Goal: Task Accomplishment & Management: Complete application form

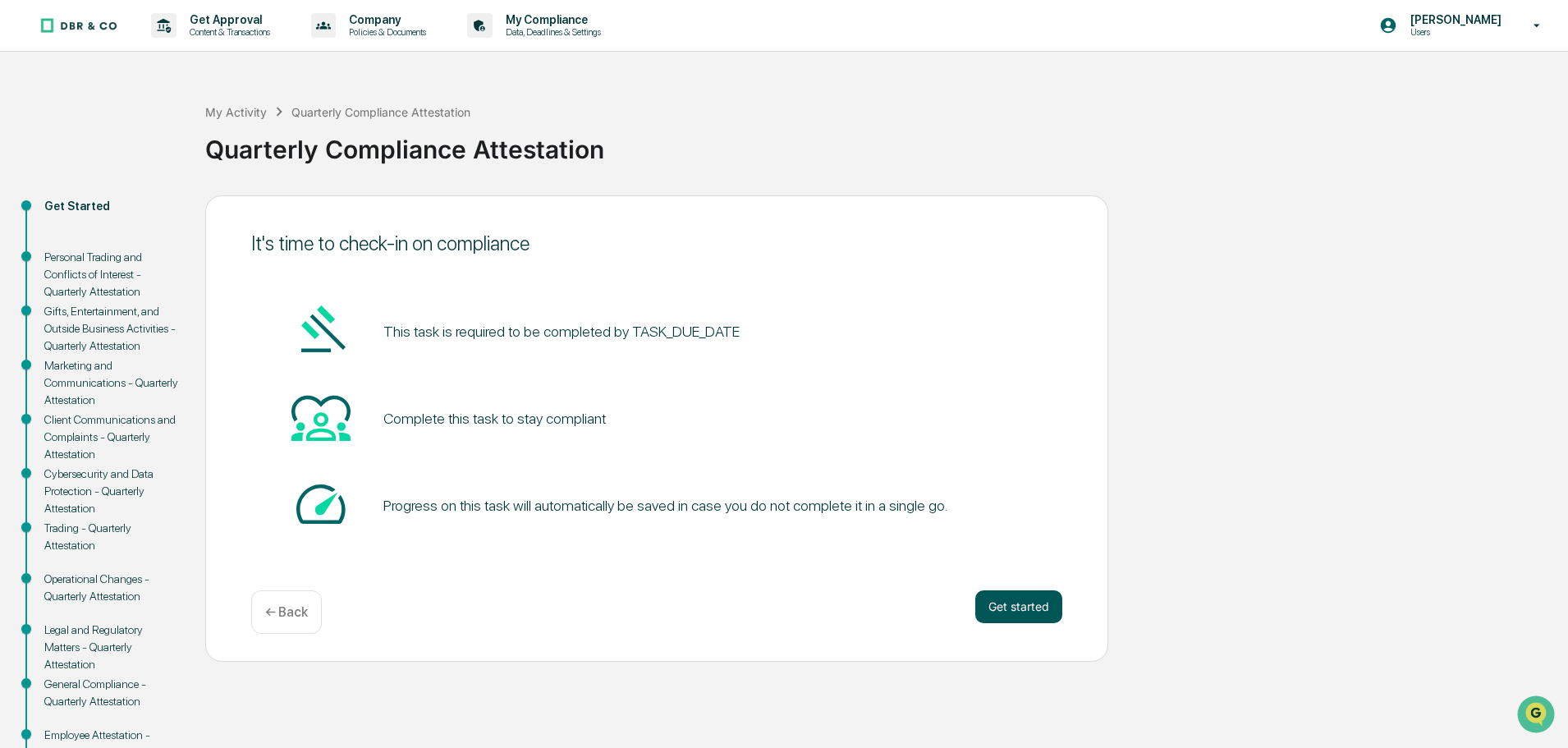
click at [1007, 616] on button "Get started" at bounding box center [1019, 607] width 87 height 33
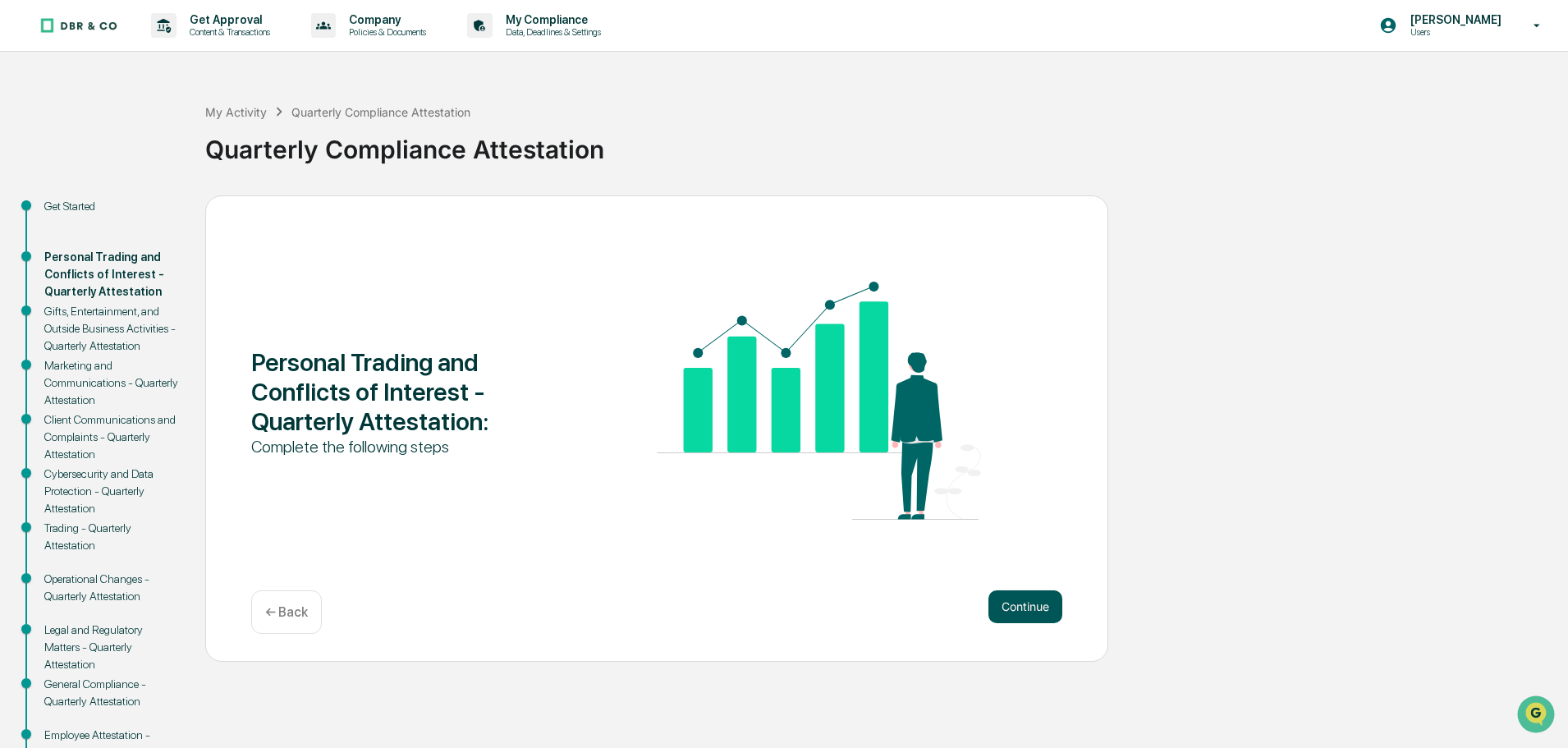
click at [1015, 613] on button "Continue" at bounding box center [1026, 607] width 74 height 33
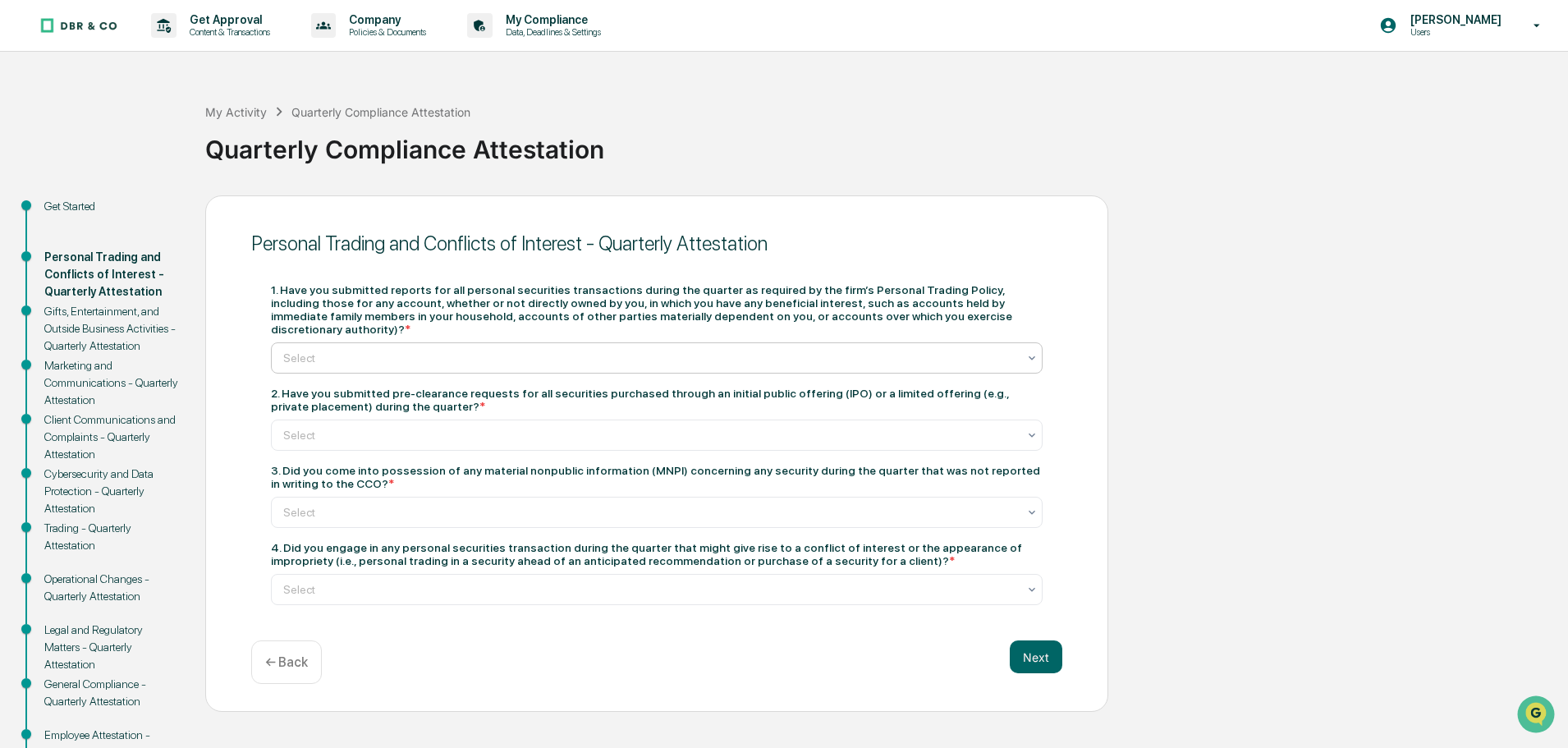
click at [451, 350] on div at bounding box center [650, 357] width 734 height 17
click at [288, 389] on div "Yes" at bounding box center [657, 385] width 770 height 33
click at [334, 428] on div at bounding box center [650, 435] width 734 height 17
click at [292, 461] on div "Yes" at bounding box center [657, 462] width 770 height 33
click at [303, 541] on div "4. Did you engage in any personal securities transaction during the quarter tha…" at bounding box center [657, 554] width 772 height 26
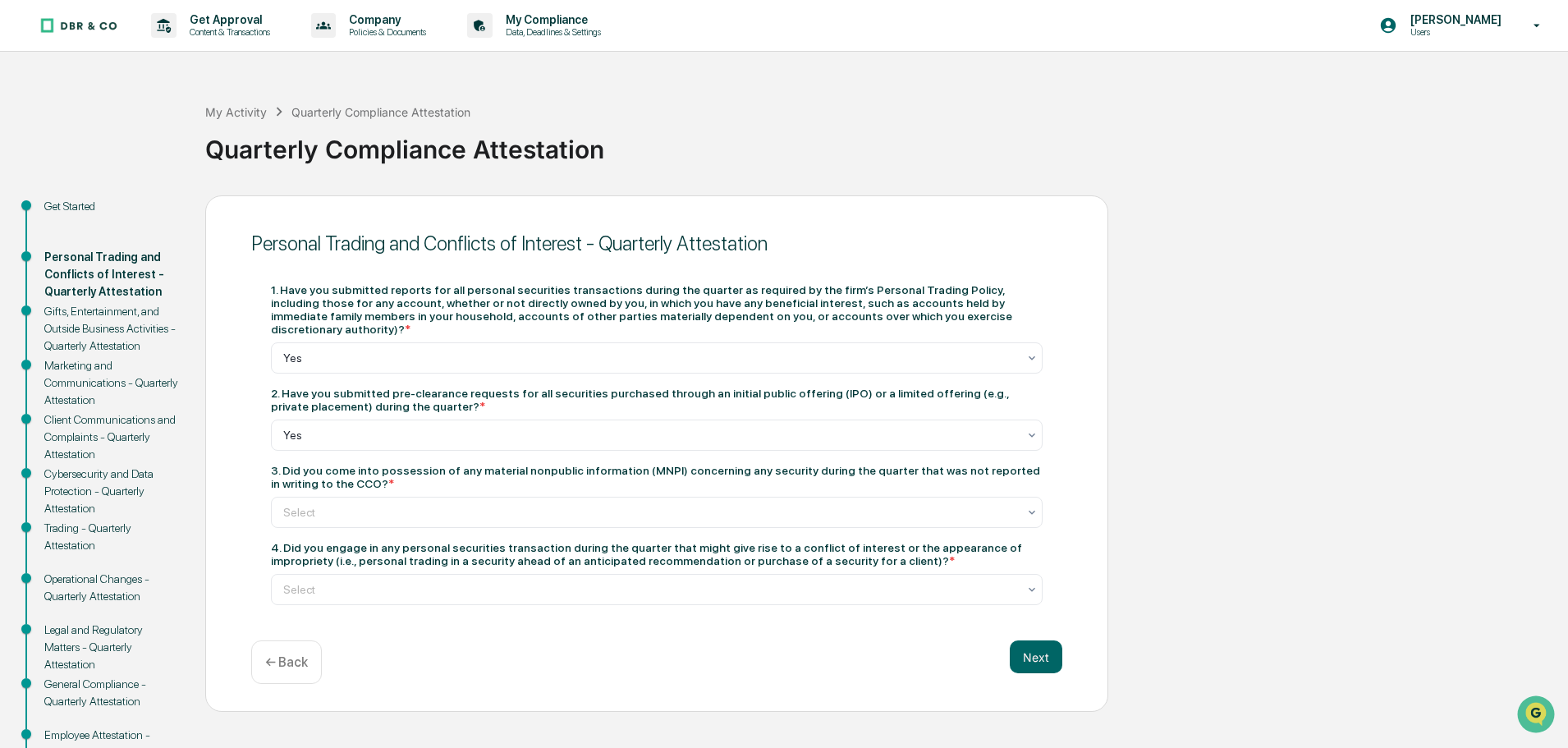
click at [385, 549] on div "4. Did you engage in any personal securities transaction during the quarter tha…" at bounding box center [657, 554] width 772 height 26
click at [318, 582] on div at bounding box center [650, 589] width 734 height 17
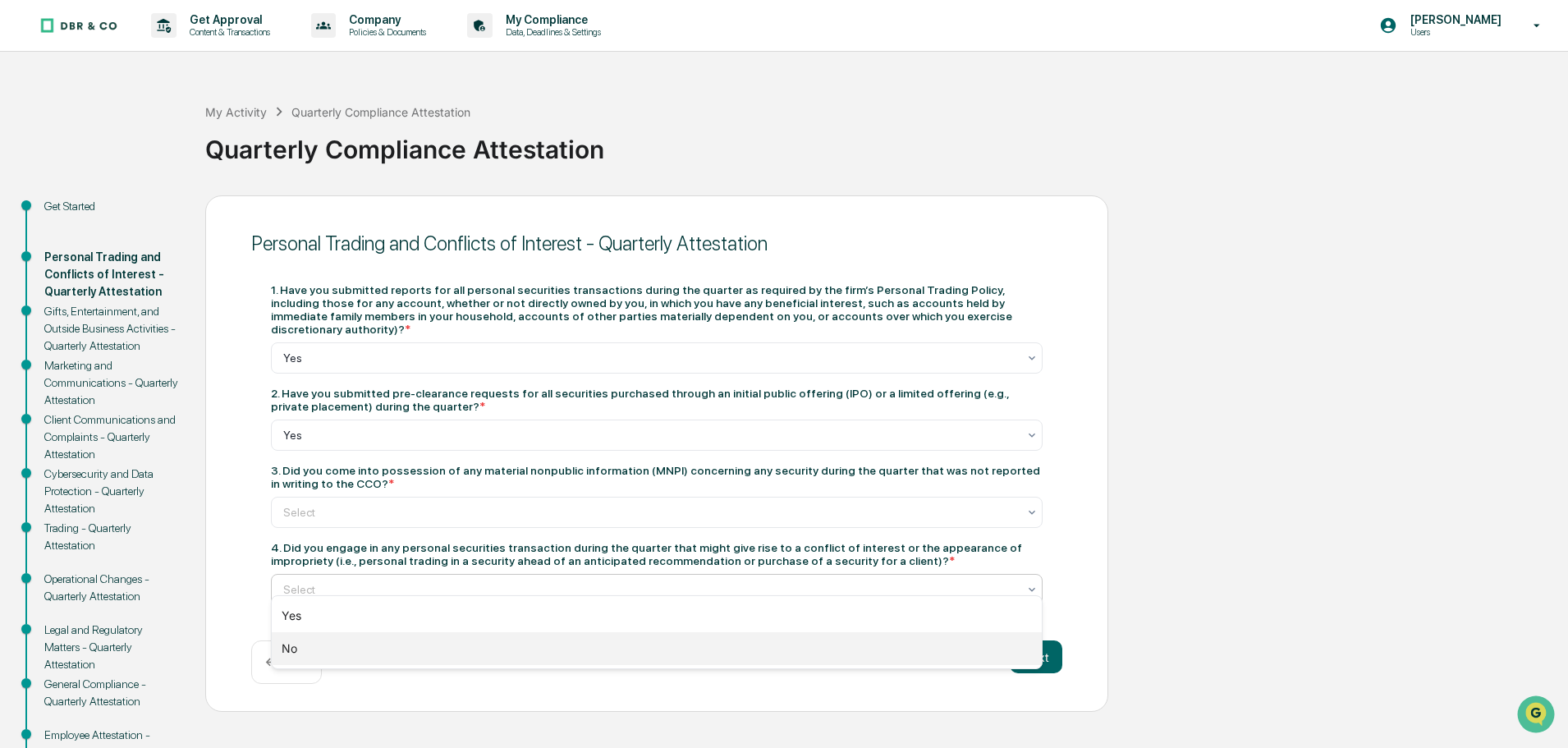
click at [288, 651] on div "No" at bounding box center [657, 649] width 770 height 33
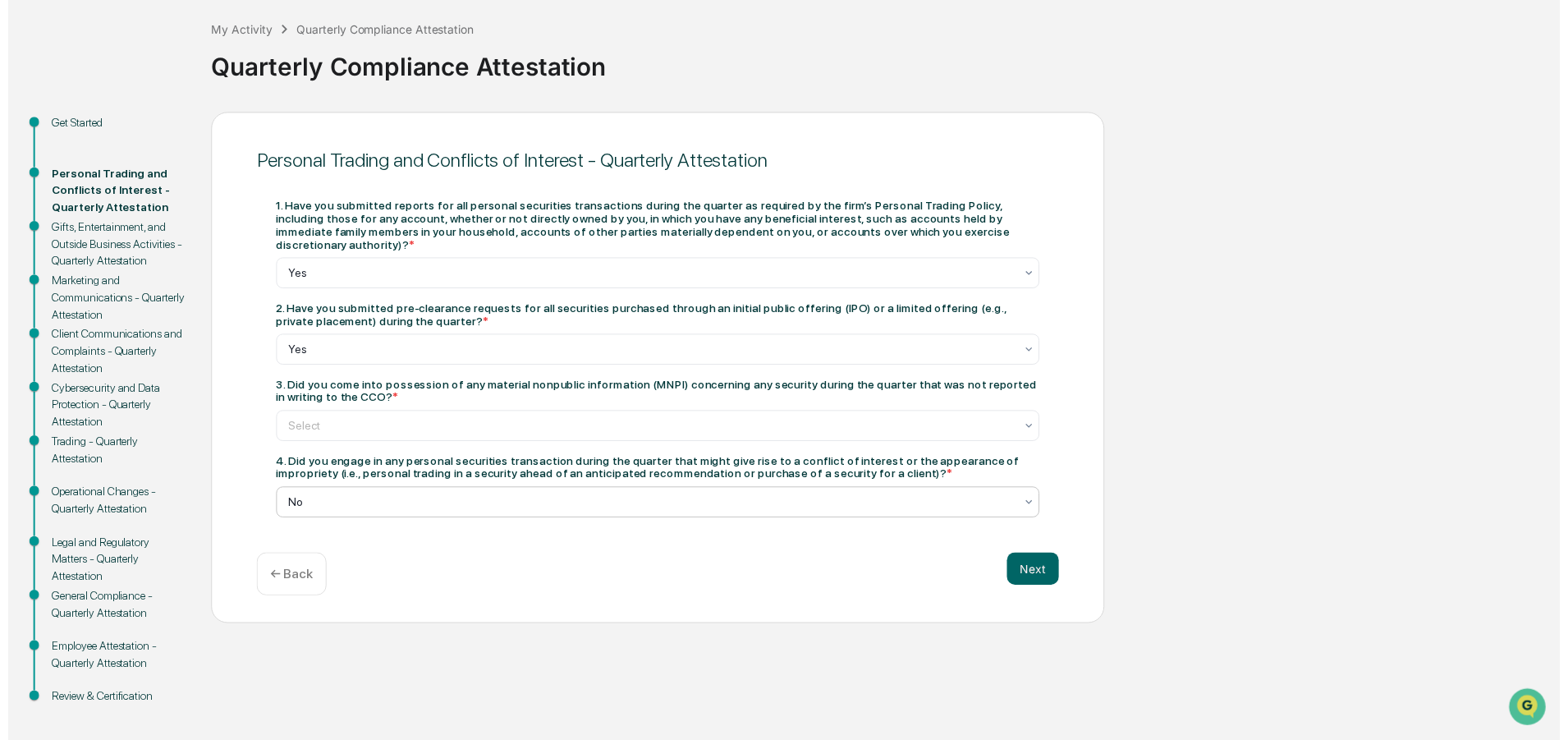
scroll to position [96, 0]
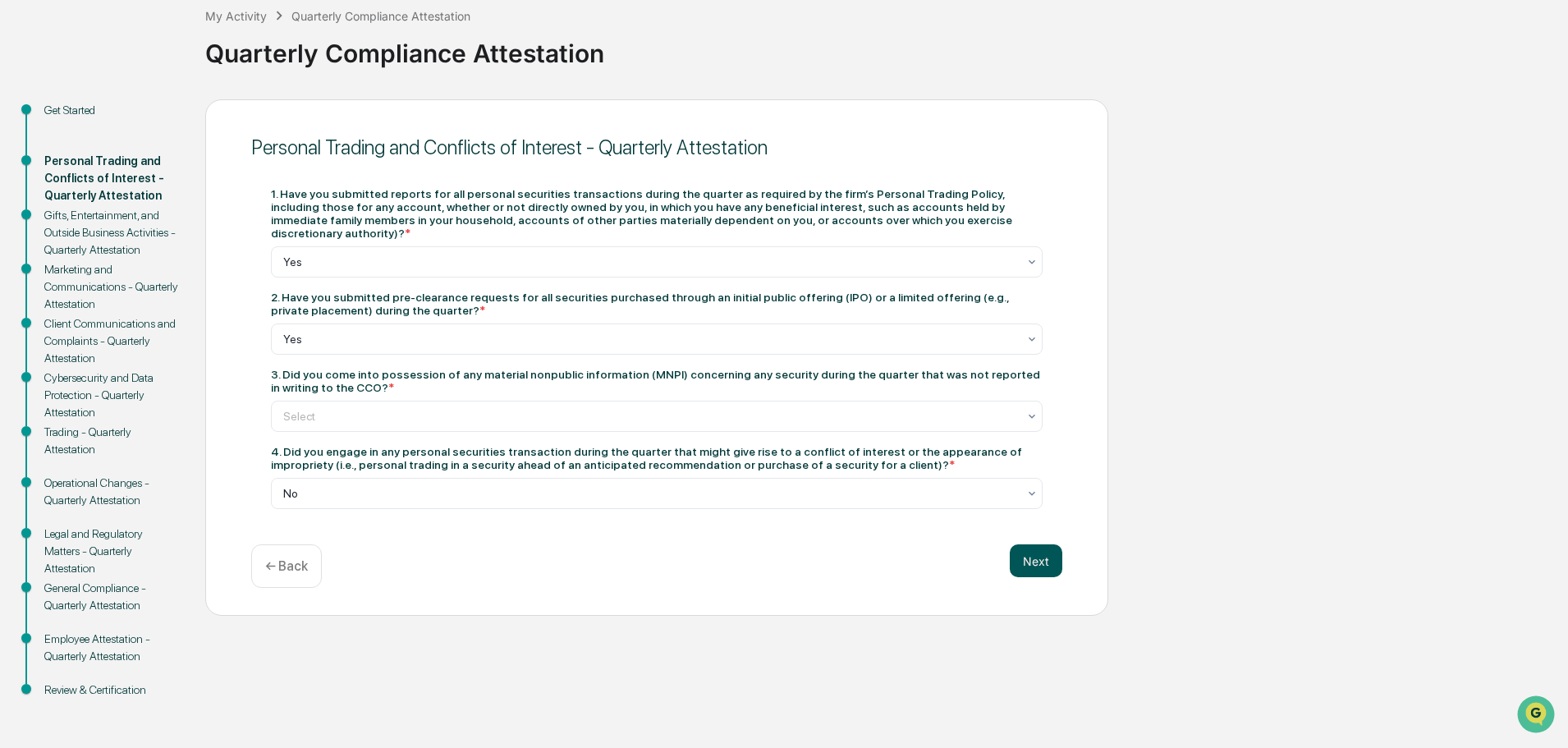
click at [1031, 554] on button "Next" at bounding box center [1037, 561] width 53 height 33
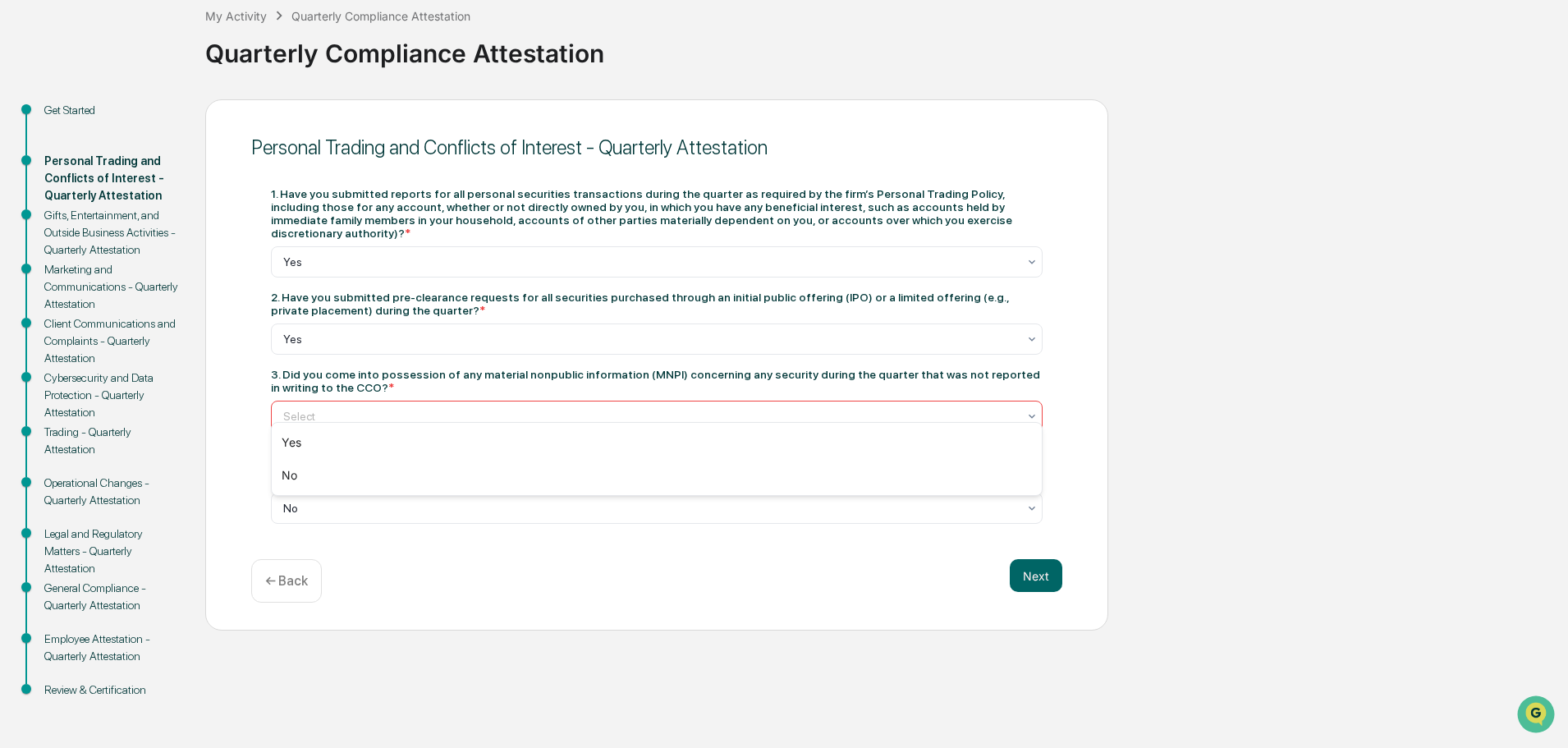
click at [314, 408] on div at bounding box center [650, 416] width 734 height 17
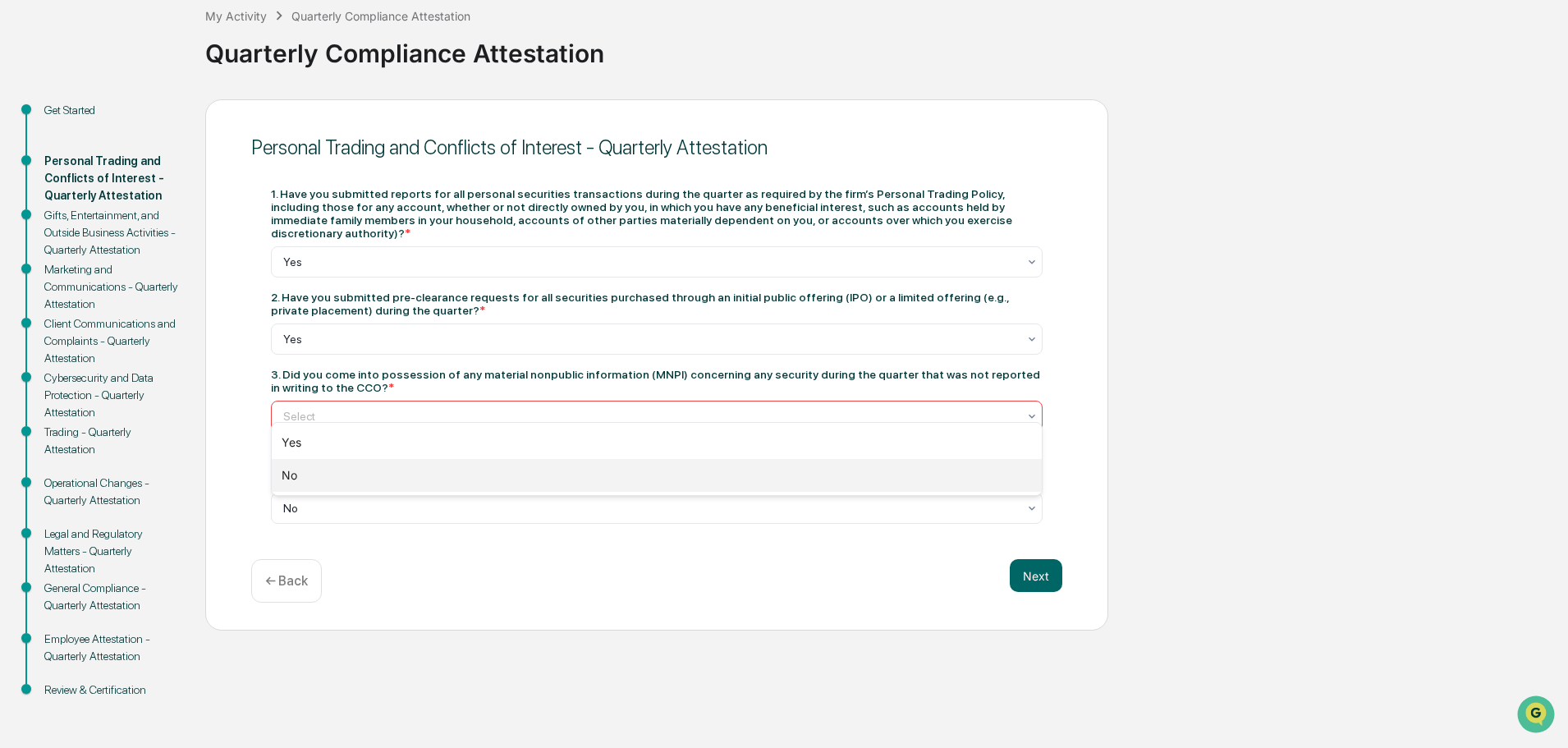
click at [285, 480] on div "No" at bounding box center [657, 476] width 770 height 33
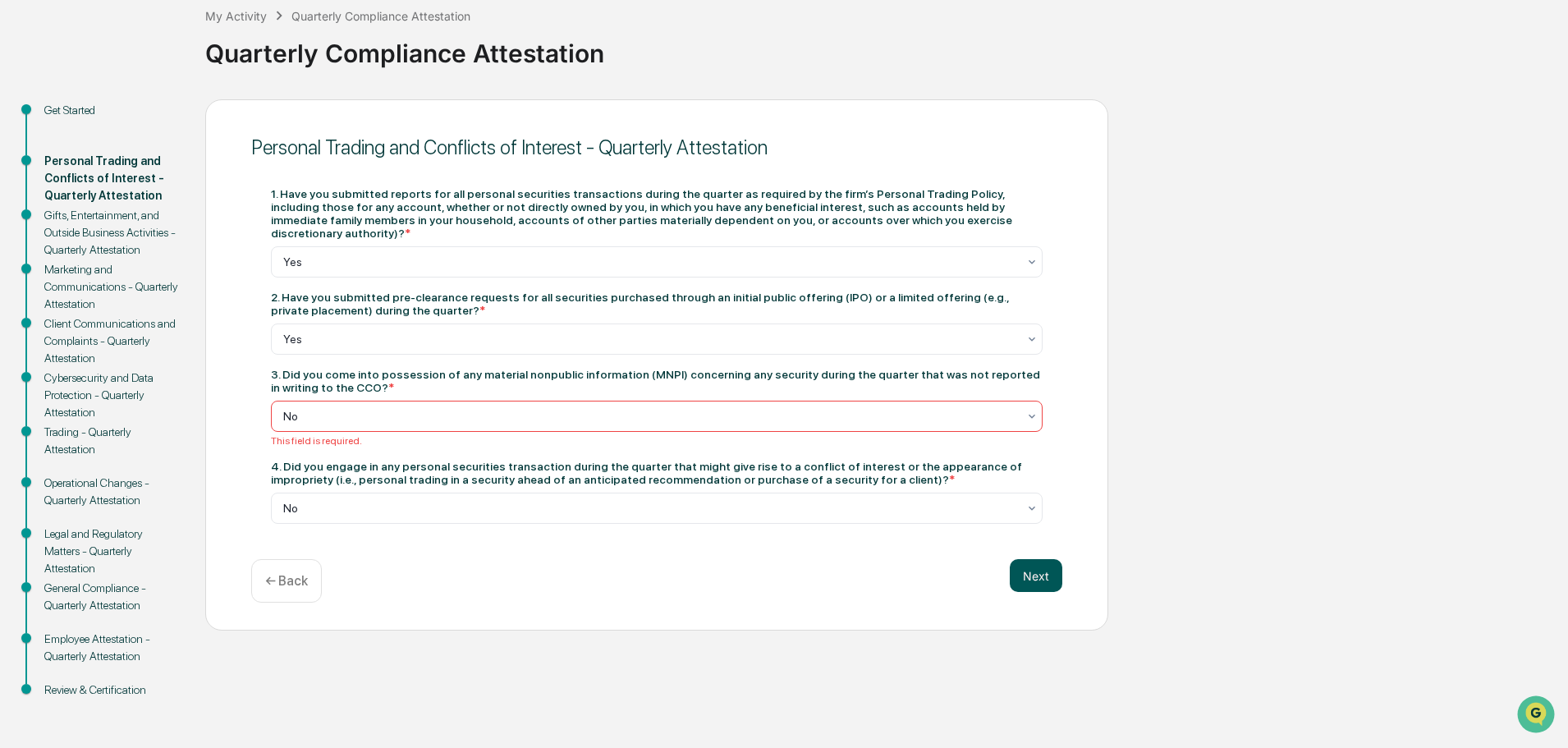
click at [1035, 562] on button "Next" at bounding box center [1037, 576] width 53 height 33
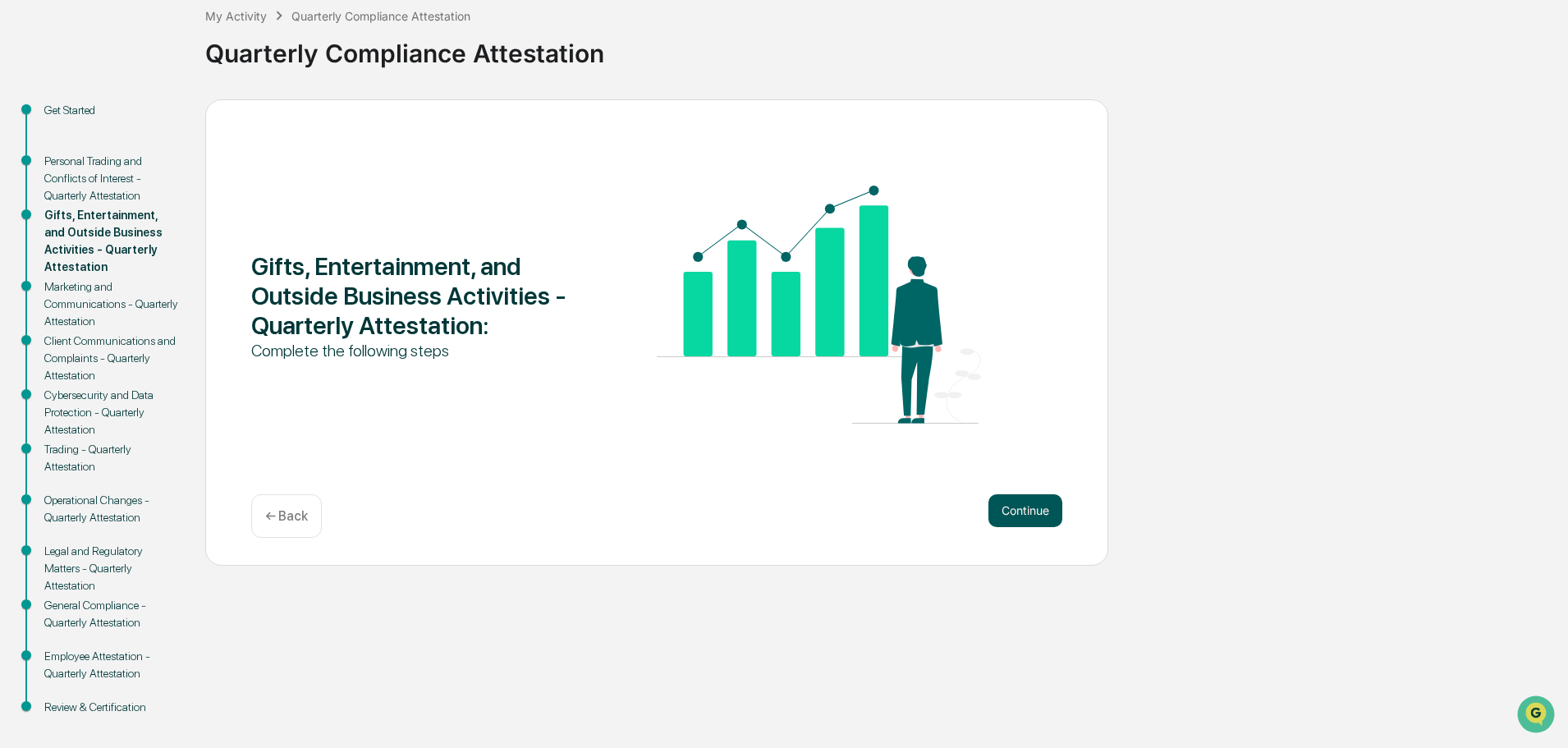
click at [1030, 509] on button "Continue" at bounding box center [1026, 511] width 74 height 33
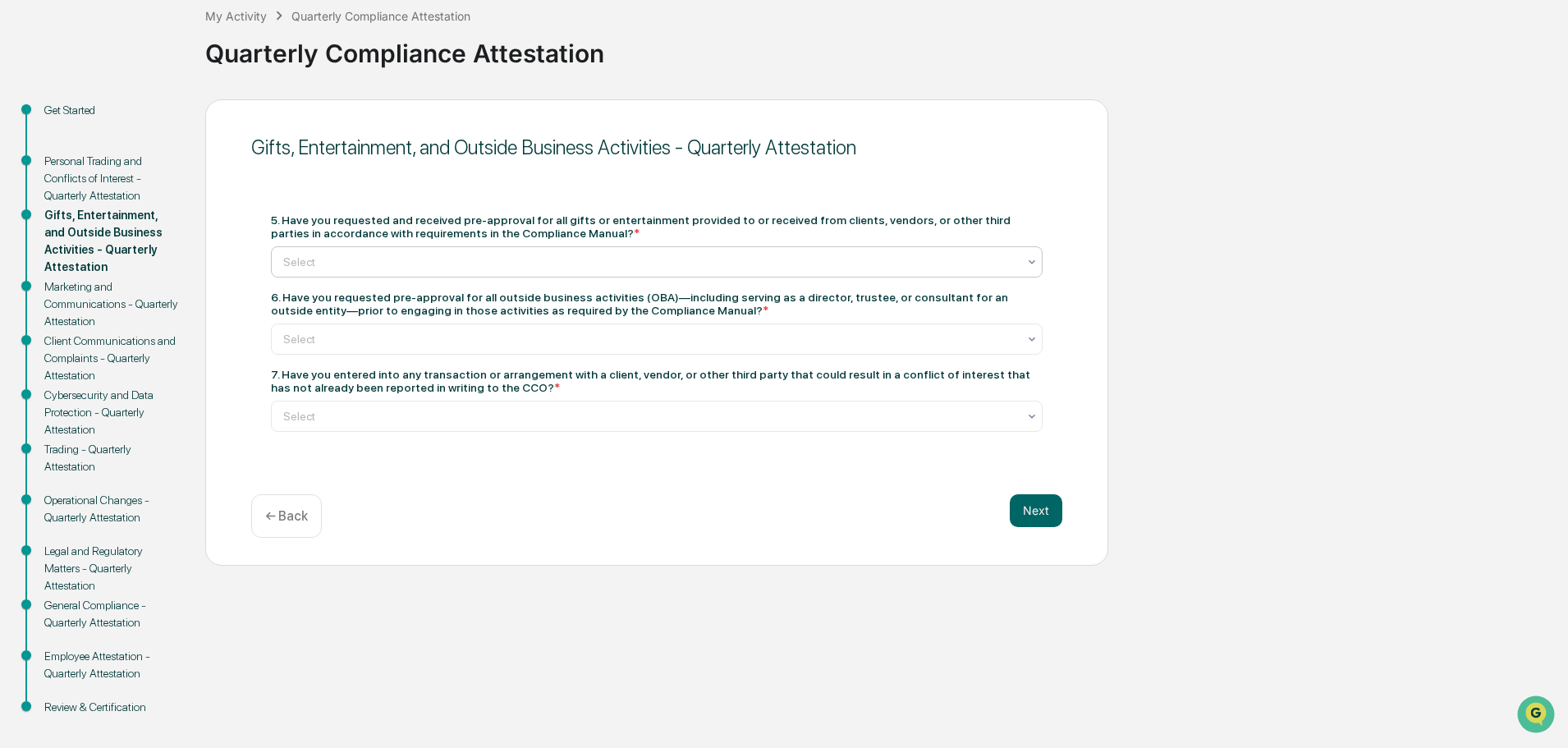
drag, startPoint x: 500, startPoint y: 252, endPoint x: 489, endPoint y: 253, distance: 11.0
click at [493, 253] on div "Select" at bounding box center [650, 261] width 751 height 23
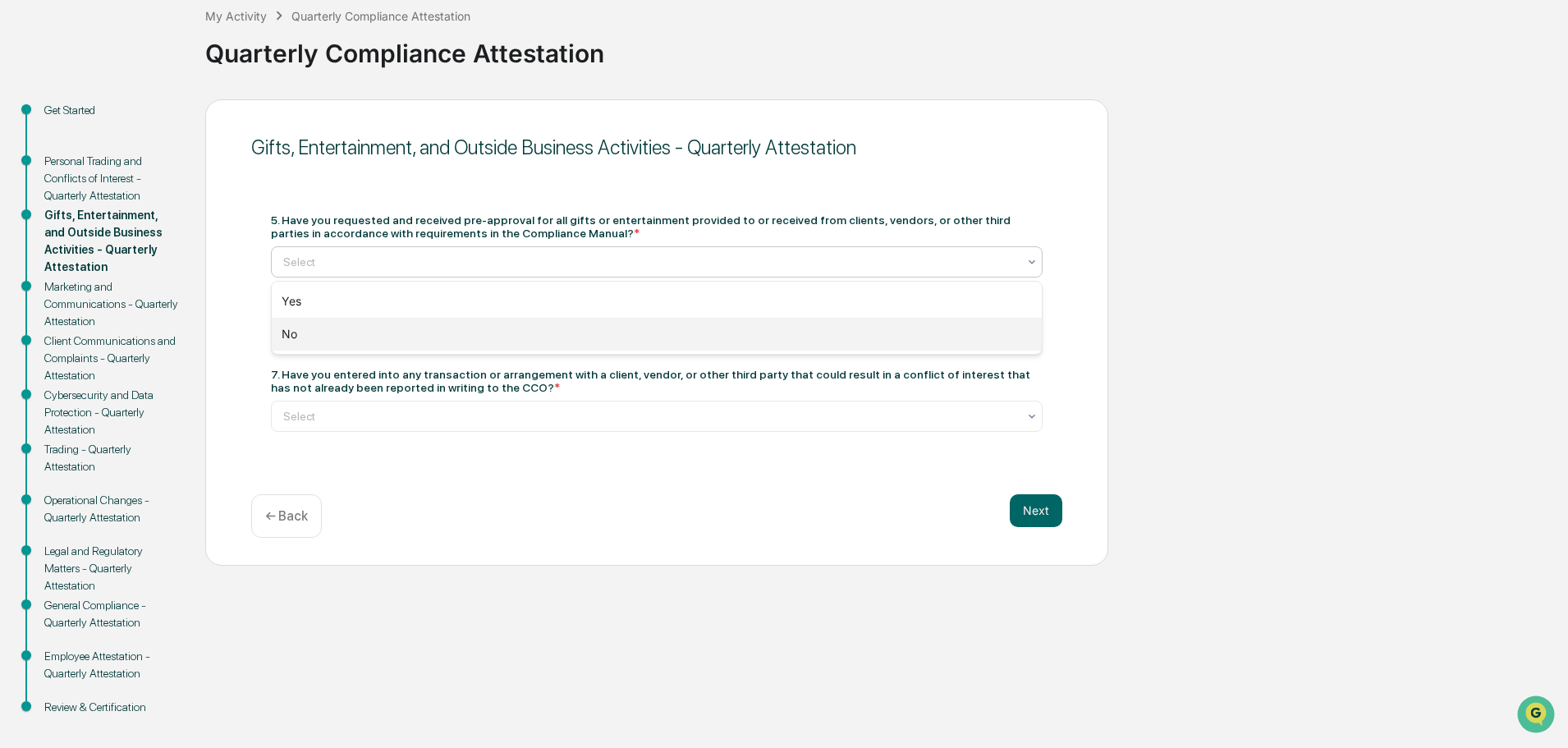
click at [288, 336] on div "No" at bounding box center [657, 335] width 770 height 33
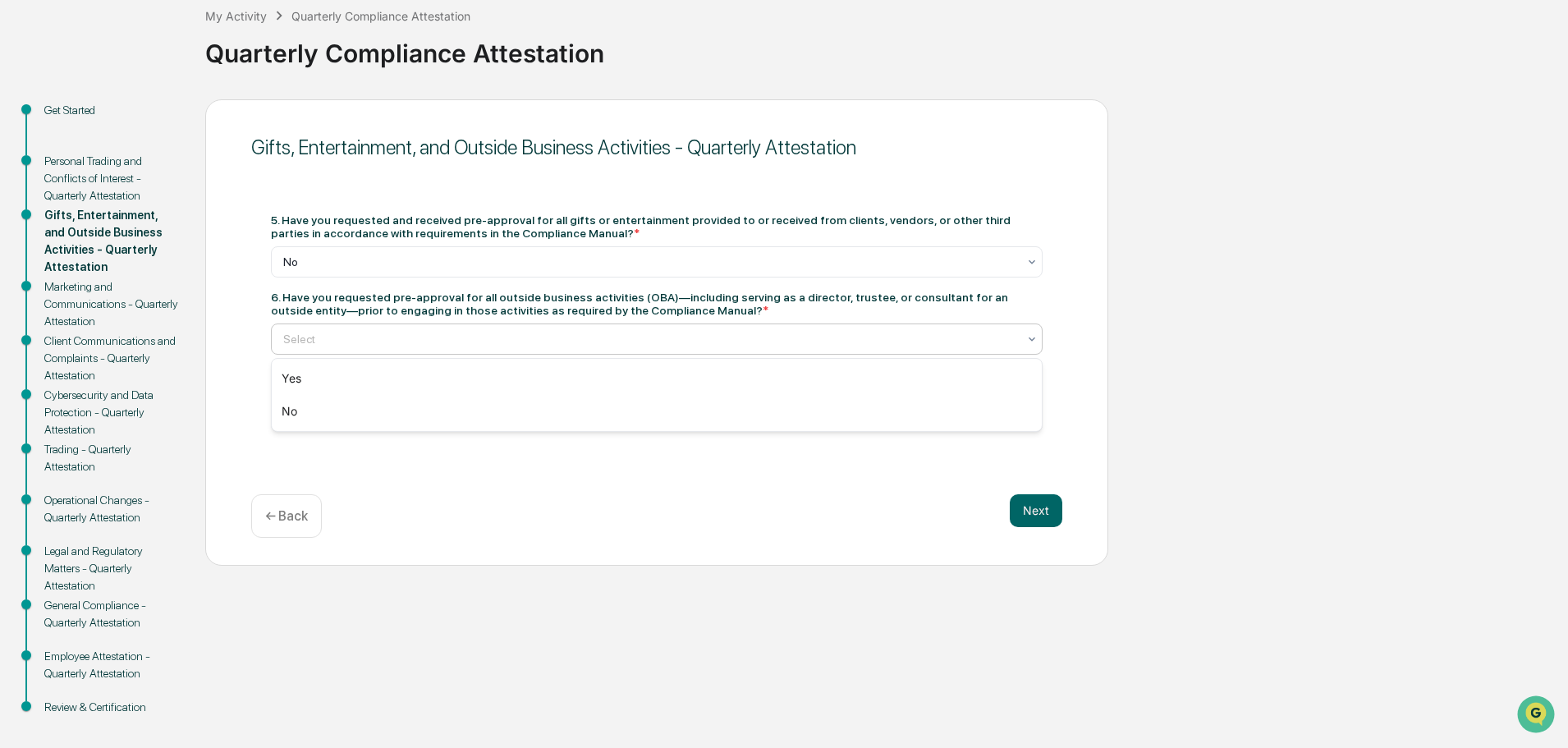
click at [293, 343] on div at bounding box center [650, 339] width 734 height 17
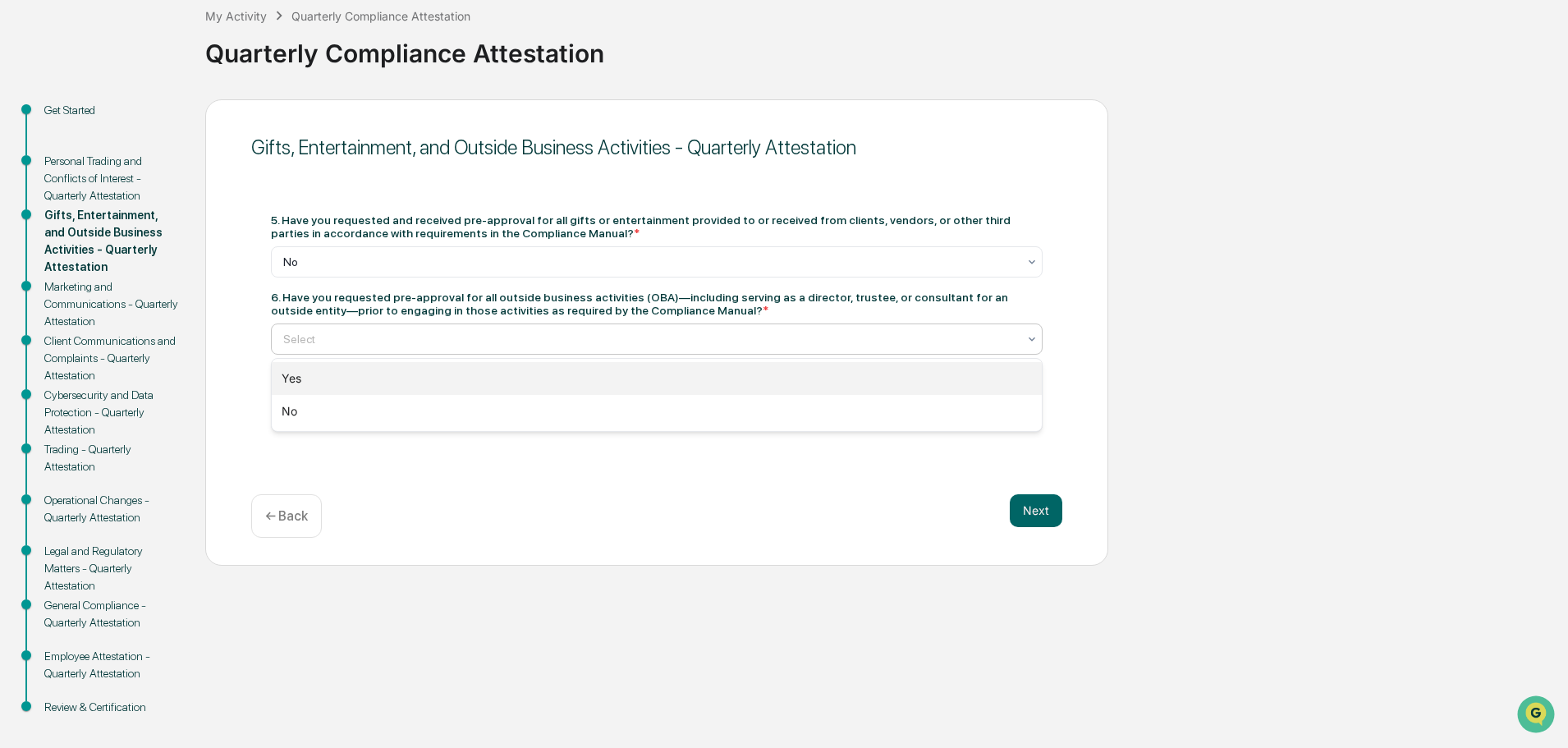
click at [290, 381] on div "Yes" at bounding box center [657, 379] width 770 height 33
click at [303, 410] on div at bounding box center [650, 416] width 734 height 17
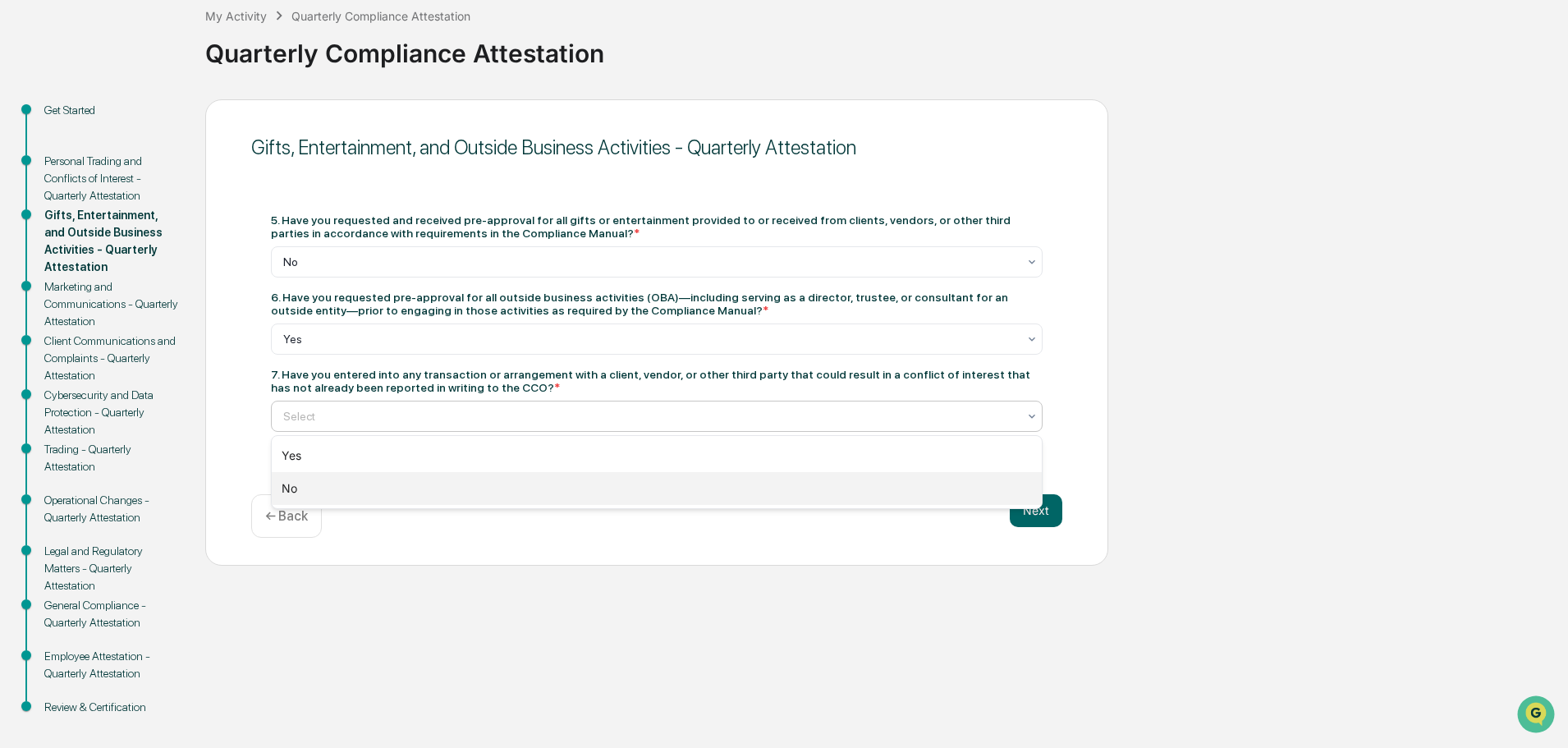
drag, startPoint x: 285, startPoint y: 491, endPoint x: 371, endPoint y: 475, distance: 87.5
click at [286, 491] on div "No" at bounding box center [657, 489] width 770 height 33
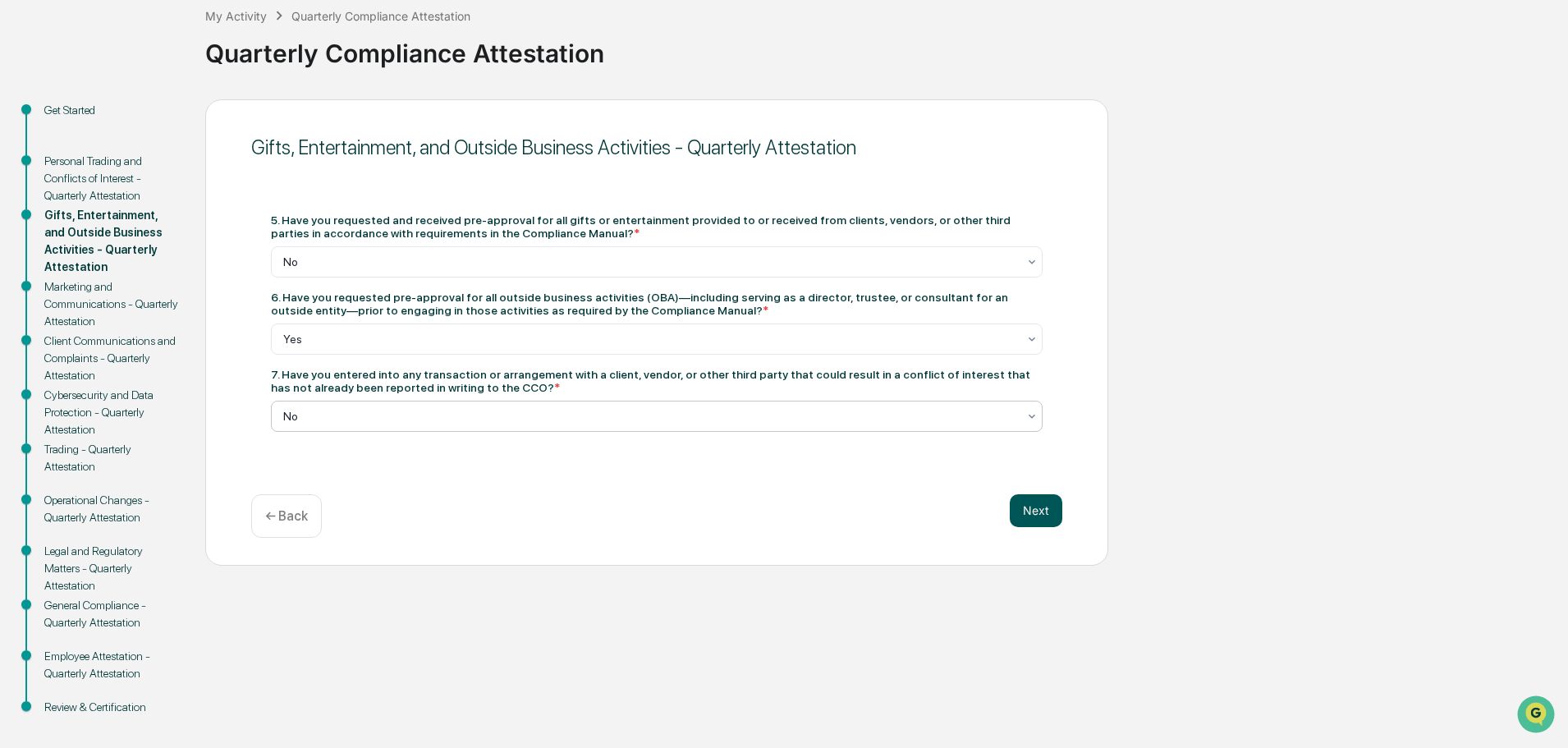
click at [1035, 518] on button "Next" at bounding box center [1037, 511] width 53 height 33
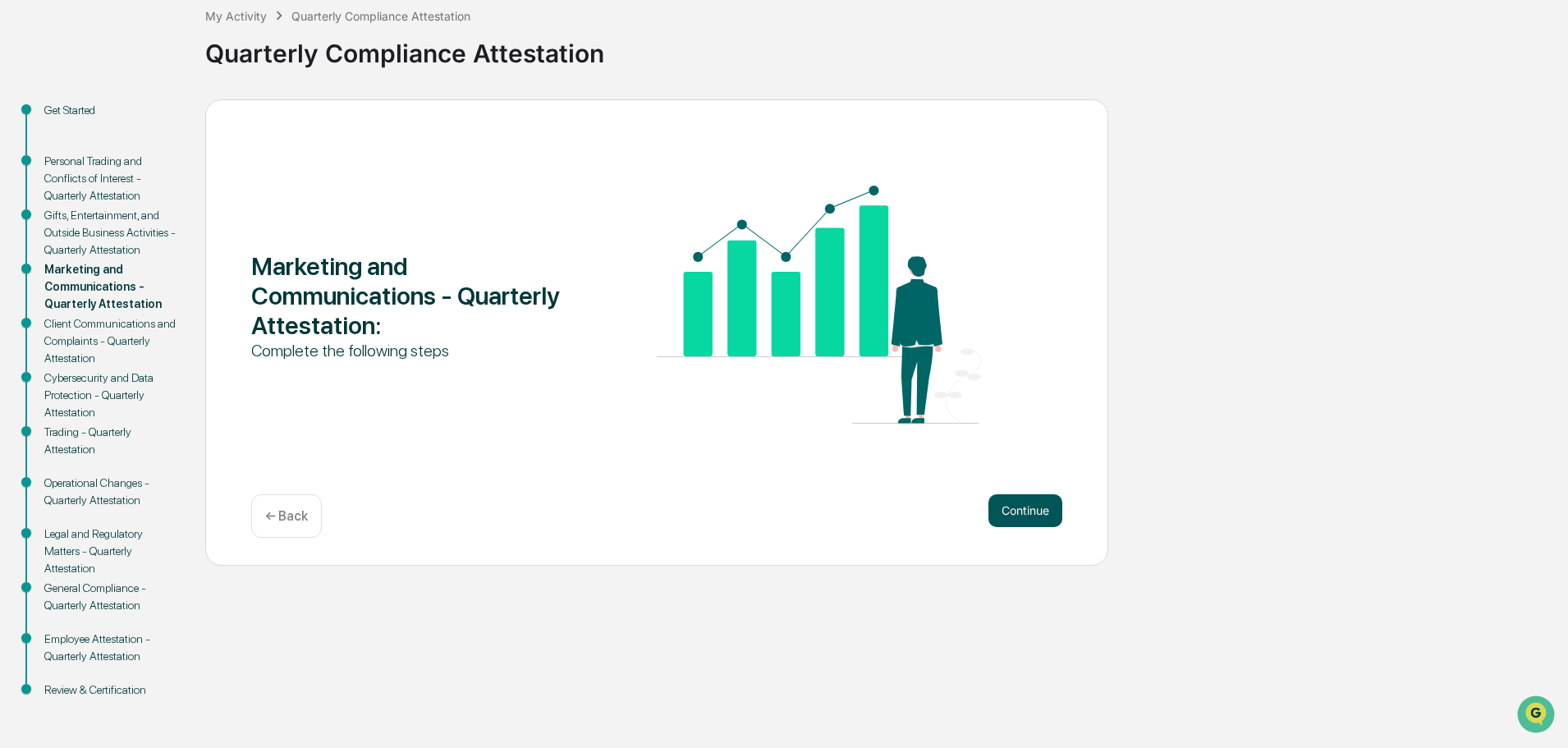
click at [1038, 518] on button "Continue" at bounding box center [1026, 511] width 74 height 33
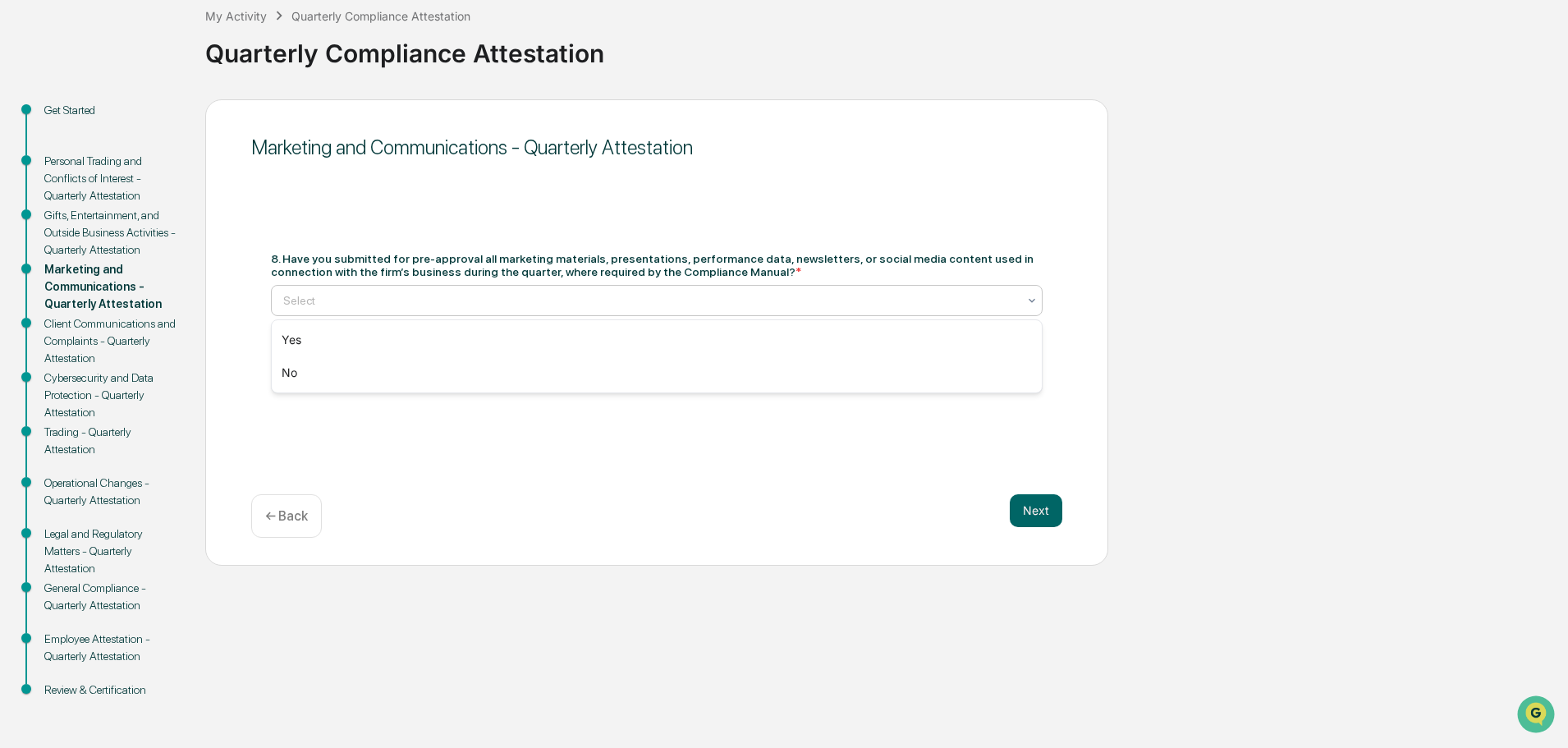
drag, startPoint x: 375, startPoint y: 293, endPoint x: 278, endPoint y: 312, distance: 98.8
click at [371, 294] on div at bounding box center [650, 301] width 734 height 17
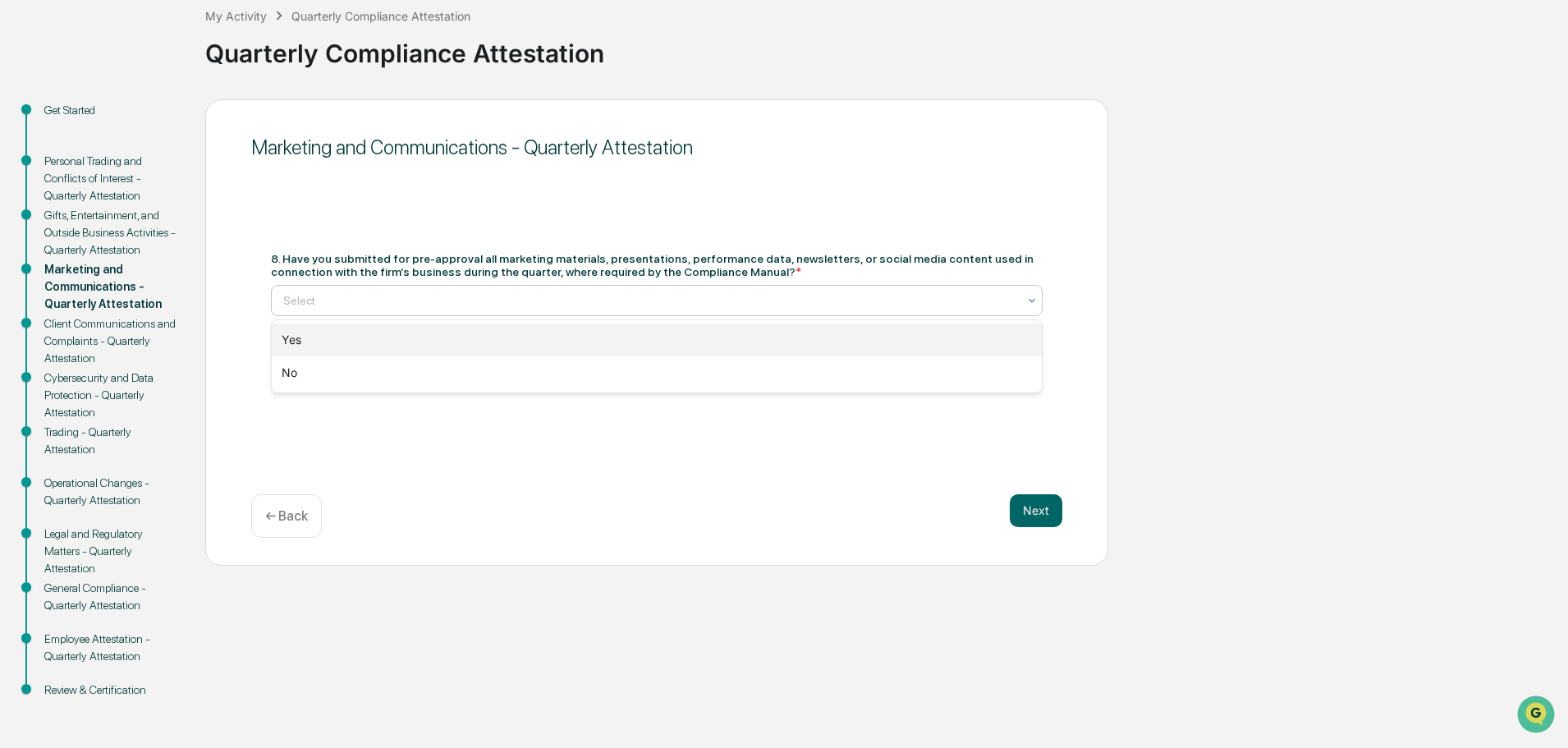
click at [296, 341] on div "Yes" at bounding box center [657, 341] width 770 height 33
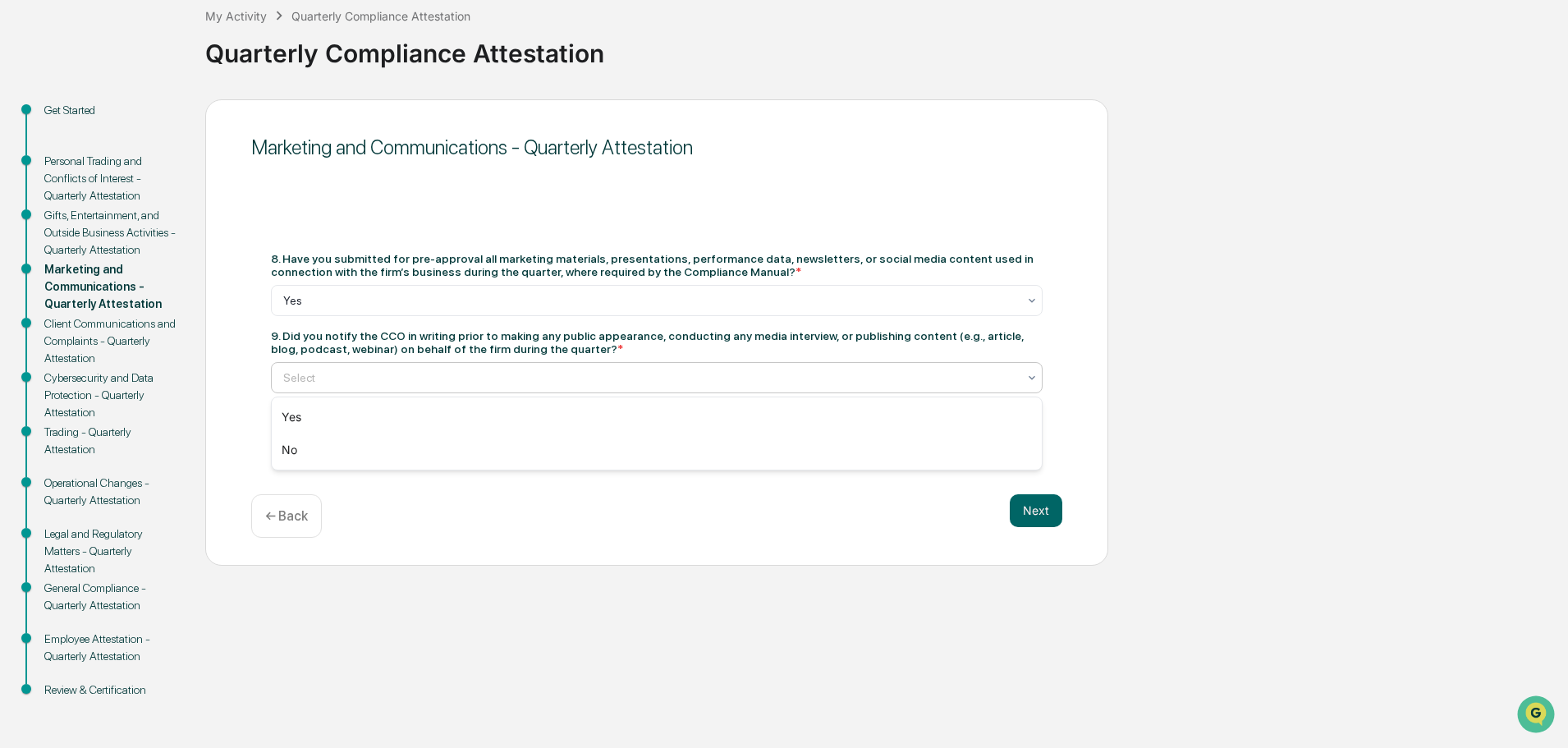
click at [337, 378] on div at bounding box center [650, 378] width 734 height 17
drag, startPoint x: 303, startPoint y: 418, endPoint x: 337, endPoint y: 418, distance: 34.0
click at [304, 418] on div "Yes" at bounding box center [657, 417] width 770 height 33
click at [1037, 506] on button "Next" at bounding box center [1037, 511] width 53 height 33
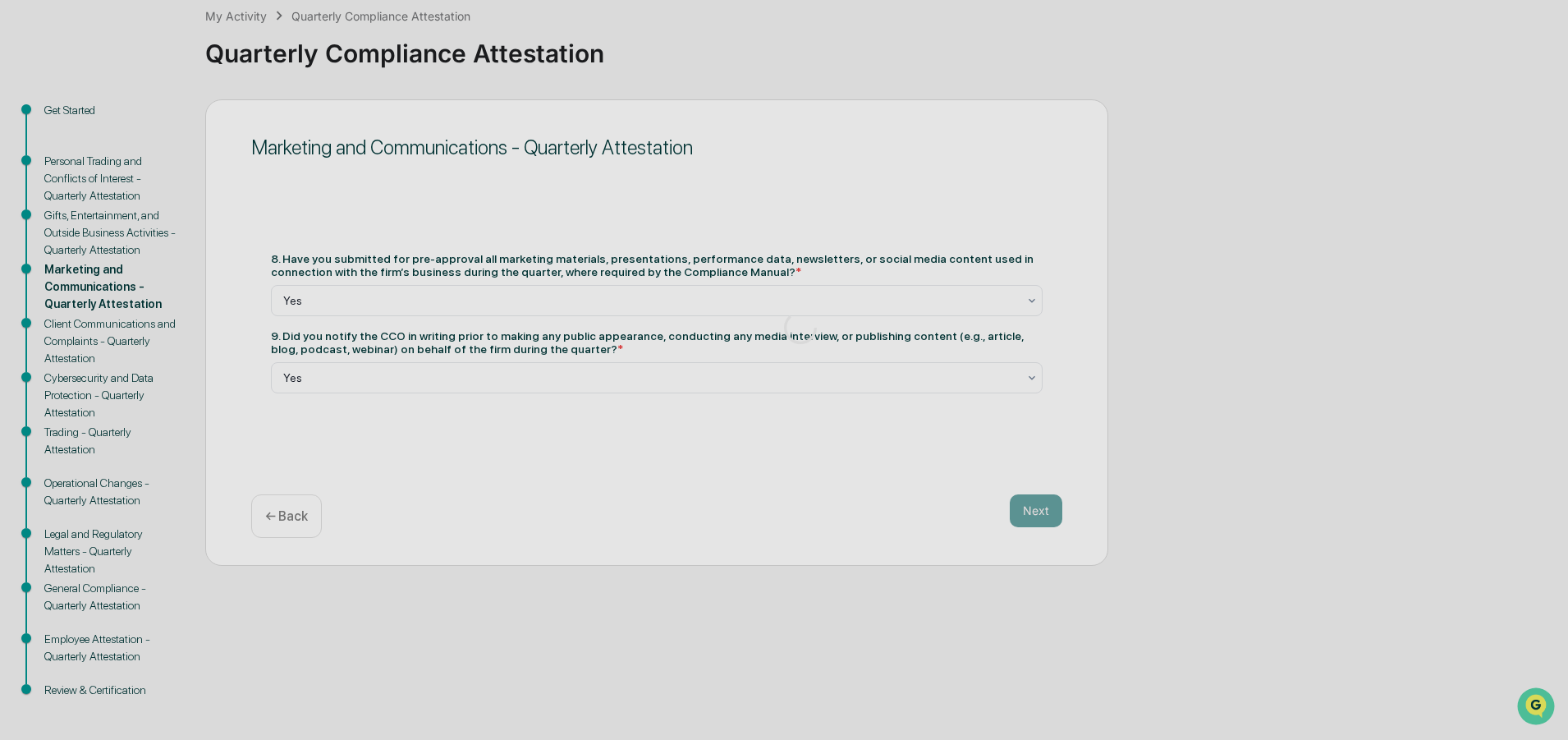
click at [1041, 517] on div at bounding box center [801, 327] width 1601 height 847
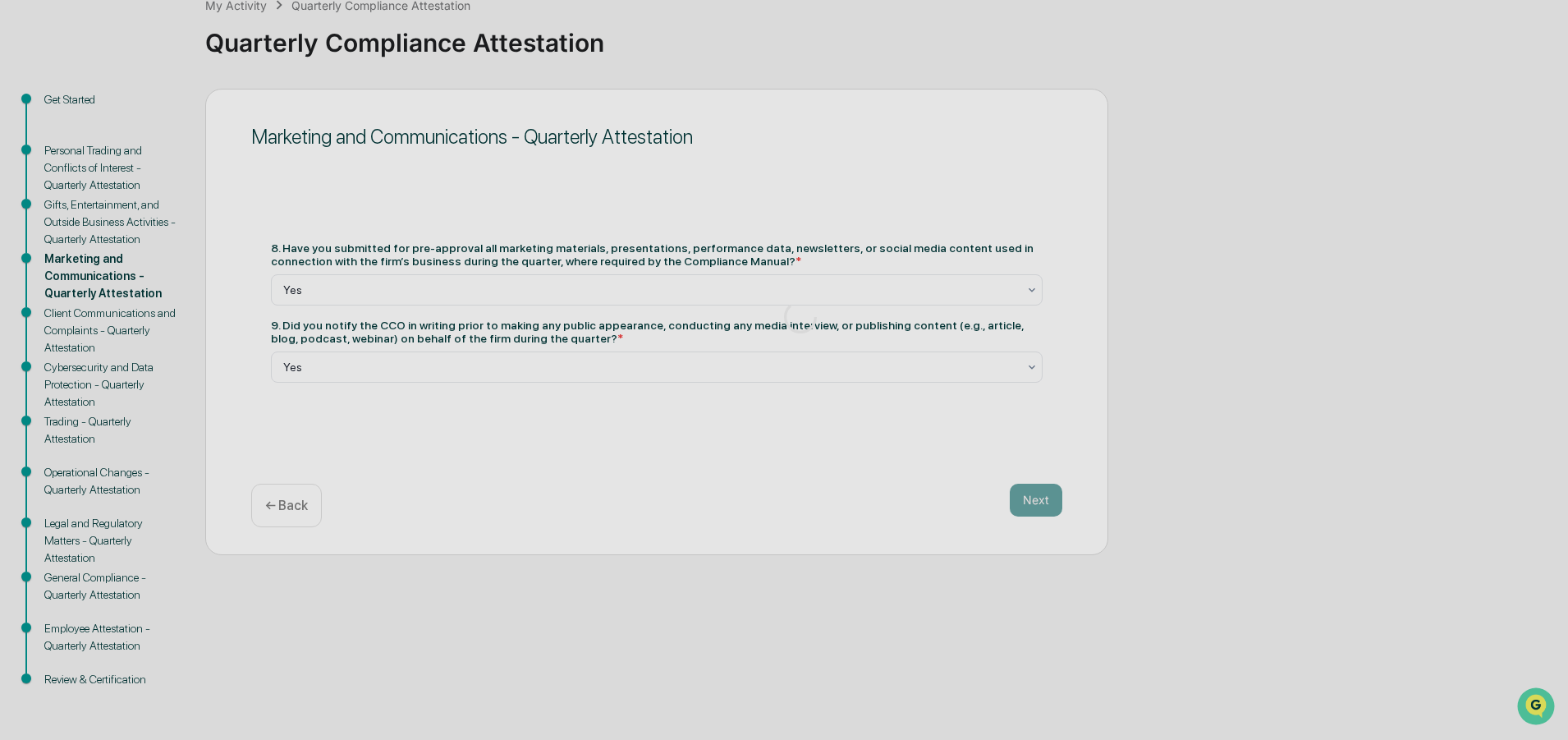
scroll to position [33, 0]
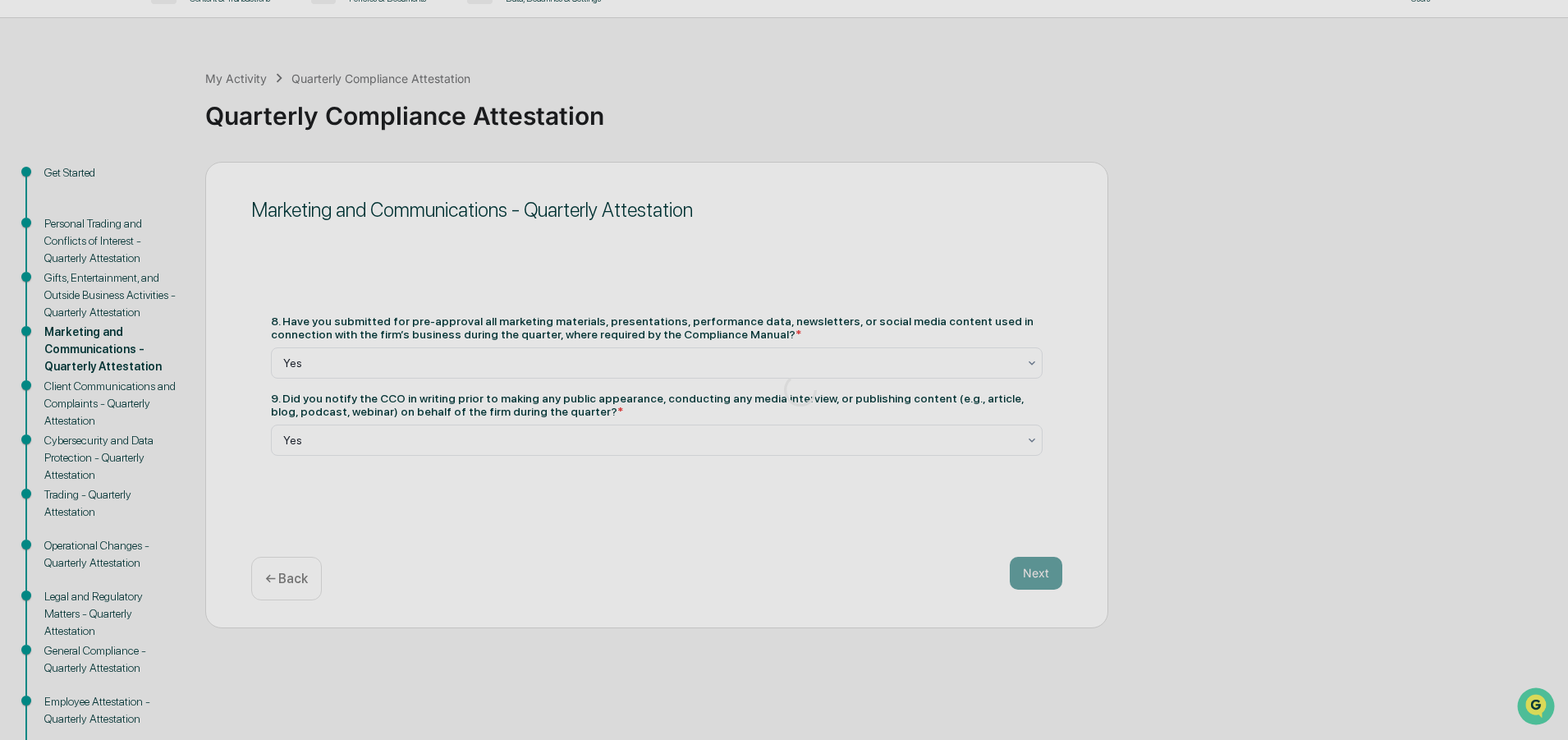
click at [512, 410] on div at bounding box center [801, 390] width 1601 height 847
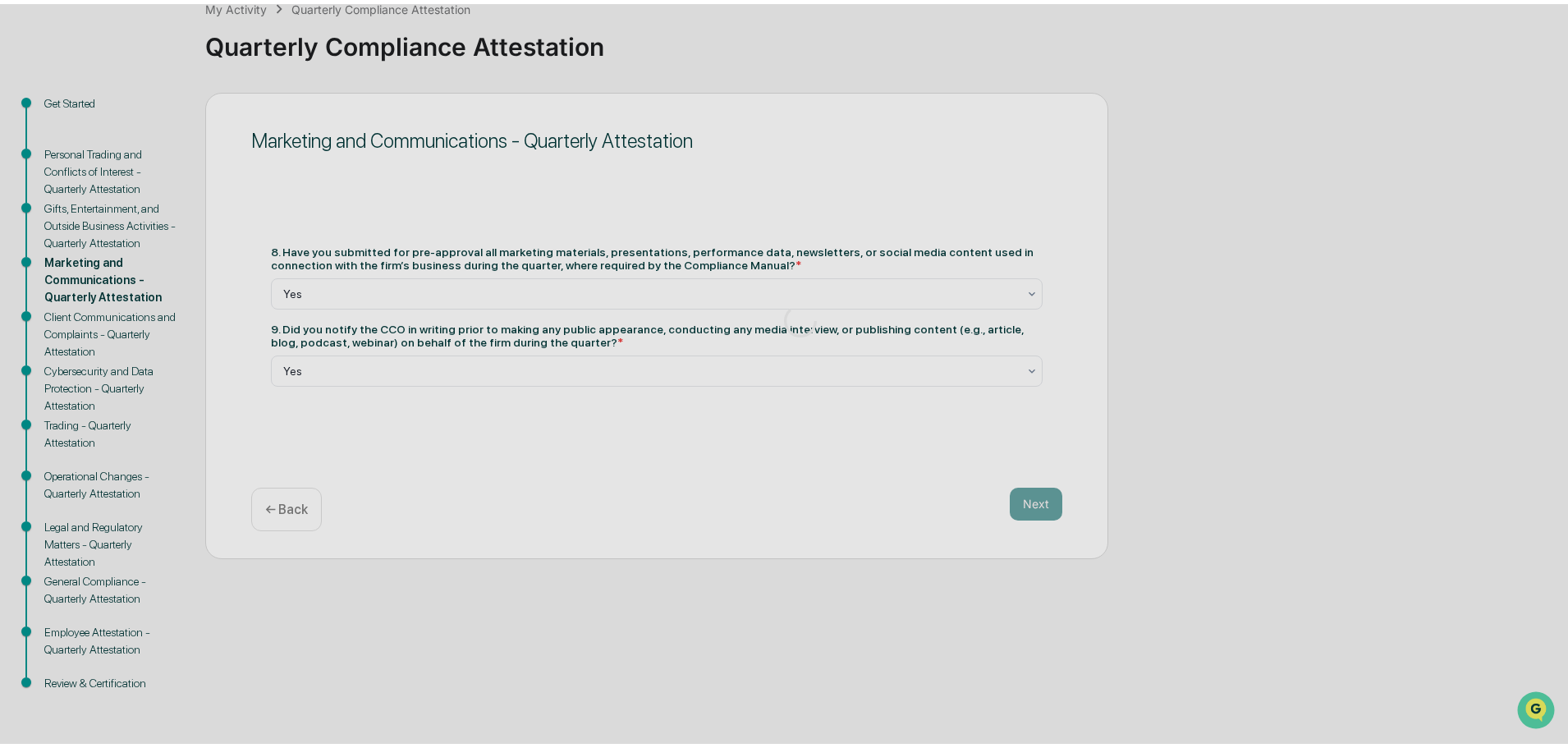
scroll to position [96, 0]
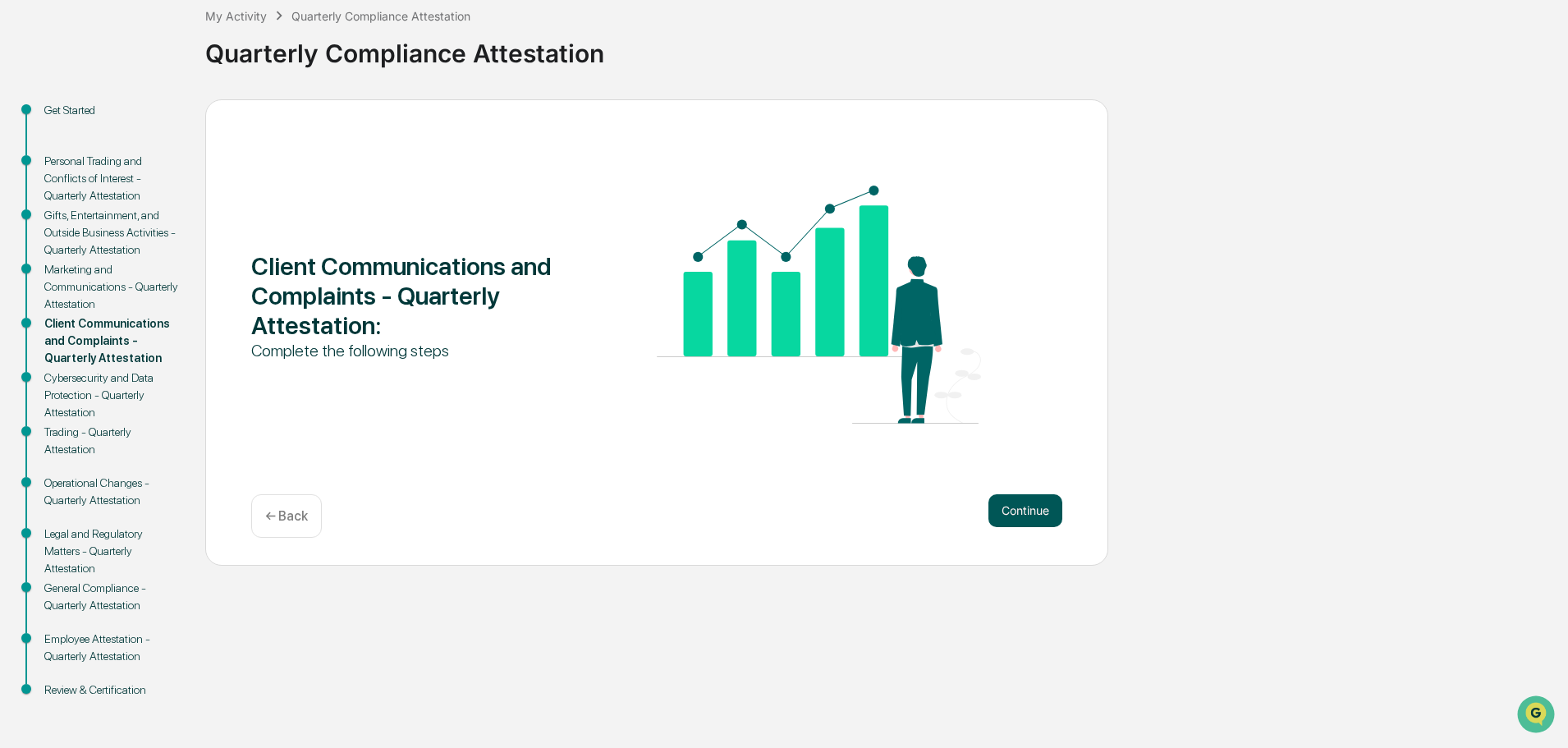
click at [1038, 491] on div "Client Communications and Complaints - Quarterly Attestation : Complete the fol…" at bounding box center [657, 333] width 903 height 466
click at [1028, 515] on button "Continue" at bounding box center [1026, 511] width 74 height 33
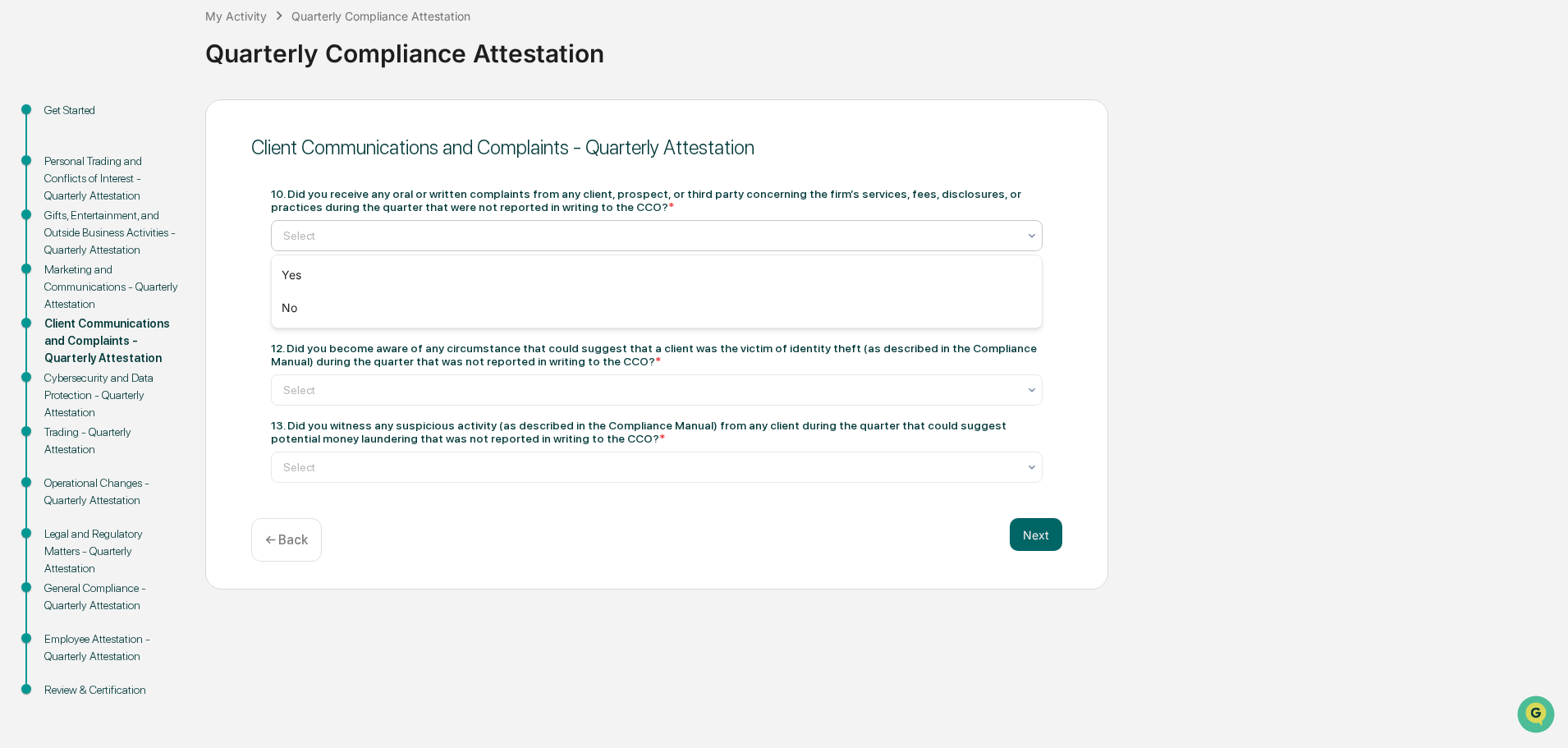
click at [495, 227] on div at bounding box center [650, 235] width 734 height 17
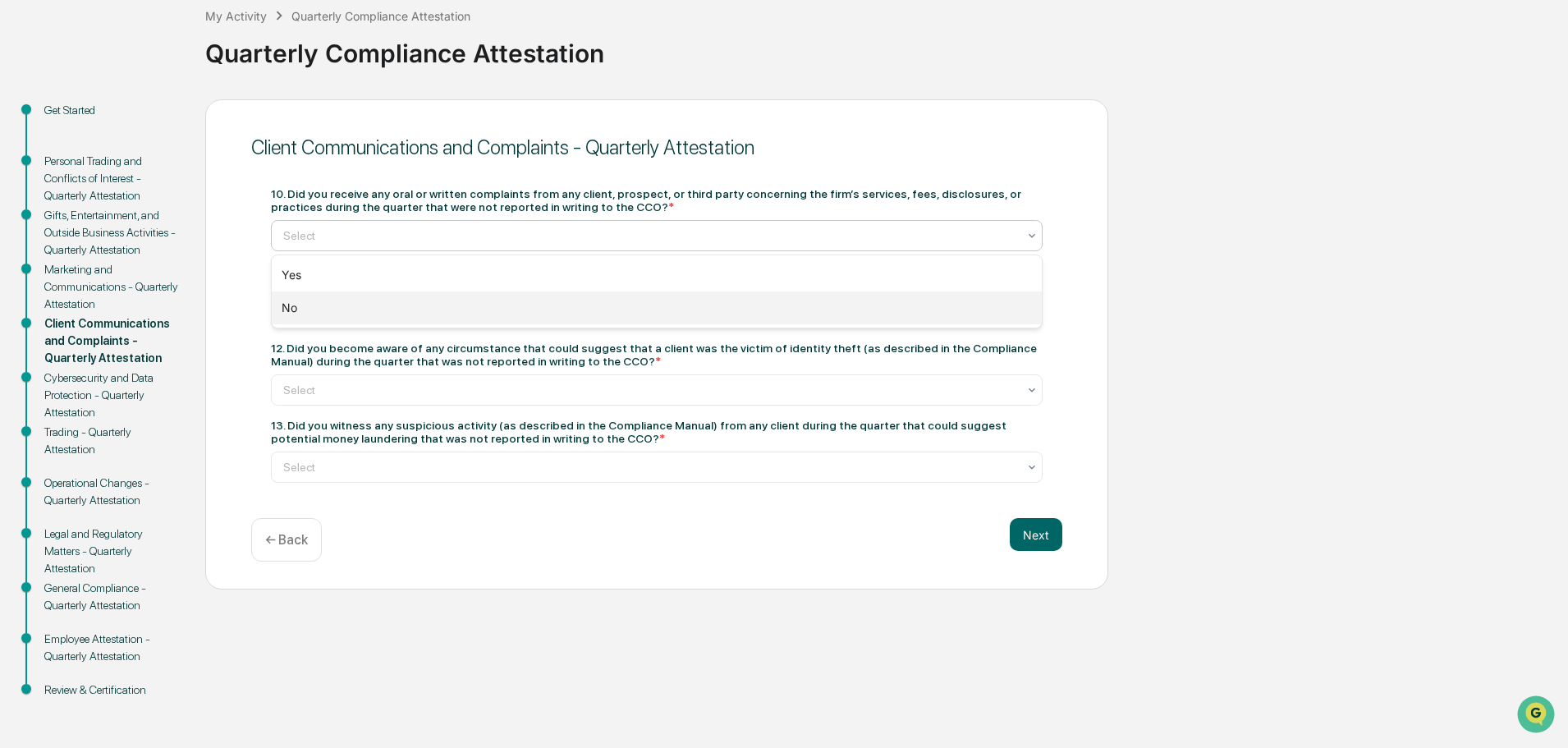
click at [299, 301] on div "No" at bounding box center [657, 308] width 770 height 33
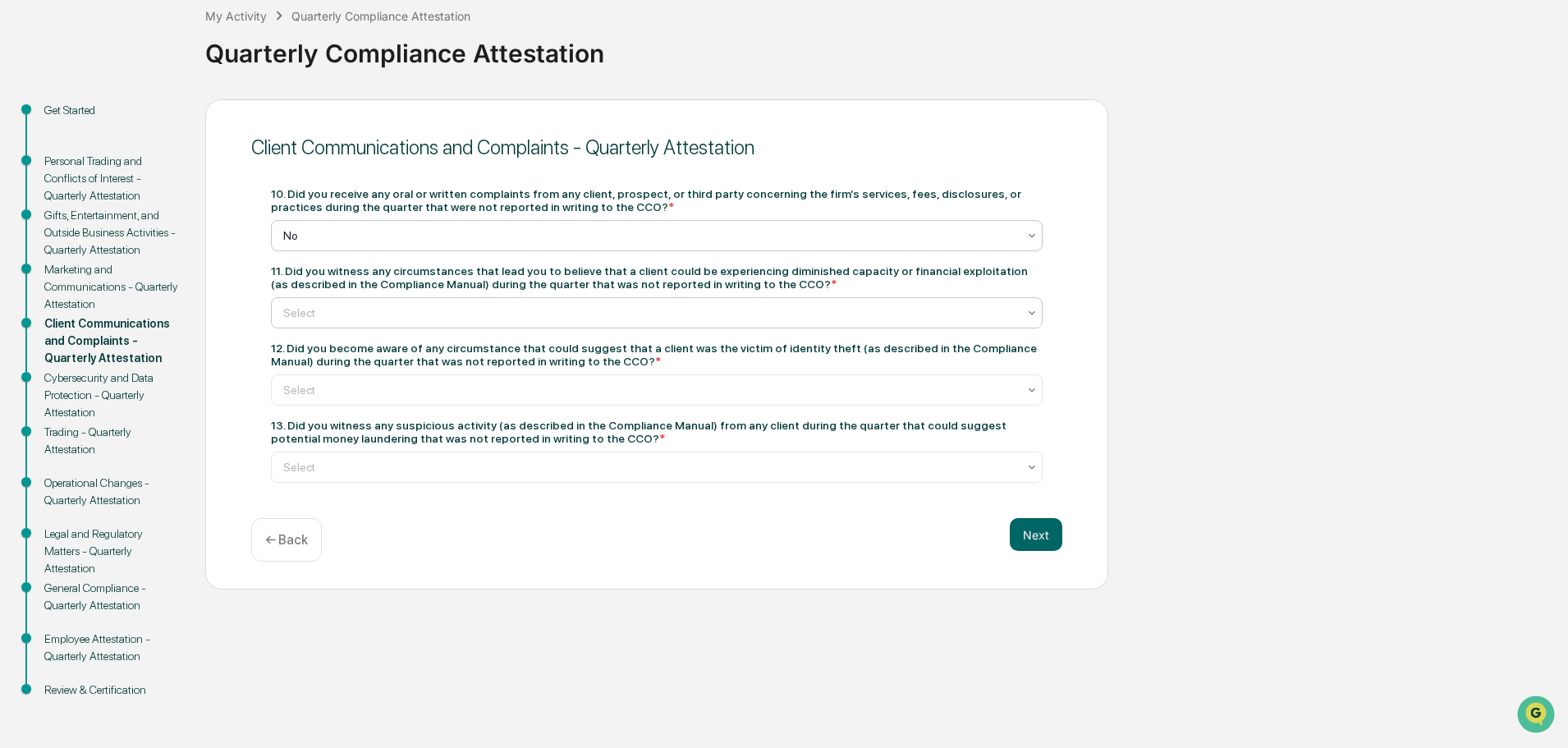
click at [368, 306] on div at bounding box center [650, 312] width 734 height 17
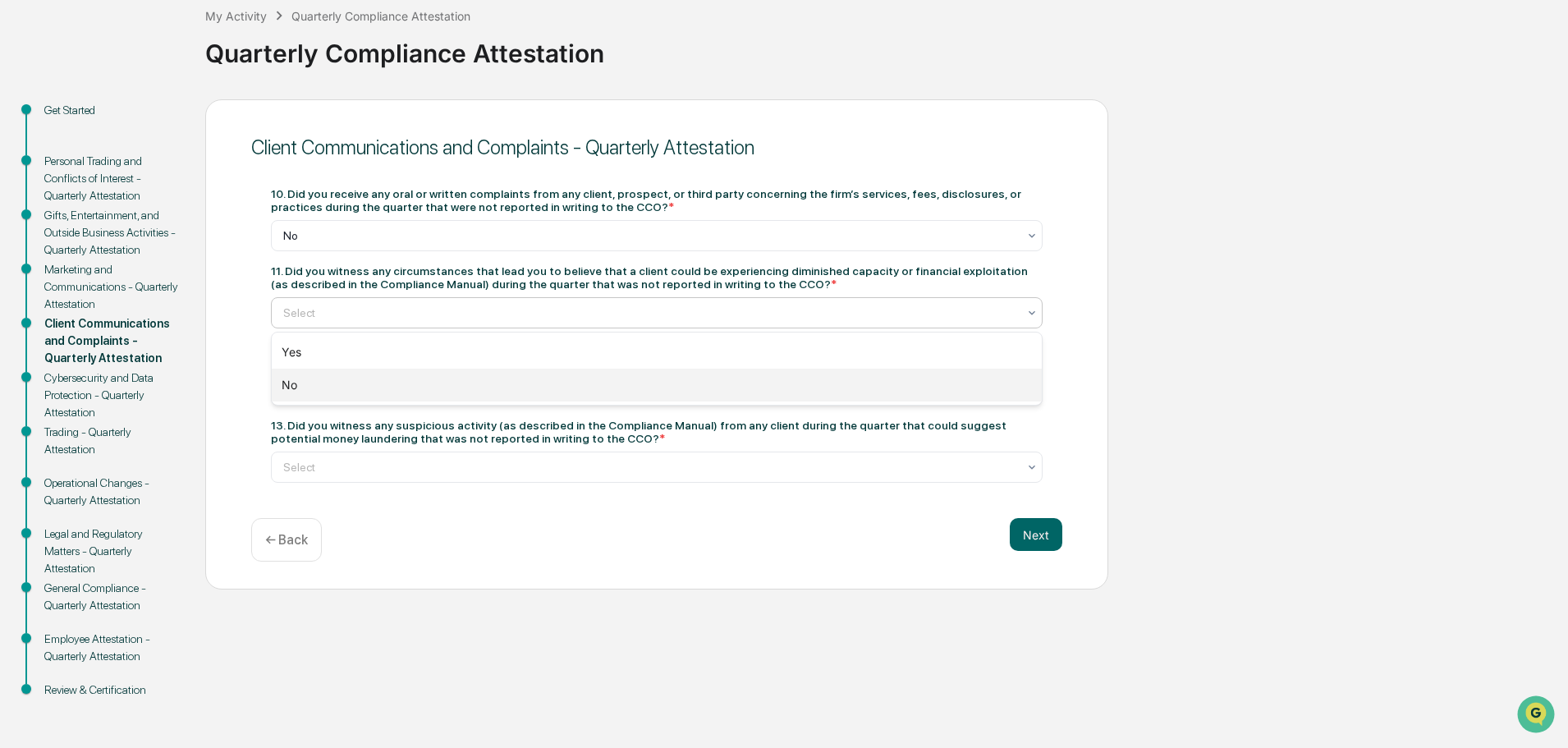
click at [297, 389] on div "No" at bounding box center [657, 386] width 770 height 33
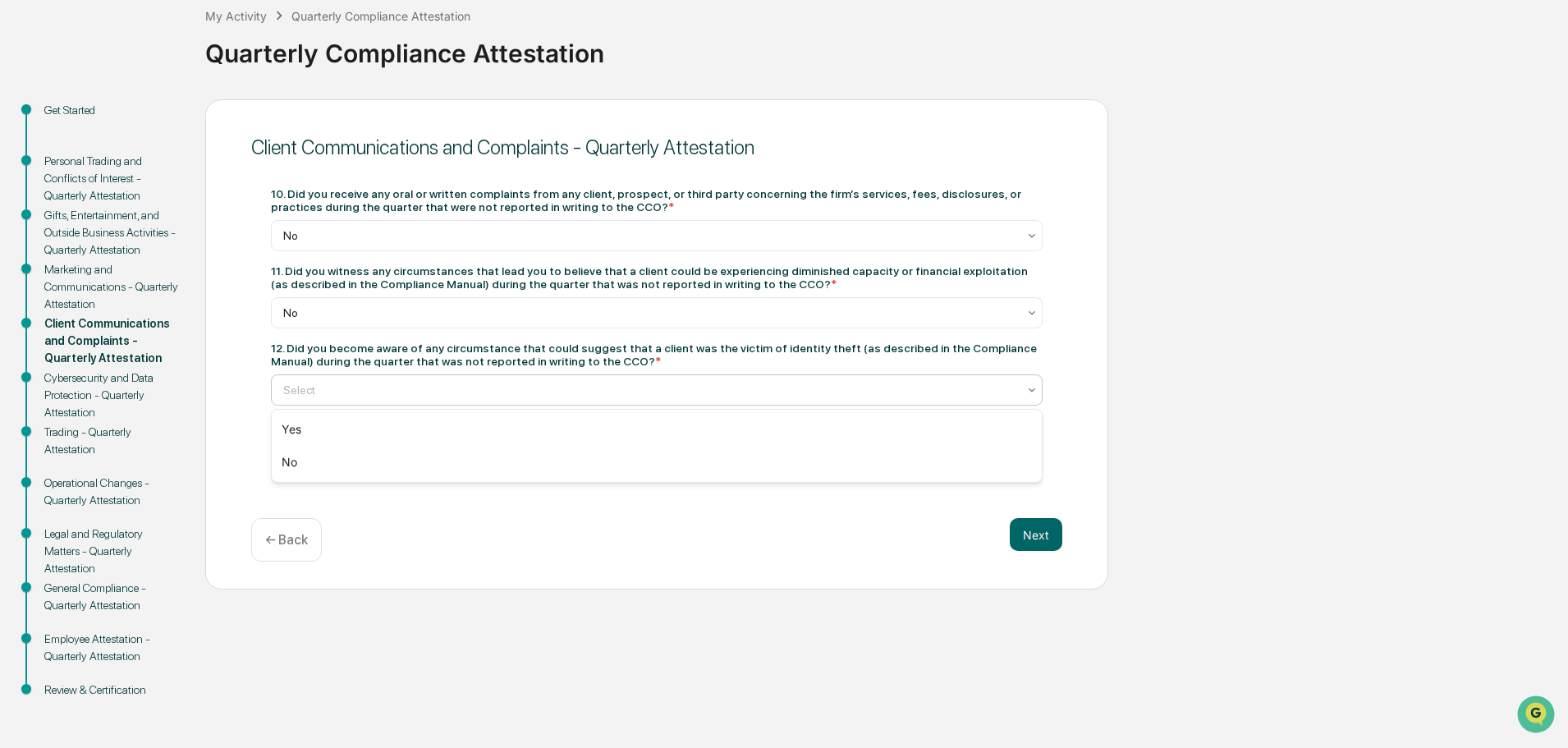
click at [391, 385] on div at bounding box center [650, 390] width 734 height 17
click at [287, 461] on div "No" at bounding box center [657, 463] width 770 height 33
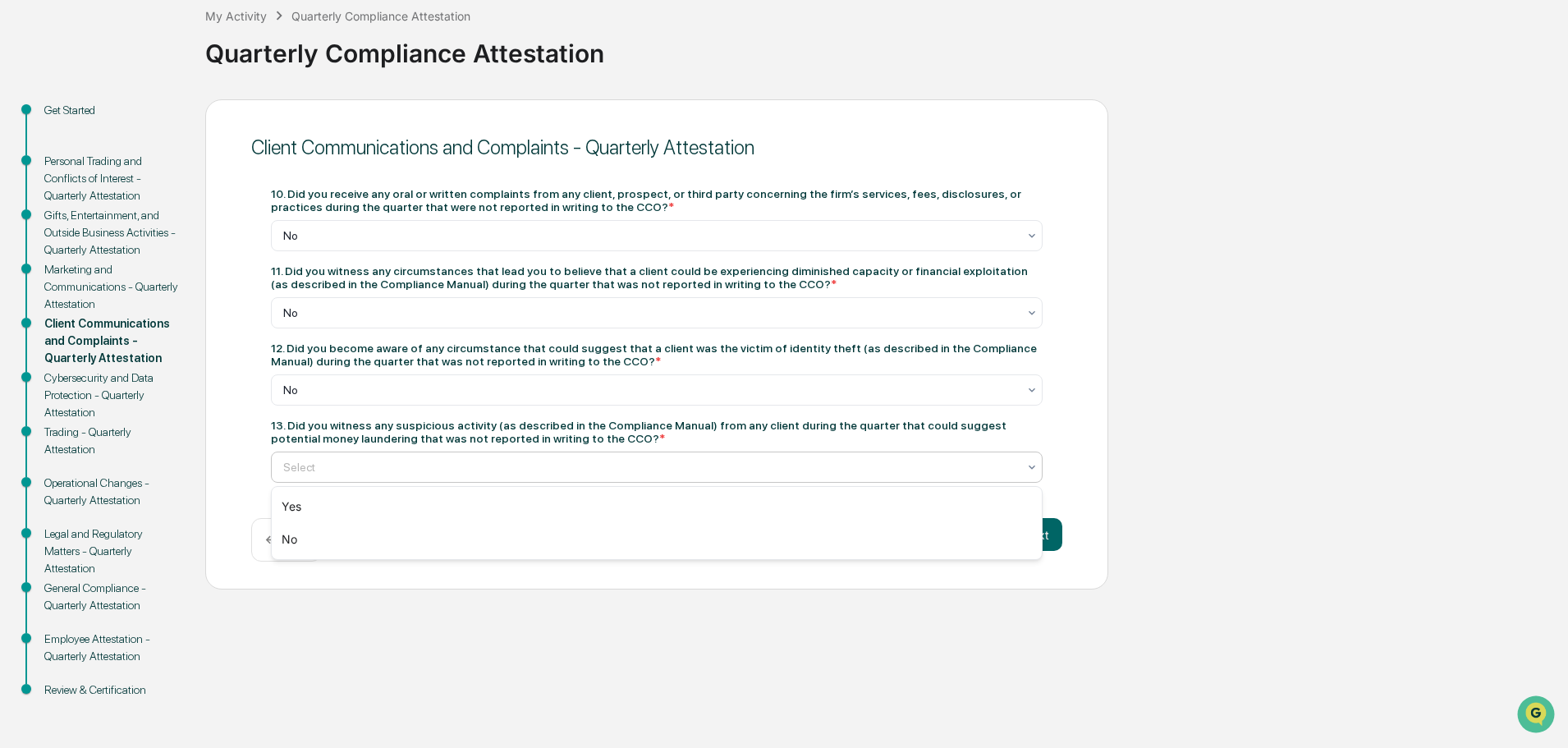
click at [350, 468] on div at bounding box center [650, 467] width 734 height 17
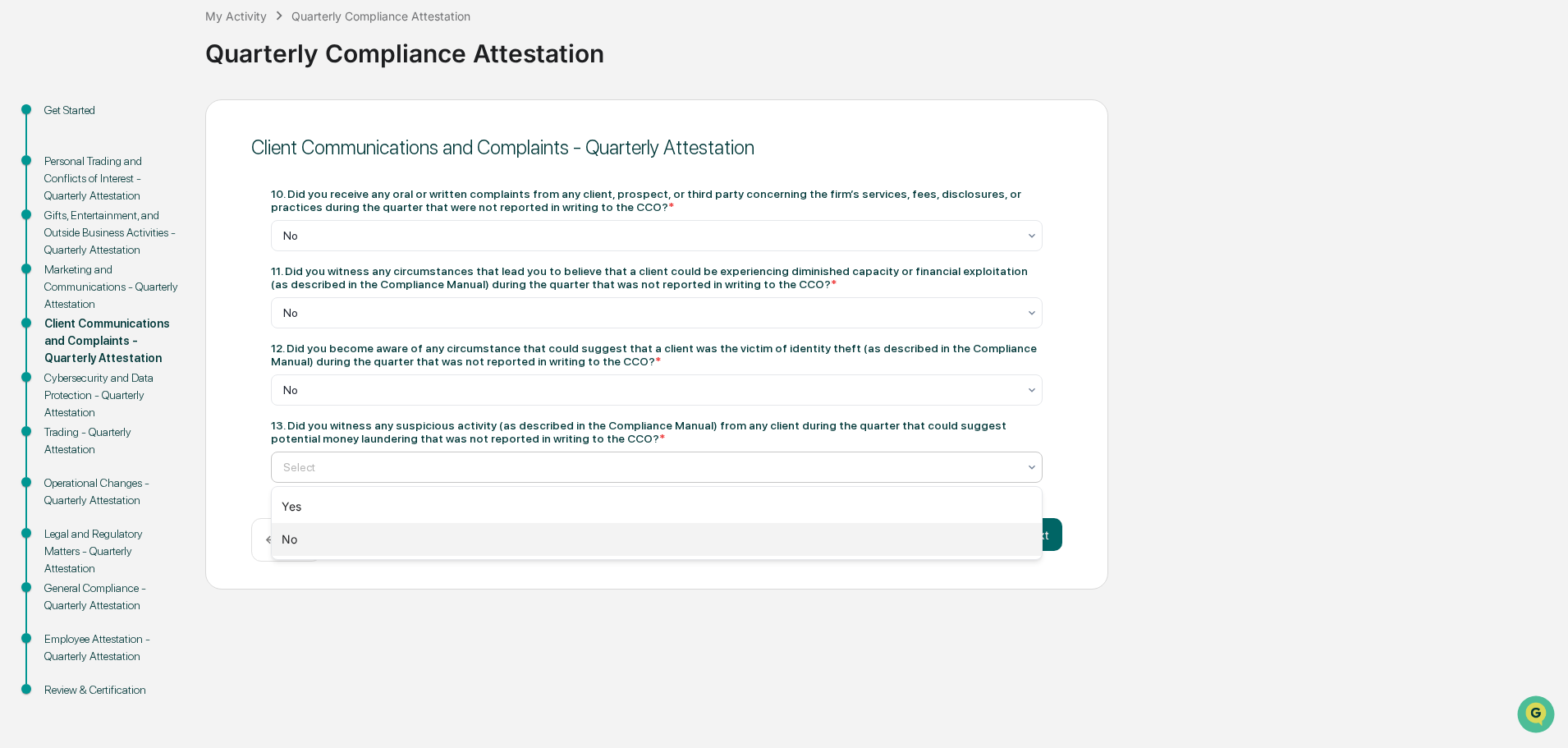
drag, startPoint x: 282, startPoint y: 534, endPoint x: 340, endPoint y: 543, distance: 58.7
click at [296, 533] on div "No" at bounding box center [657, 539] width 770 height 33
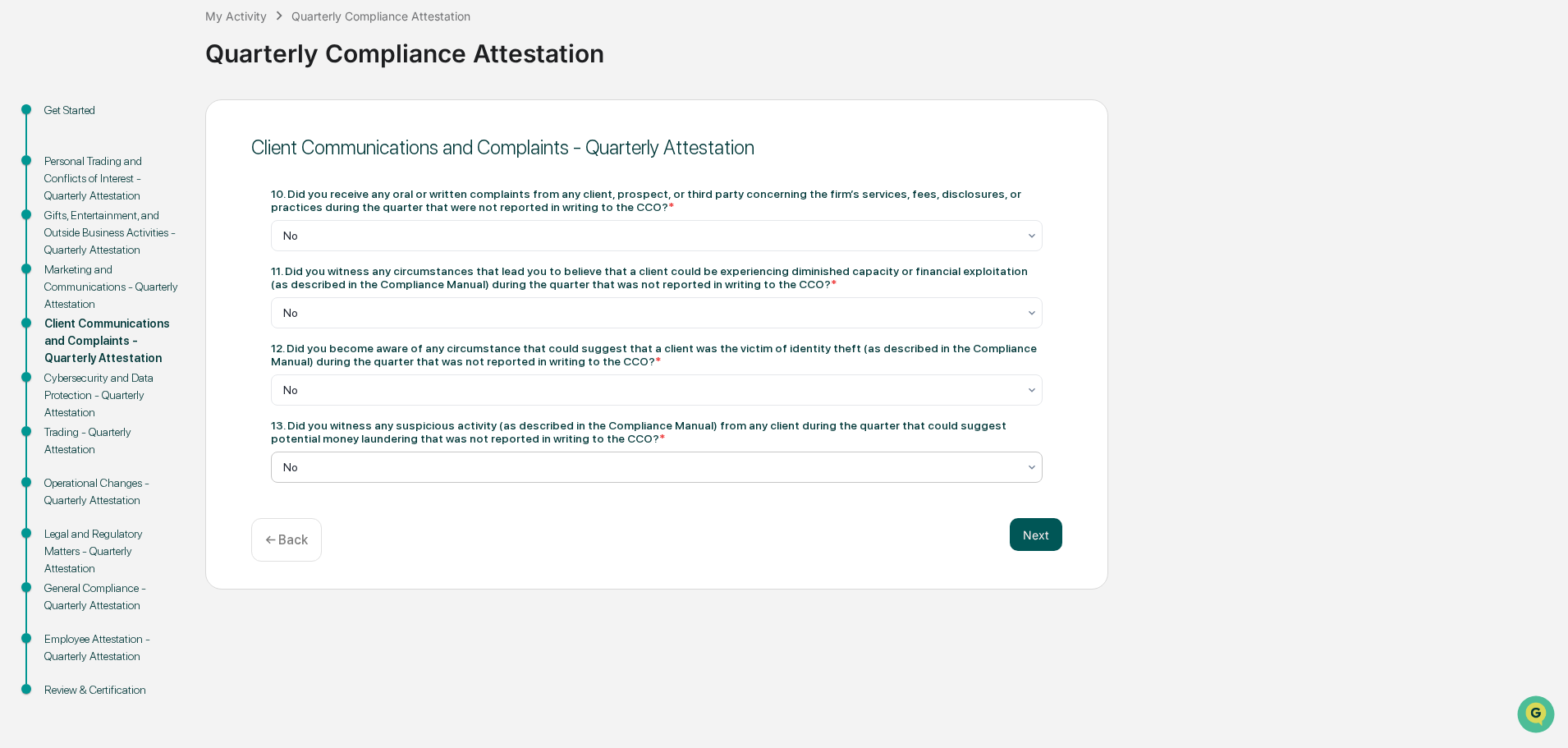
click at [1037, 542] on button "Next" at bounding box center [1037, 535] width 53 height 33
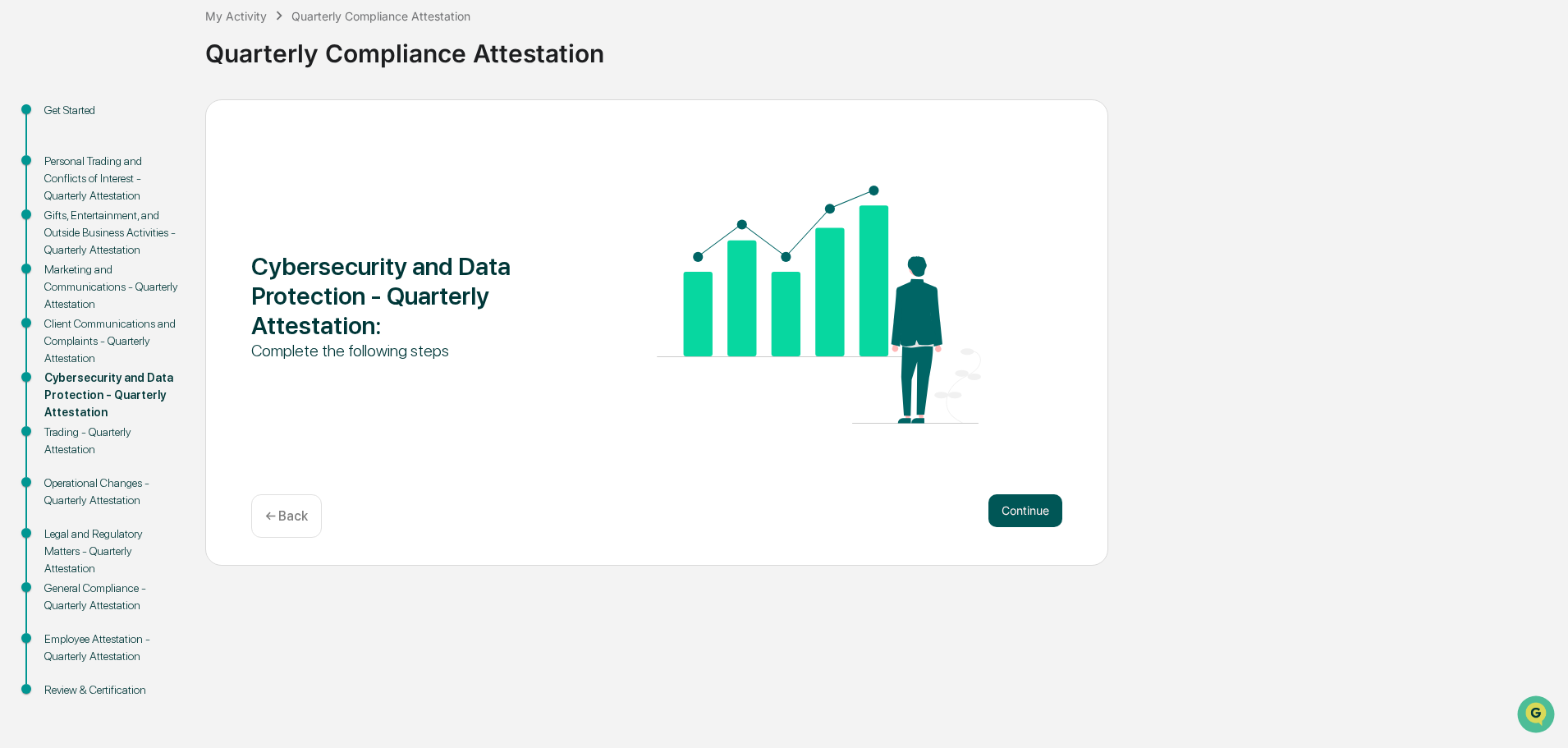
click at [1029, 509] on button "Continue" at bounding box center [1026, 511] width 74 height 33
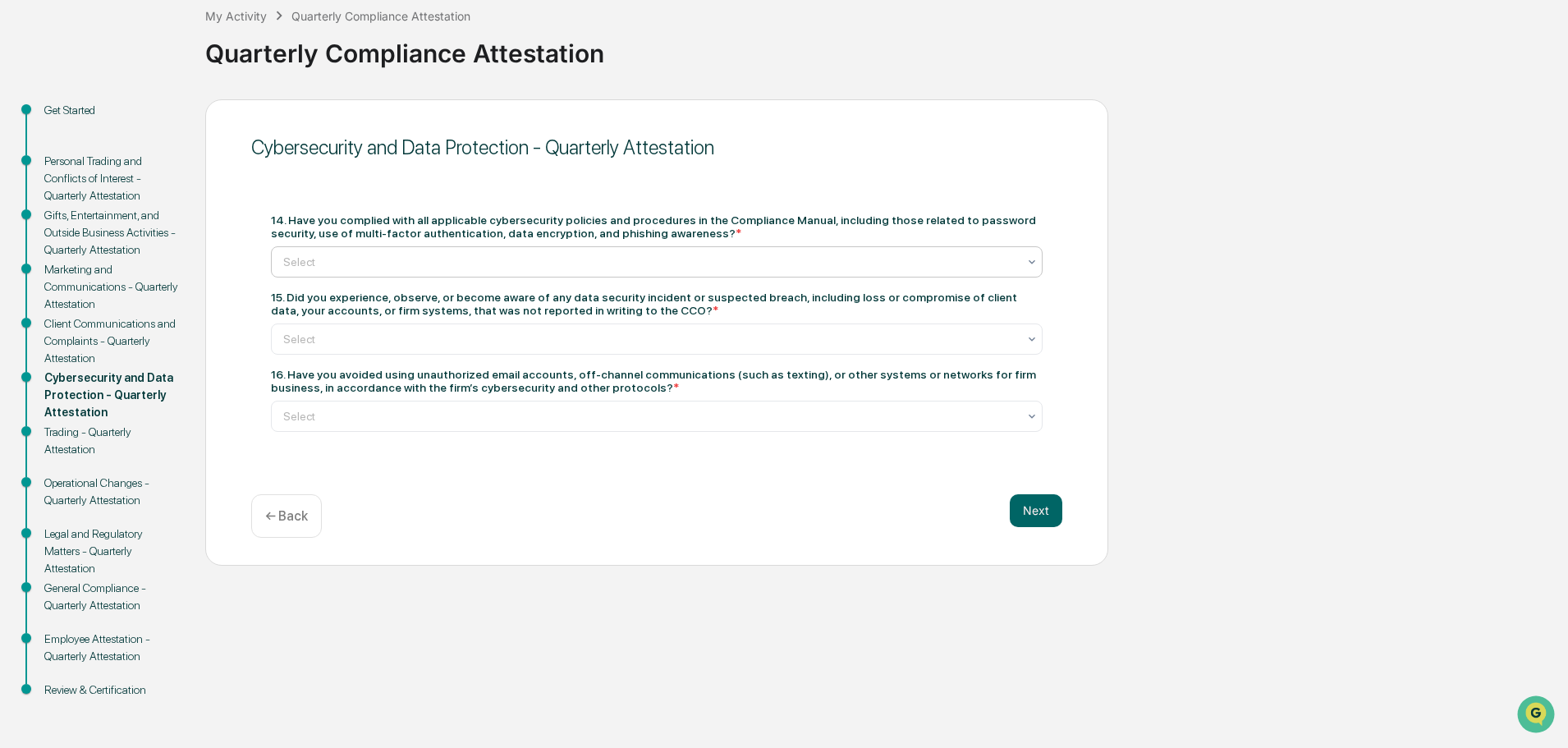
click at [405, 251] on div "Select" at bounding box center [650, 261] width 751 height 23
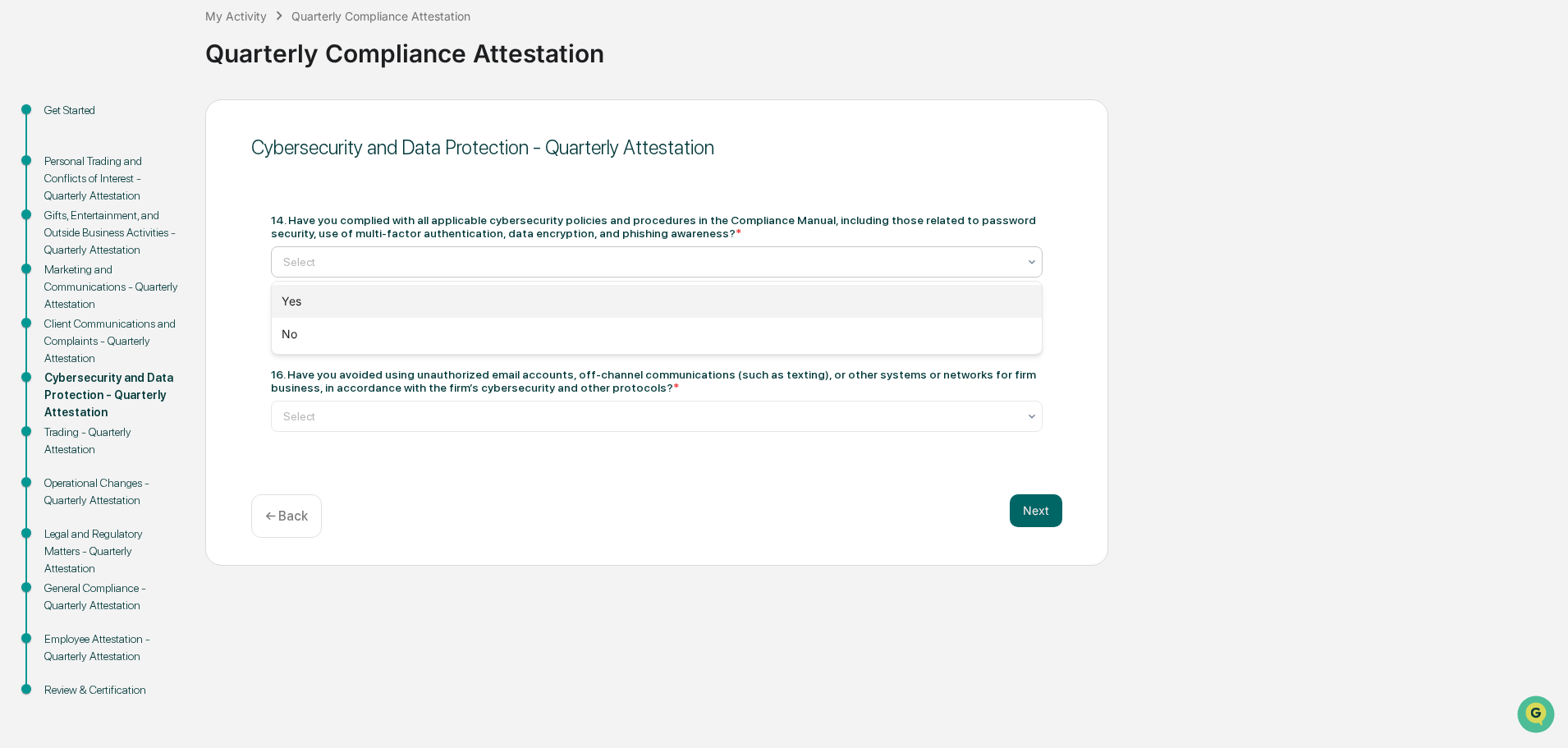
click at [302, 294] on div "Yes" at bounding box center [657, 302] width 770 height 33
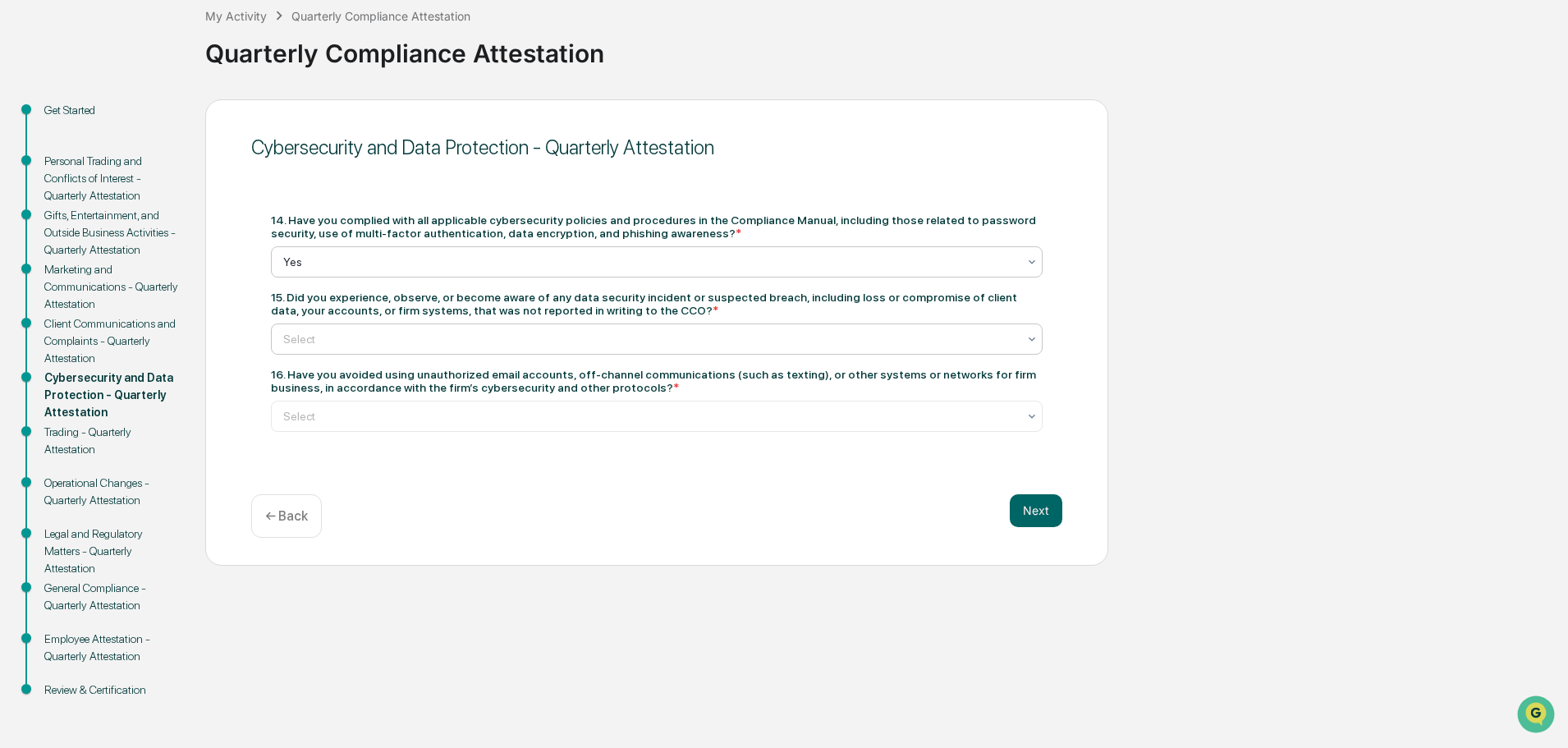
click at [313, 339] on div at bounding box center [650, 339] width 734 height 17
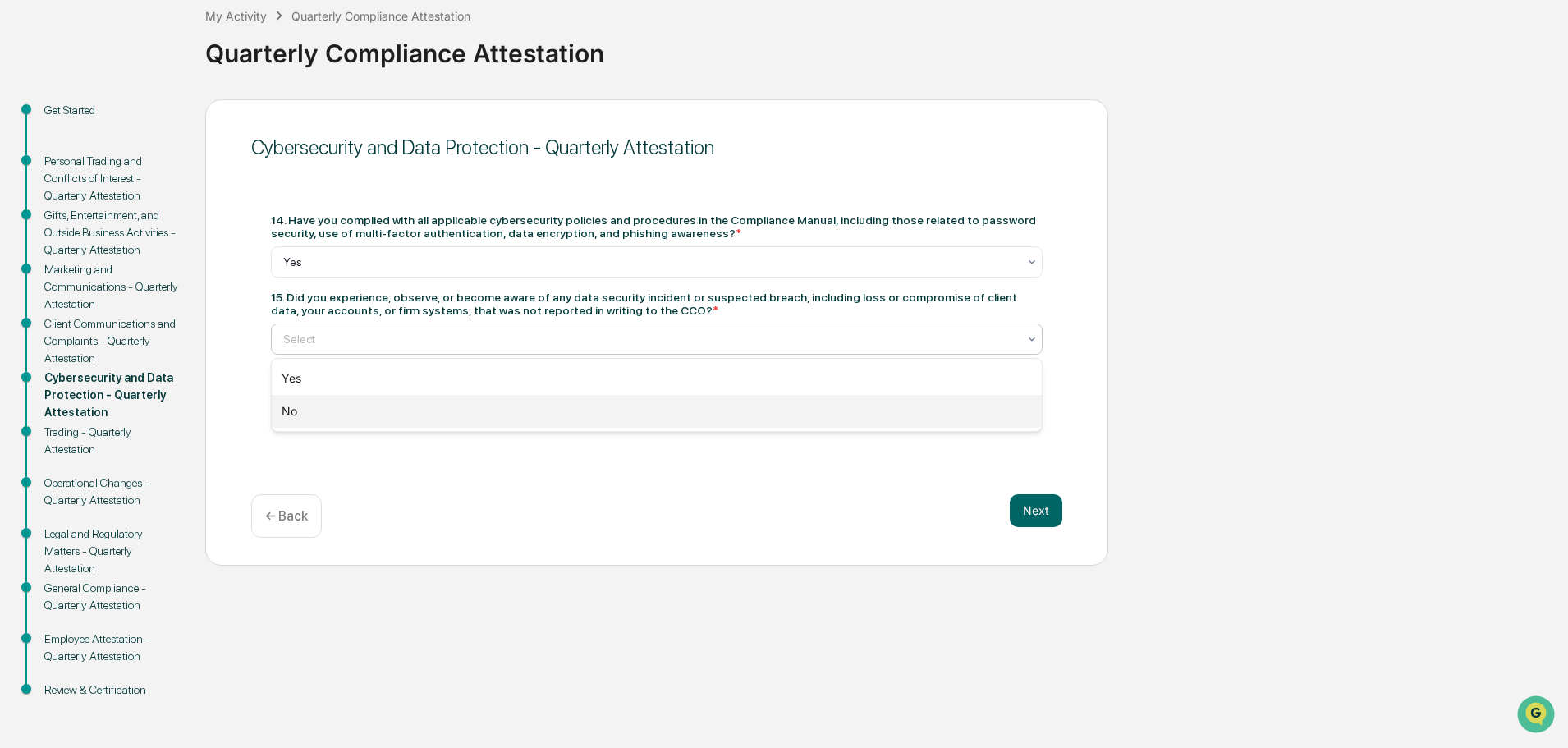
click at [294, 413] on div "No" at bounding box center [657, 412] width 770 height 33
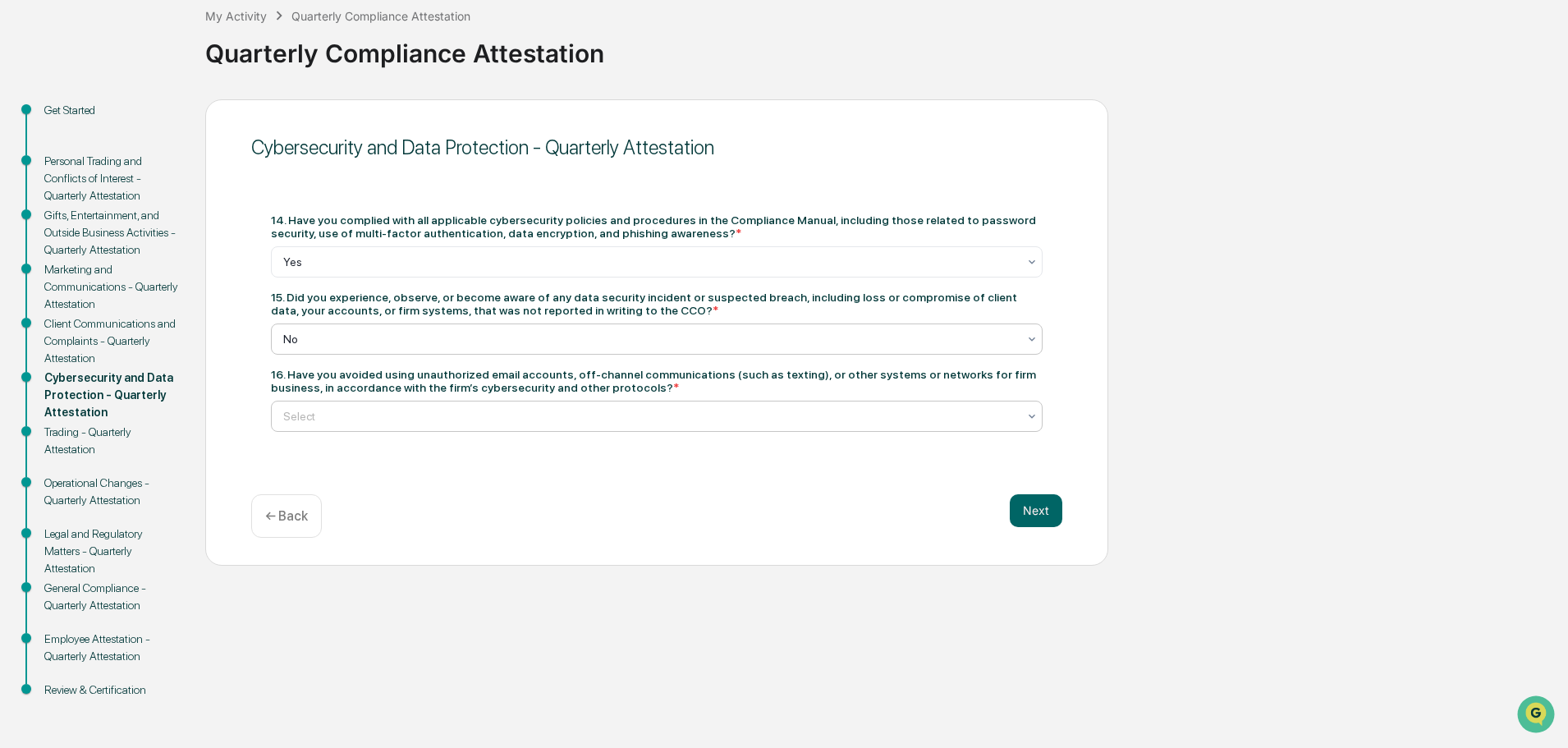
click at [364, 412] on div at bounding box center [650, 416] width 734 height 17
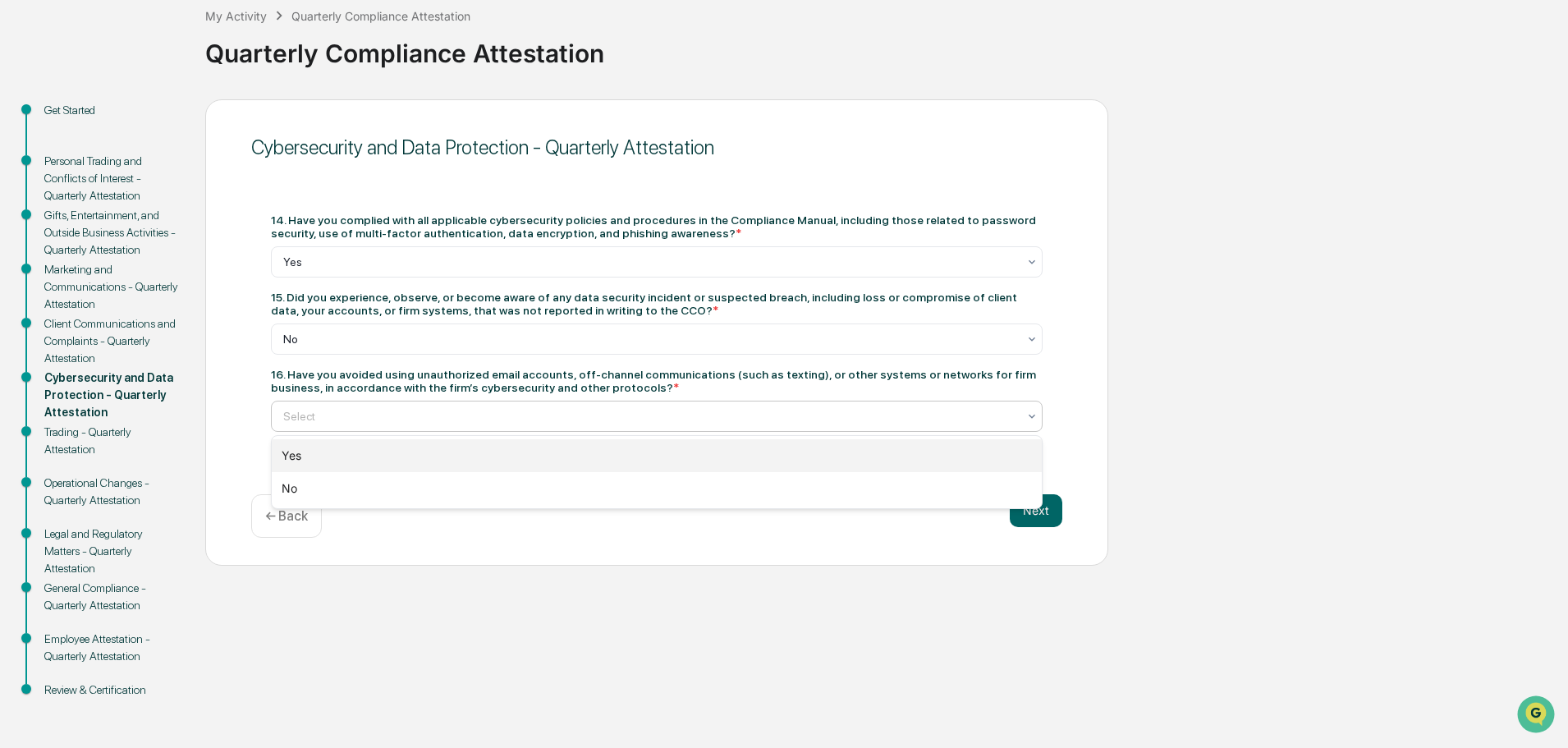
drag, startPoint x: 297, startPoint y: 452, endPoint x: 342, endPoint y: 453, distance: 45.0
click at [300, 452] on div "Yes" at bounding box center [657, 456] width 770 height 33
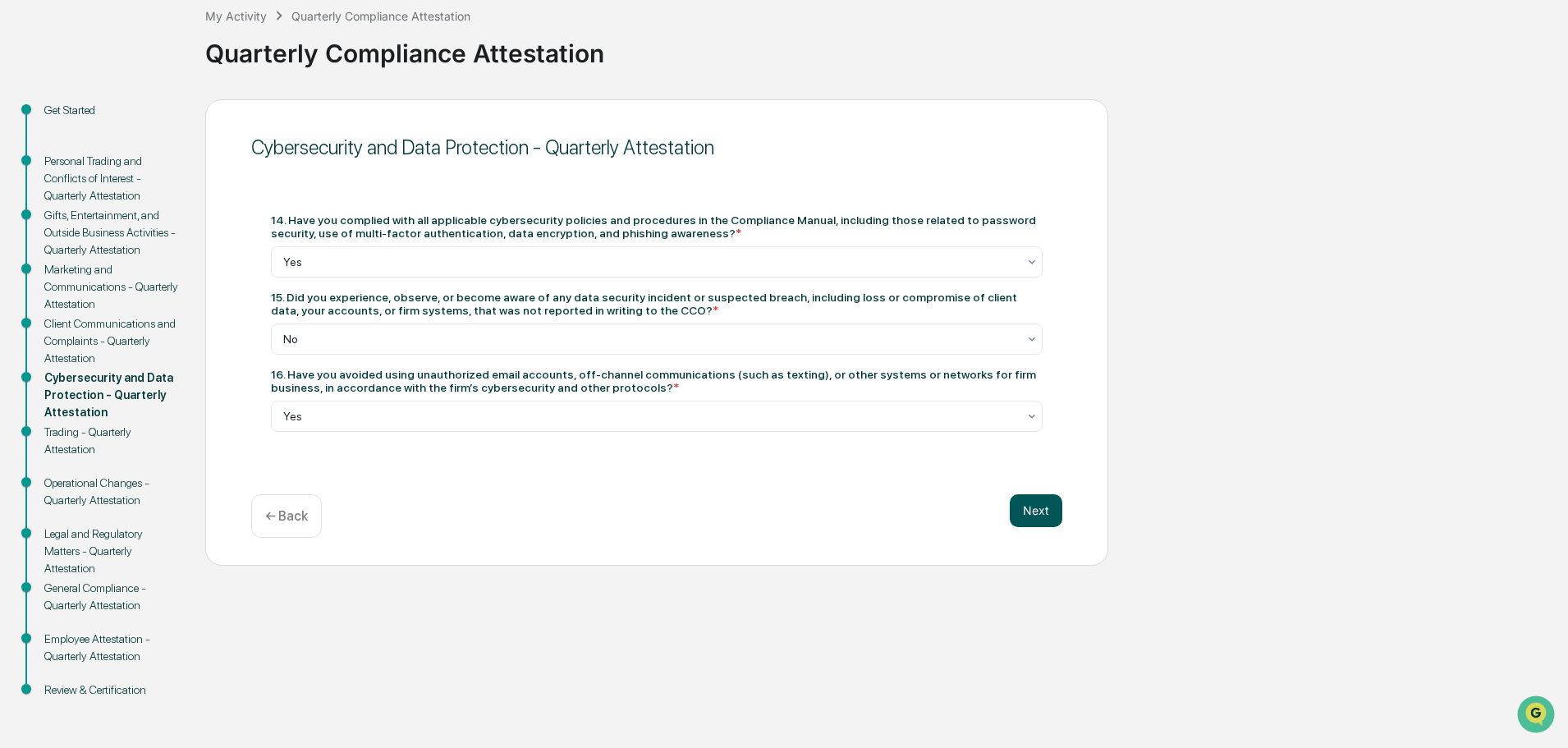
click at [1032, 509] on button "Next" at bounding box center [1037, 511] width 53 height 33
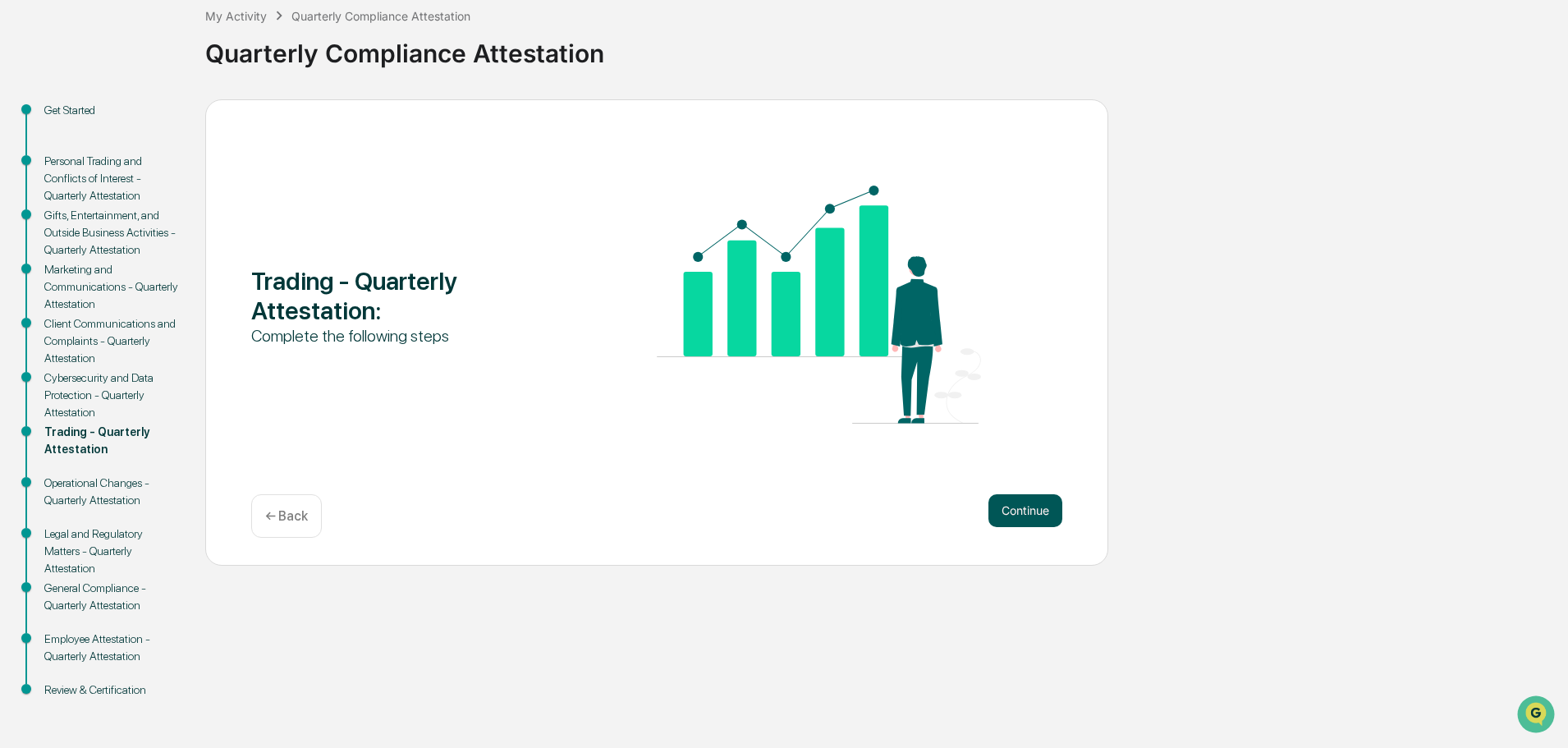
click at [1031, 511] on button "Continue" at bounding box center [1026, 511] width 74 height 33
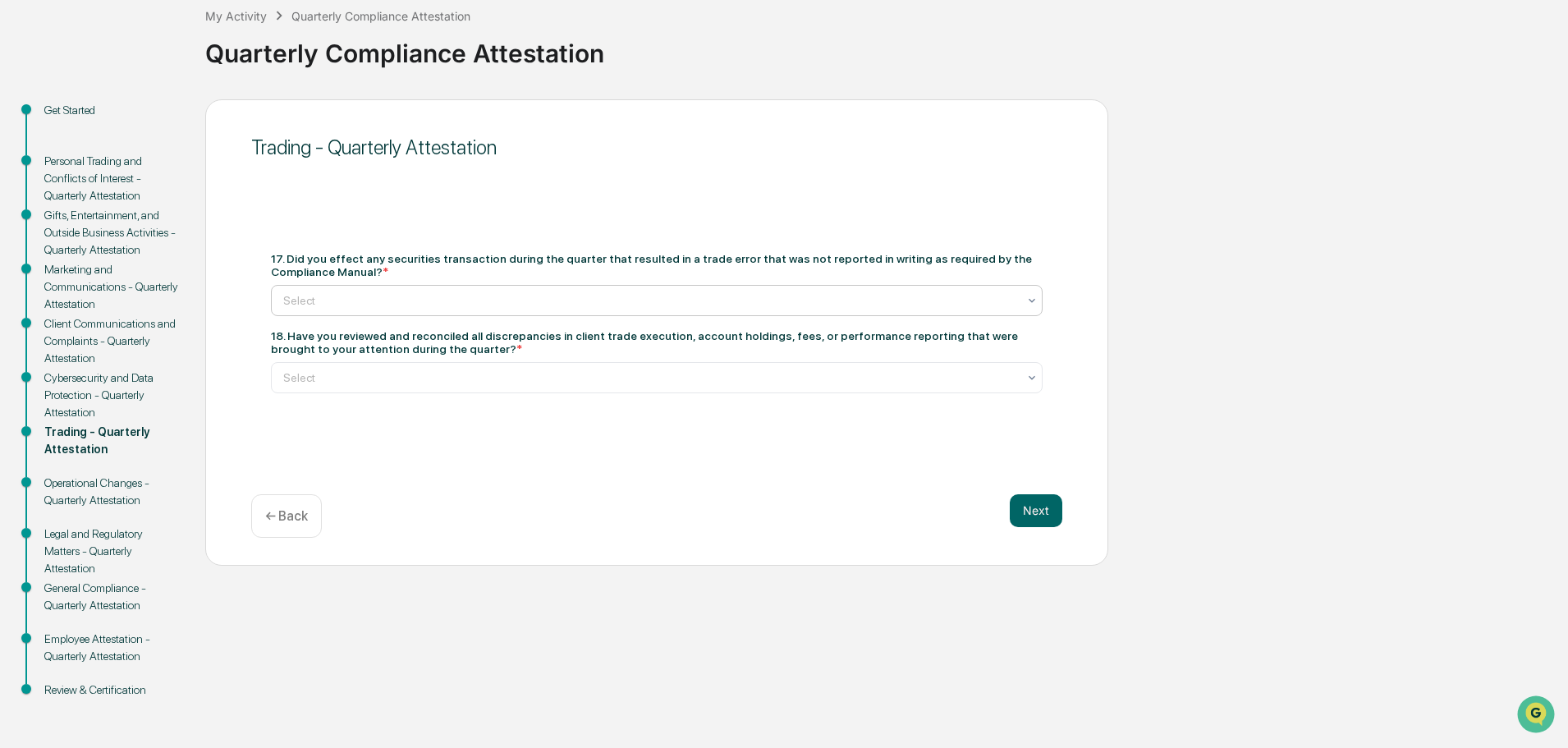
click at [338, 295] on div at bounding box center [650, 301] width 734 height 17
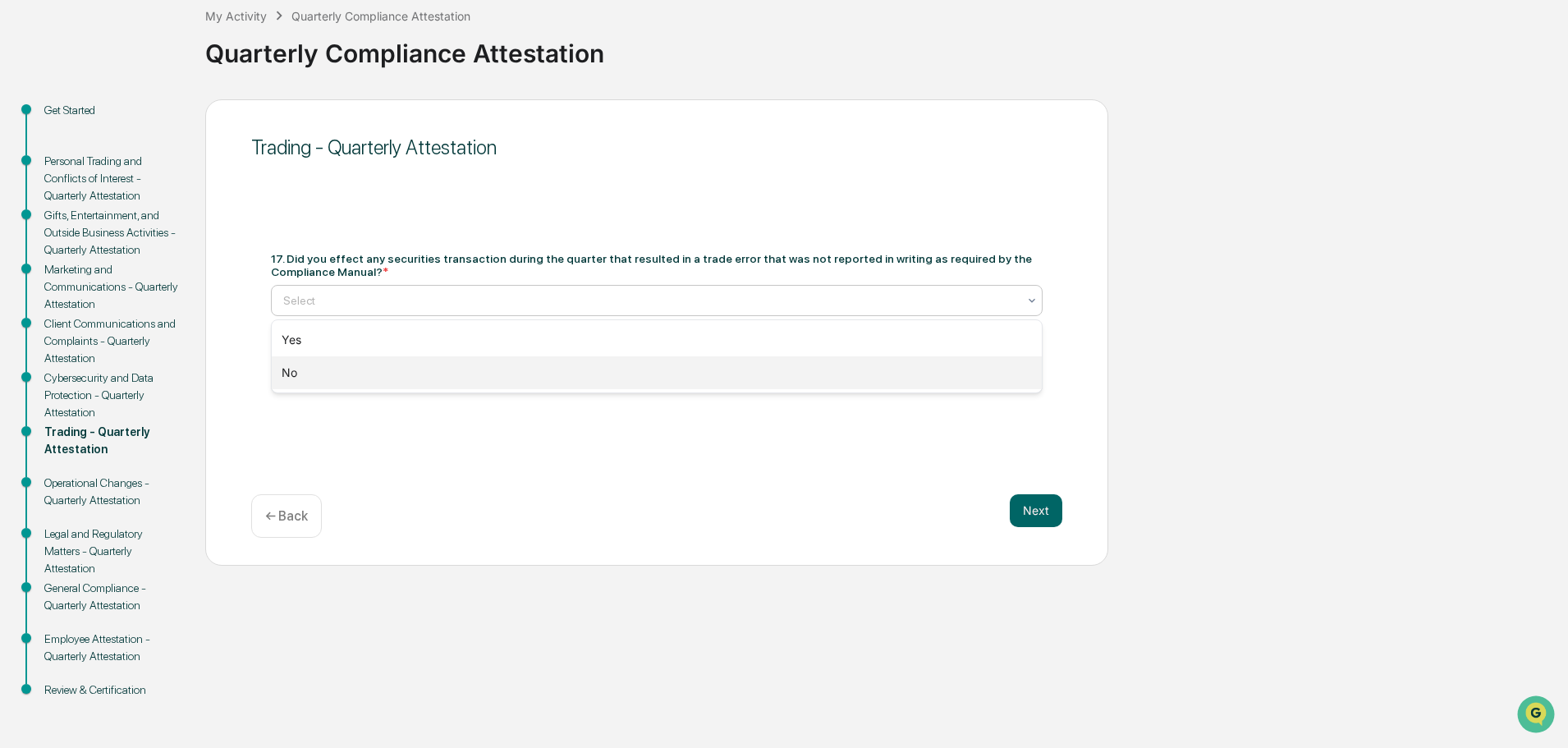
click at [300, 375] on div "No" at bounding box center [657, 373] width 770 height 33
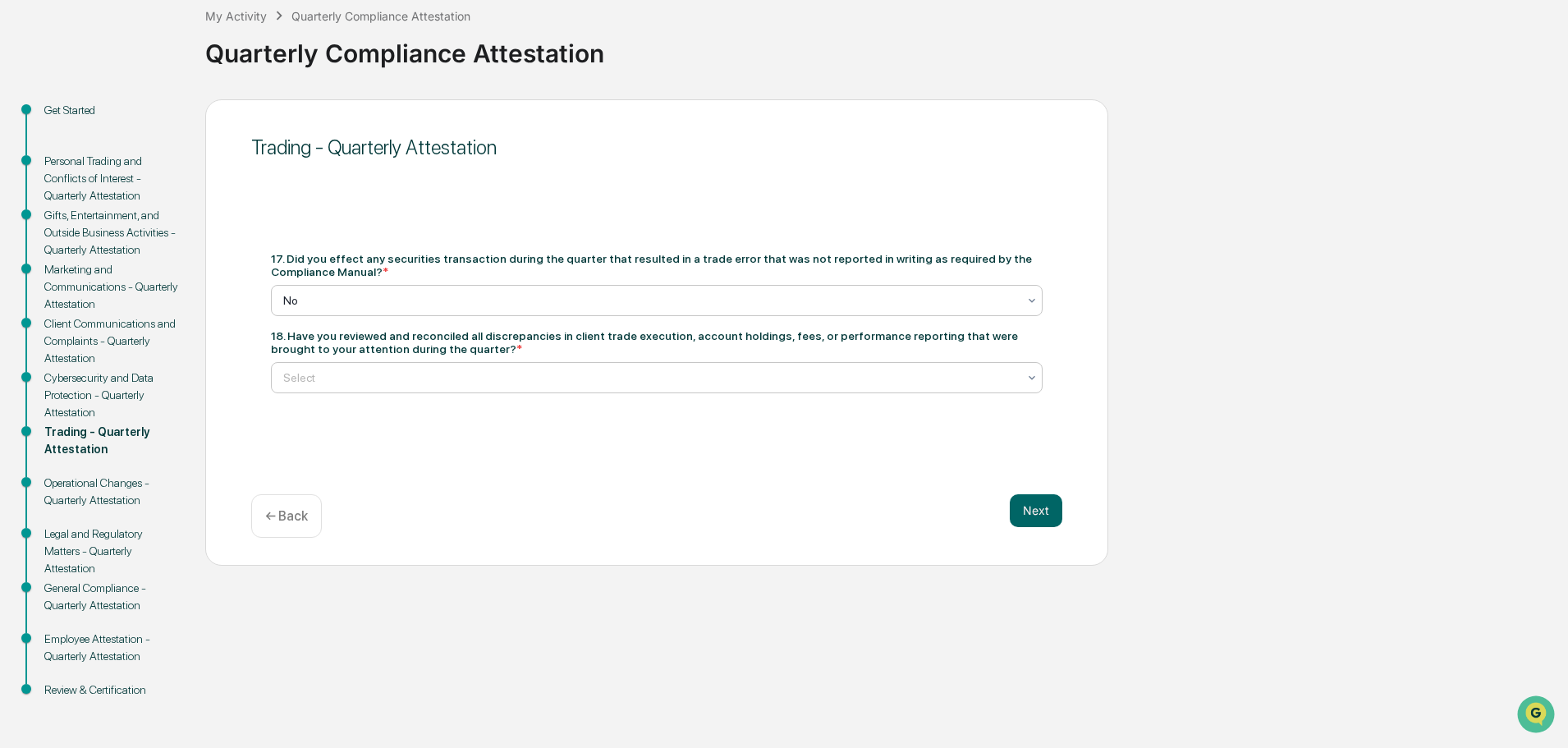
click at [340, 384] on div at bounding box center [650, 378] width 734 height 17
drag, startPoint x: 288, startPoint y: 418, endPoint x: 631, endPoint y: 475, distance: 347.7
click at [288, 418] on div "Yes" at bounding box center [657, 417] width 770 height 33
click at [1038, 514] on button "Next" at bounding box center [1037, 511] width 53 height 33
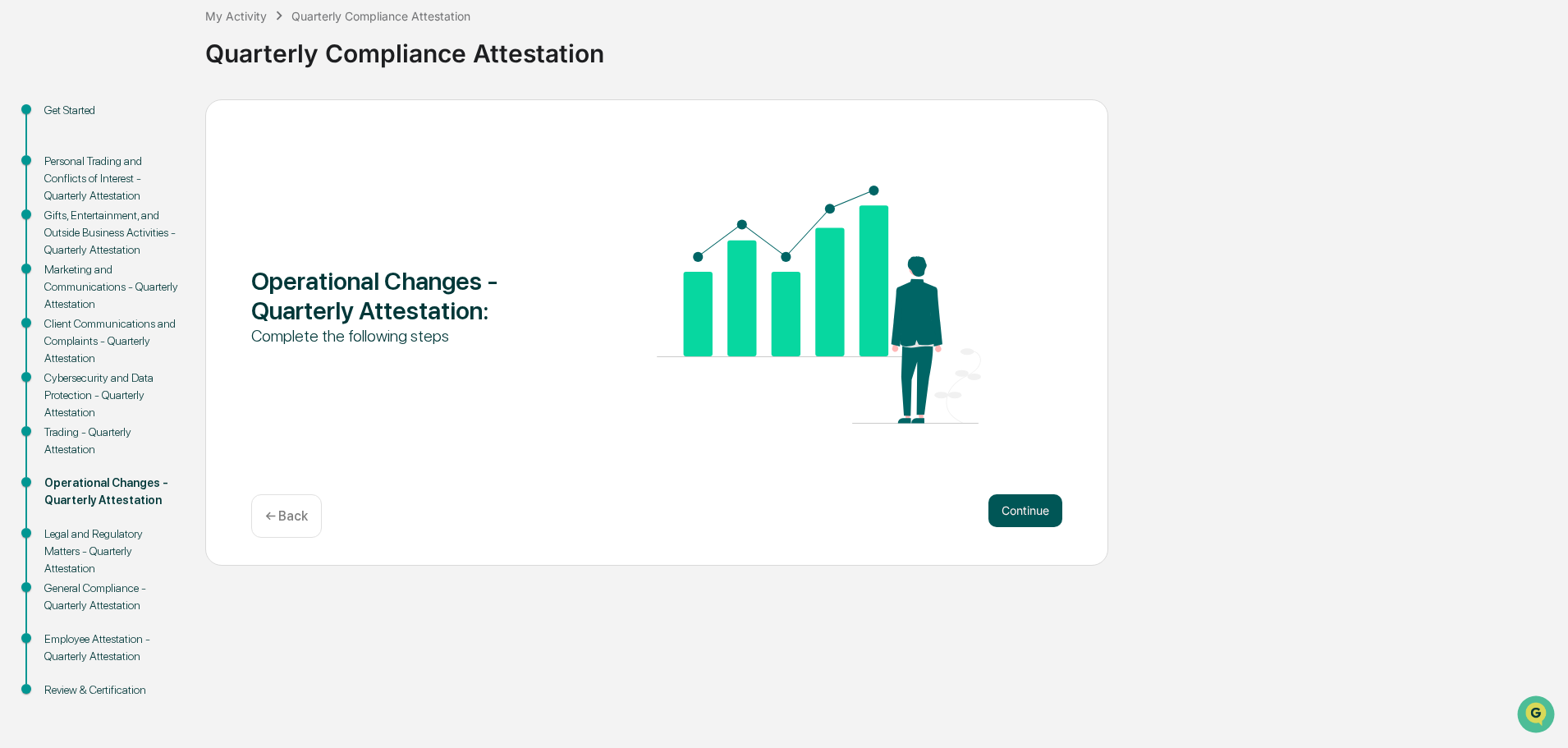
click at [1041, 512] on button "Continue" at bounding box center [1026, 511] width 74 height 33
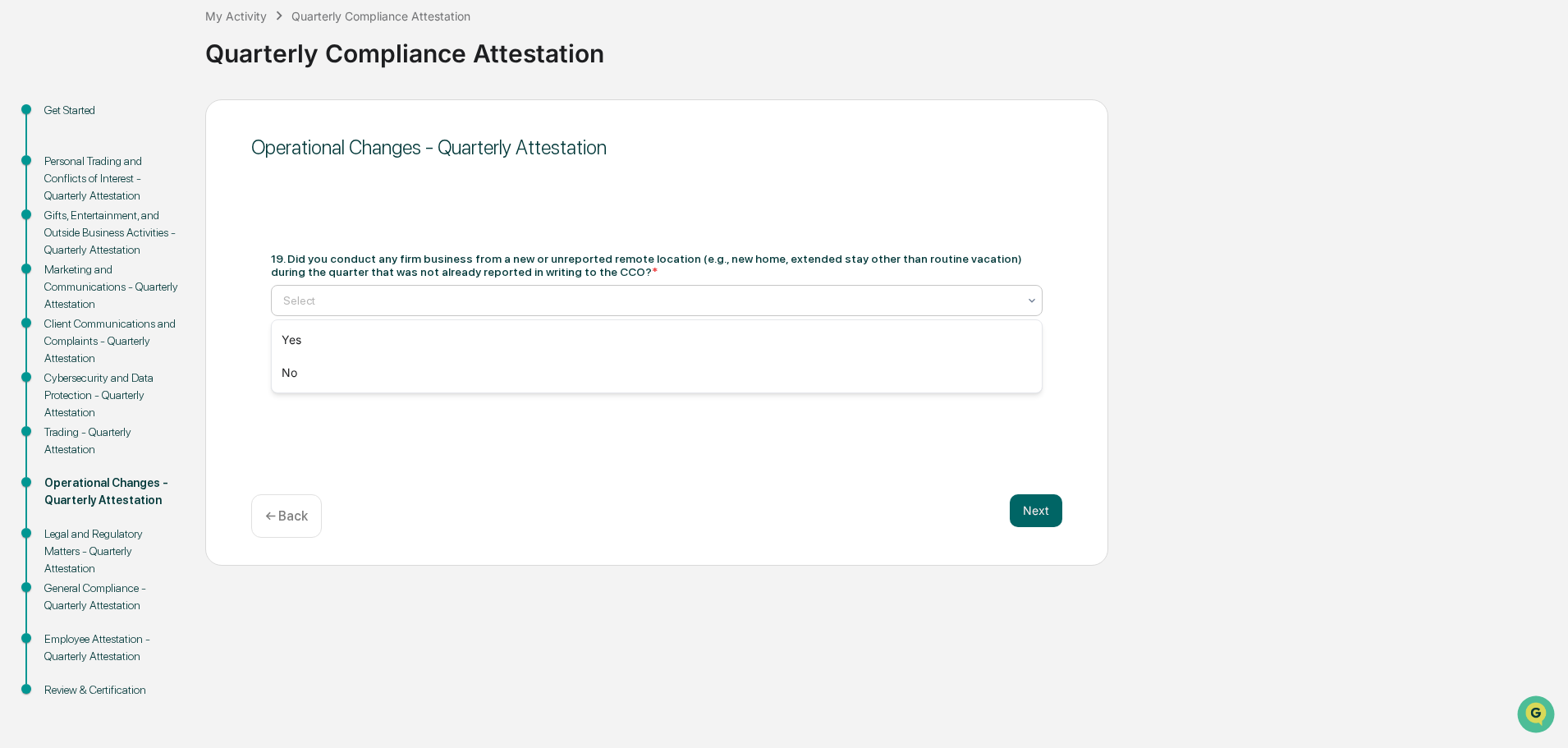
click at [328, 300] on div at bounding box center [650, 301] width 734 height 17
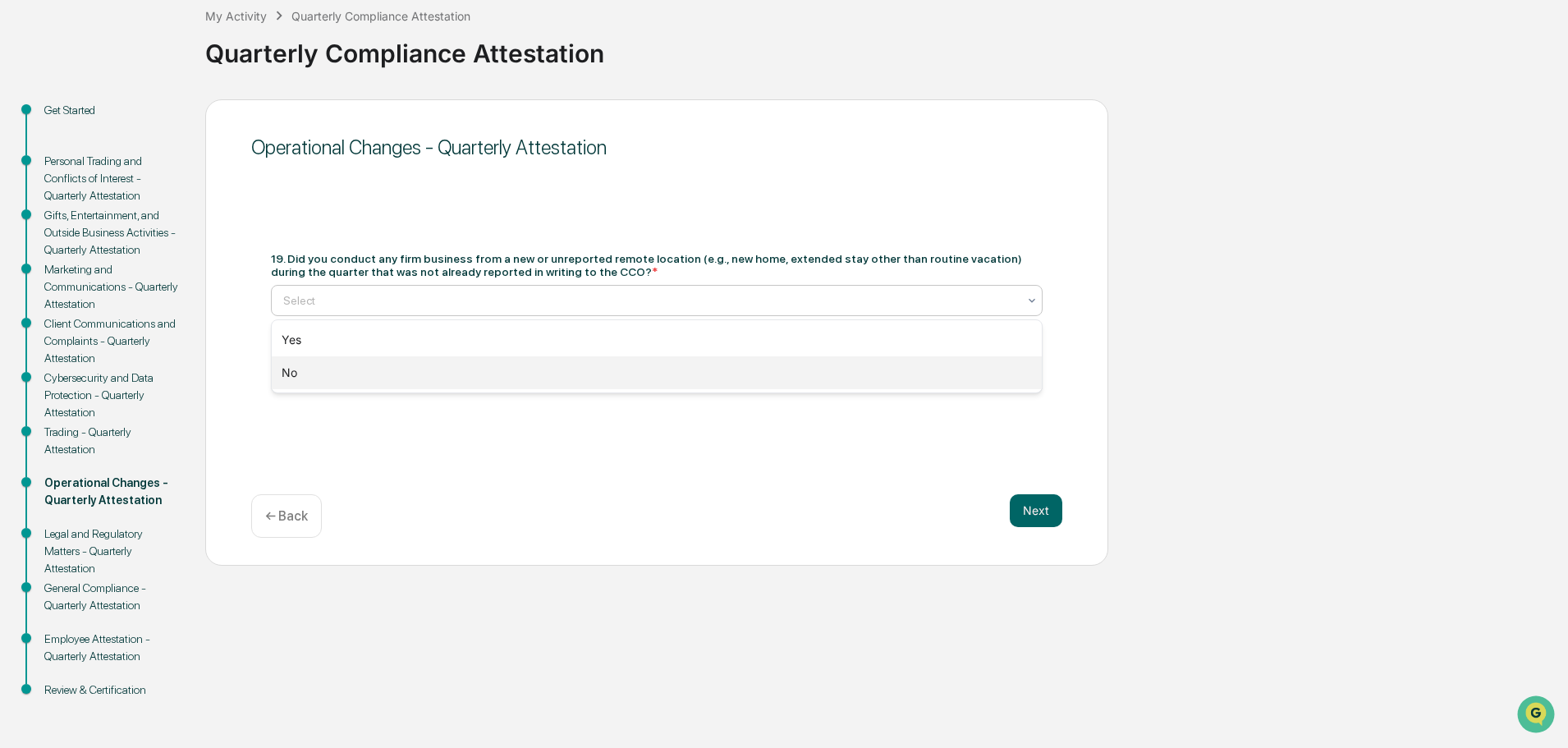
click at [290, 367] on div "No" at bounding box center [657, 373] width 770 height 33
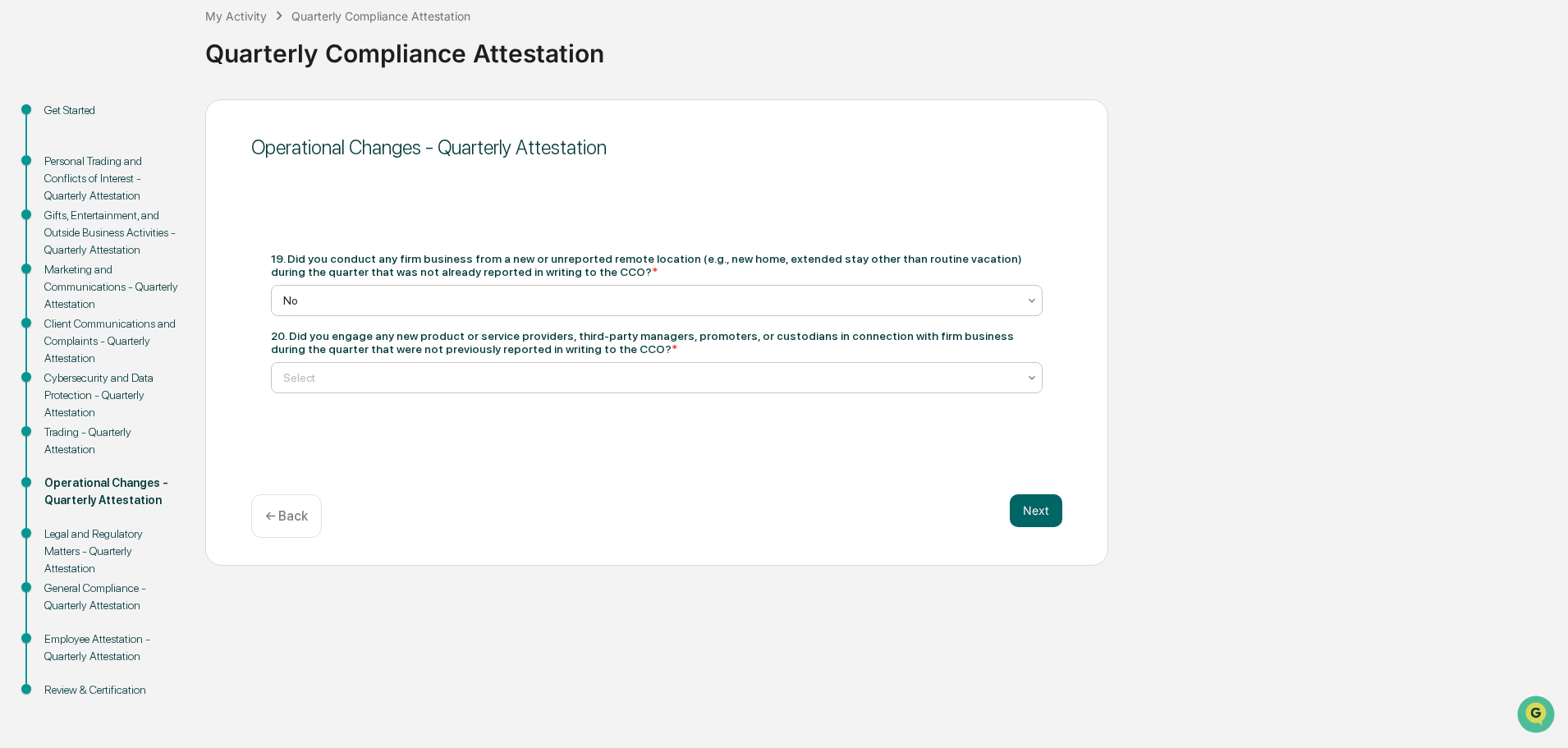
click at [320, 374] on div at bounding box center [650, 378] width 734 height 17
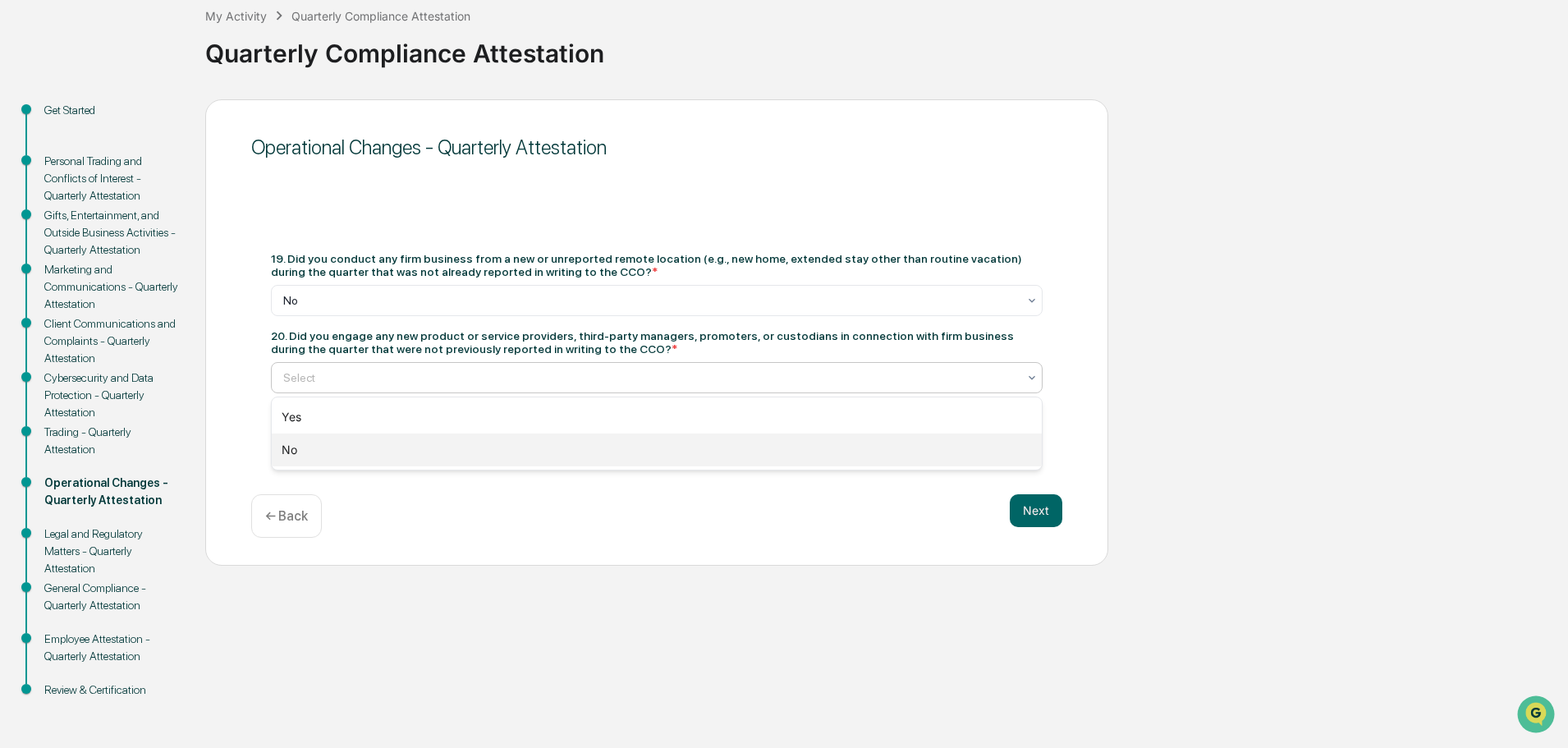
drag, startPoint x: 285, startPoint y: 449, endPoint x: 337, endPoint y: 456, distance: 52.5
click at [286, 450] on div "No" at bounding box center [657, 450] width 770 height 33
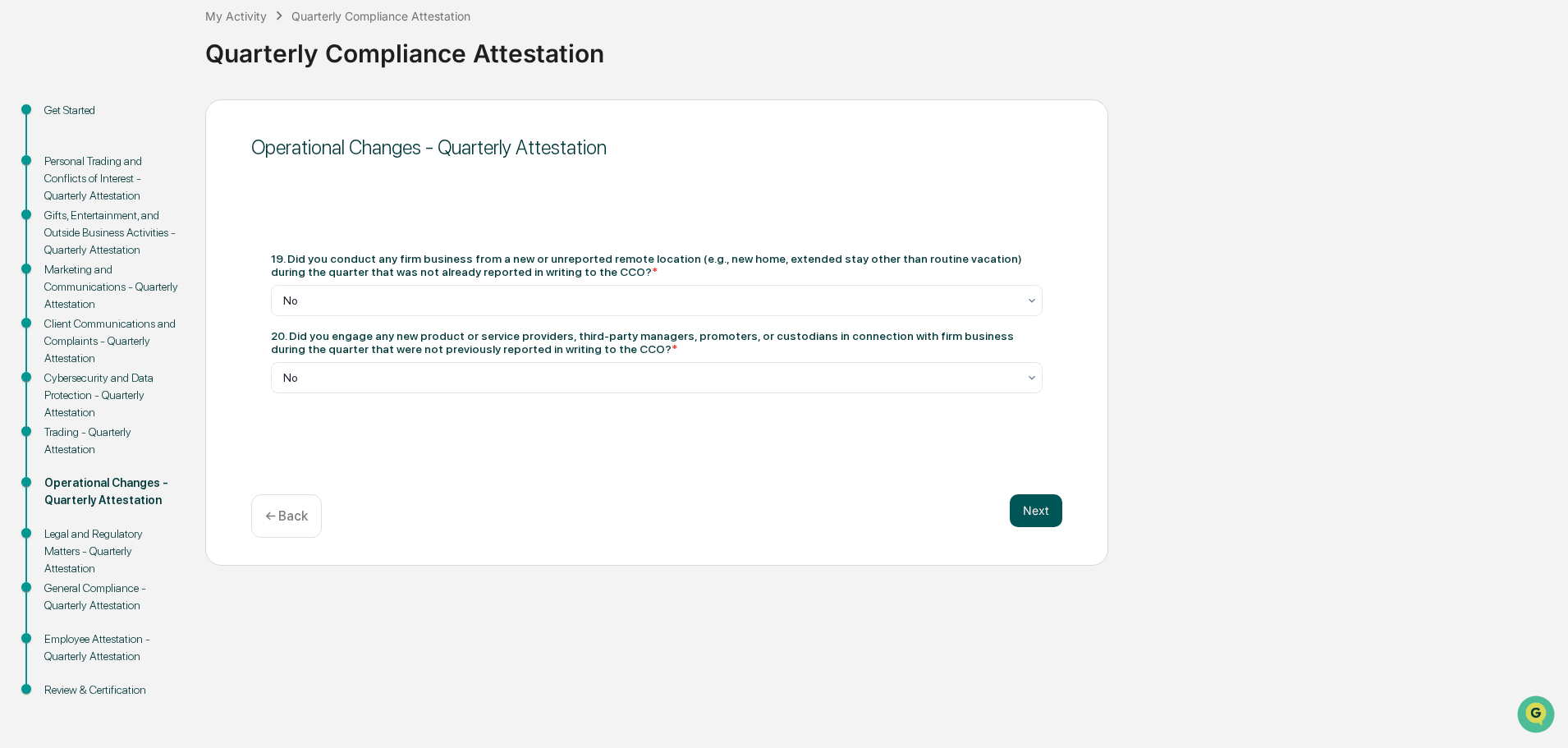
click at [1033, 514] on button "Next" at bounding box center [1037, 511] width 53 height 33
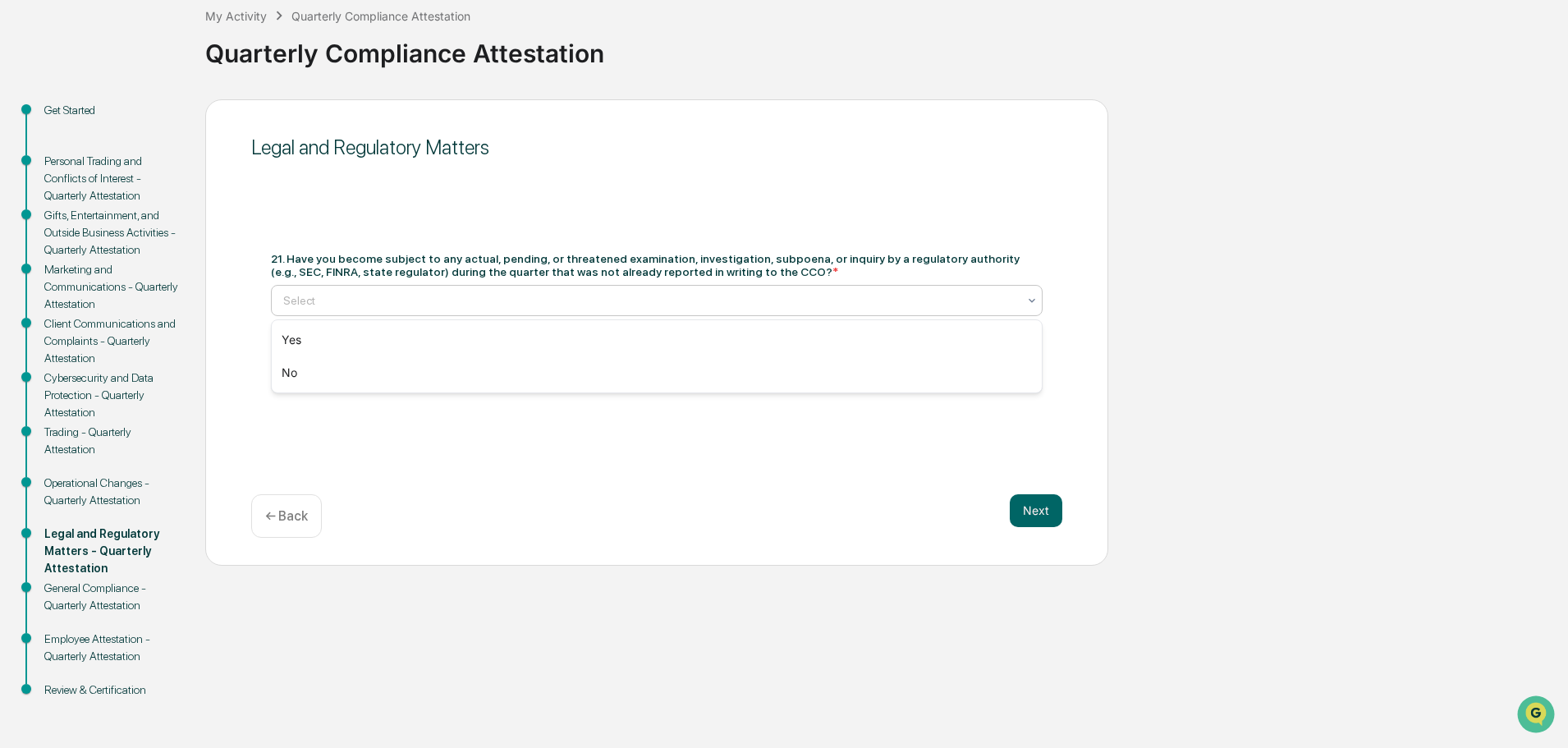
click at [320, 303] on div at bounding box center [650, 301] width 734 height 17
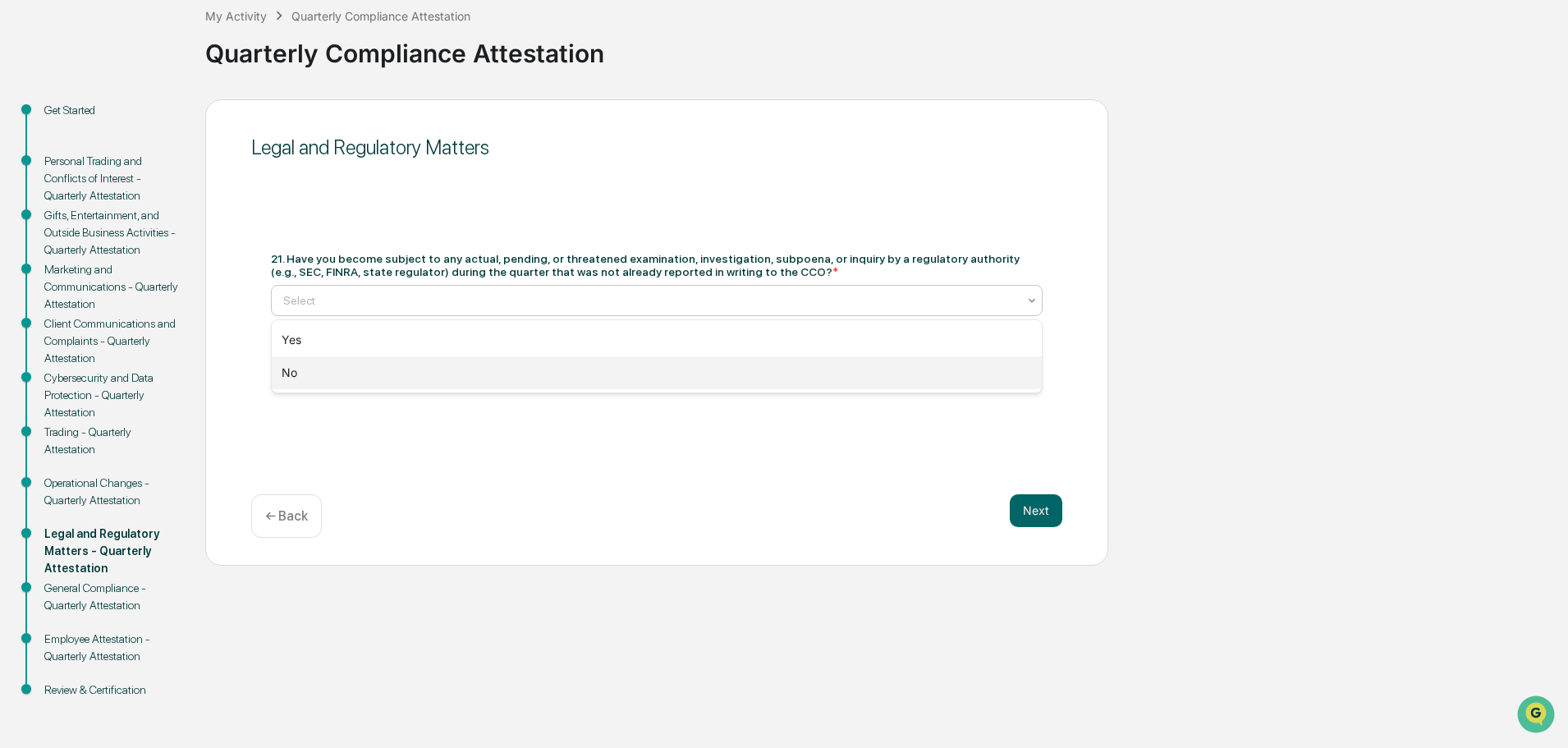
click at [289, 370] on div "No" at bounding box center [657, 373] width 770 height 33
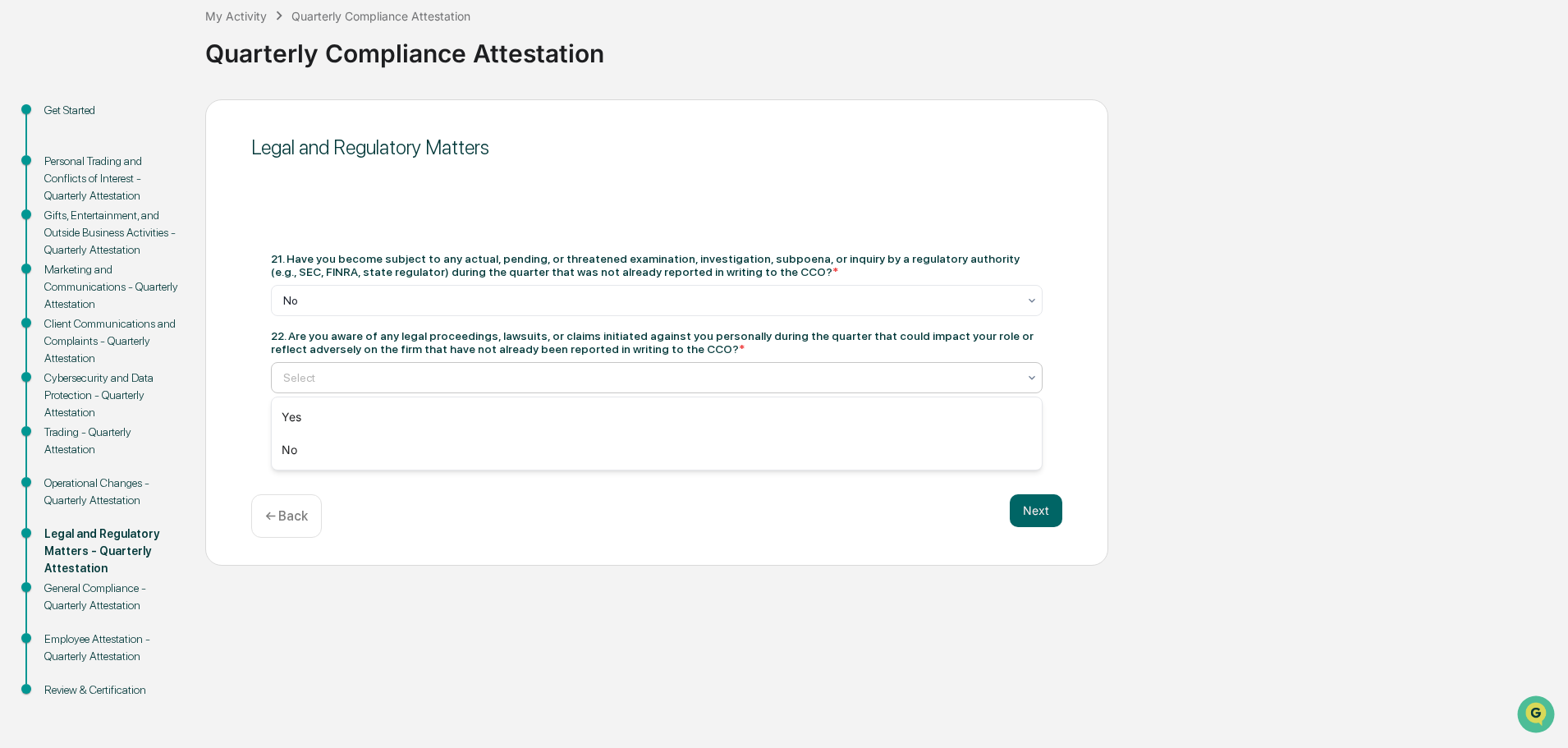
click at [300, 380] on div at bounding box center [650, 378] width 734 height 17
click at [293, 441] on div "No" at bounding box center [657, 450] width 770 height 33
click at [1032, 508] on button "Next" at bounding box center [1037, 511] width 53 height 33
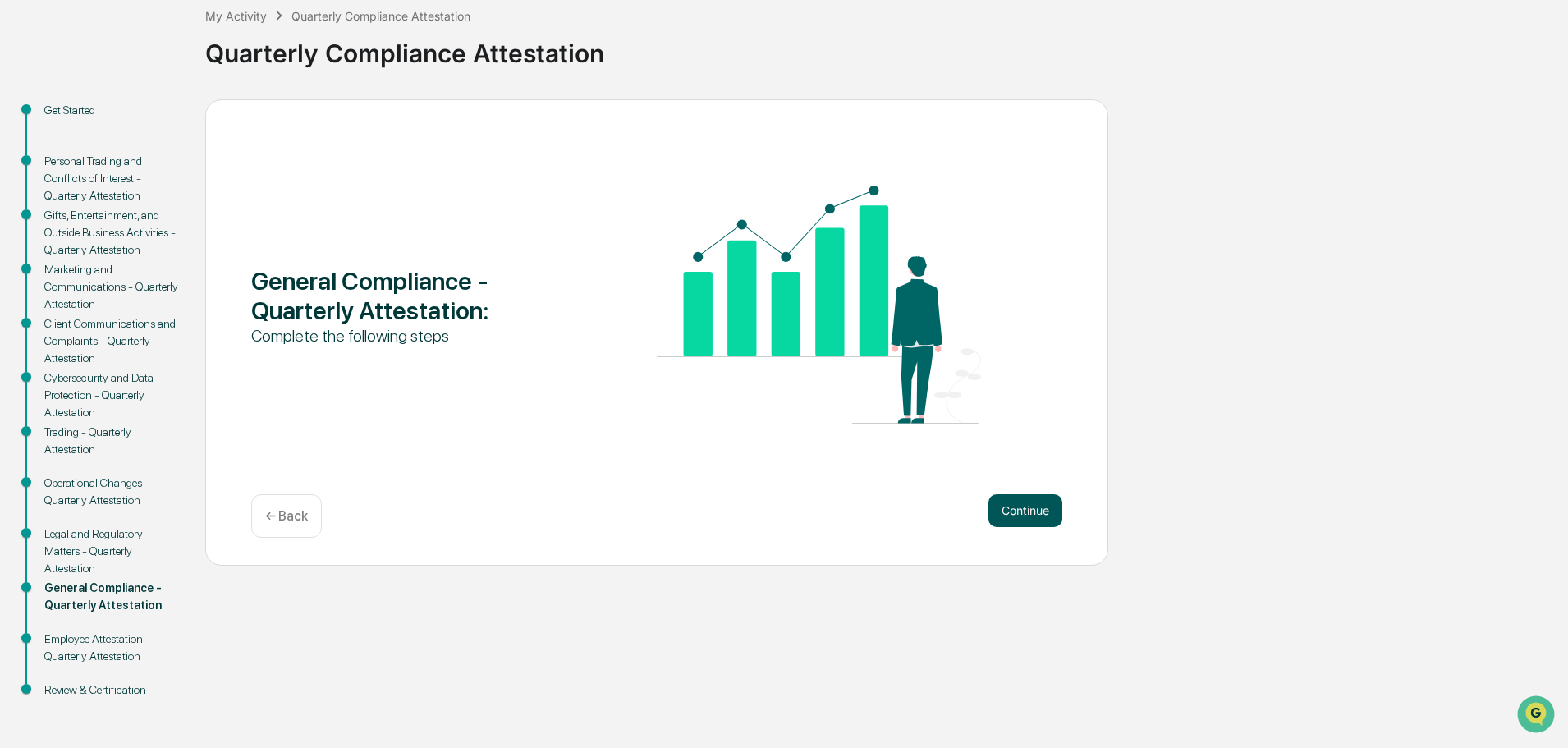
click at [1038, 507] on button "Continue" at bounding box center [1026, 511] width 74 height 33
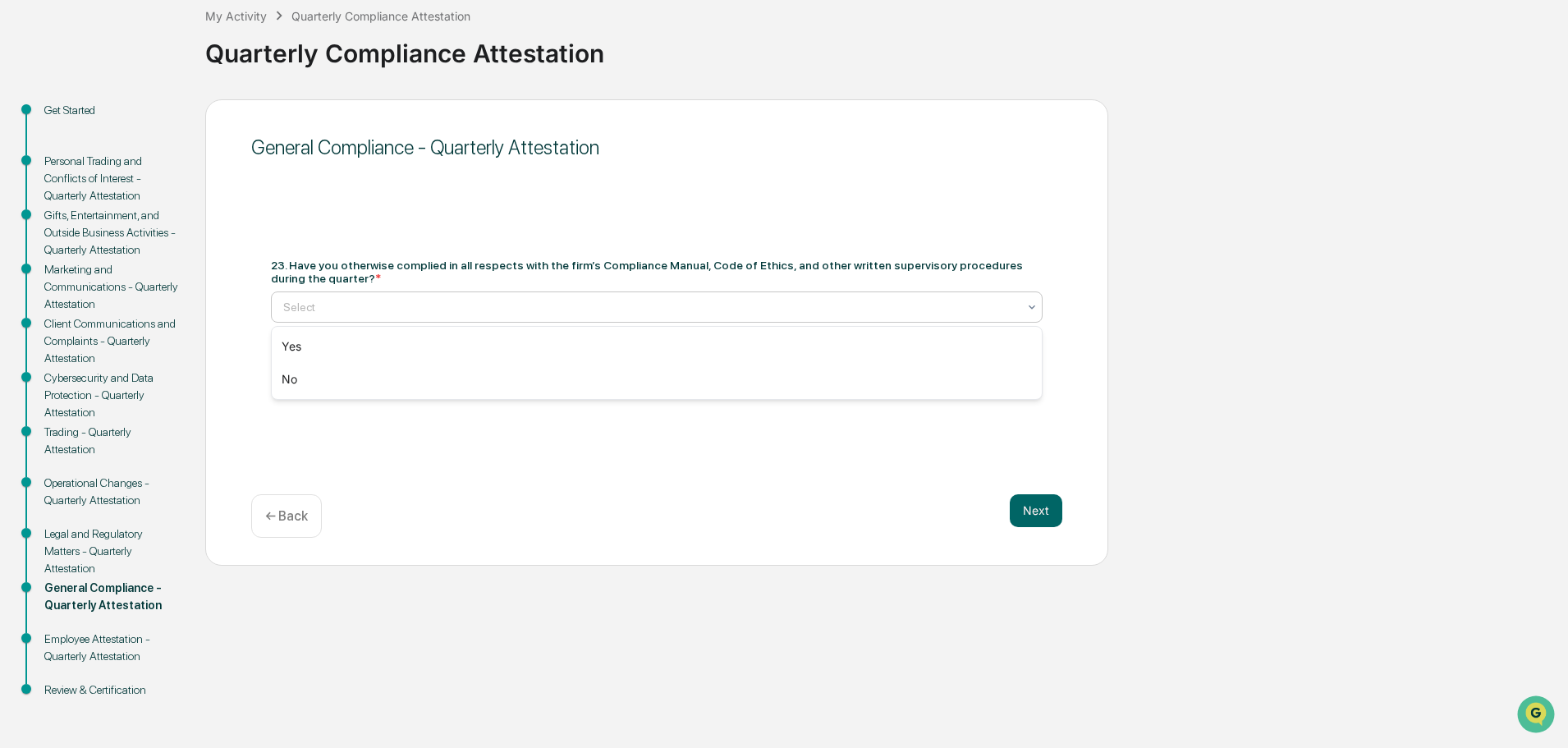
drag, startPoint x: 420, startPoint y: 307, endPoint x: 389, endPoint y: 334, distance: 41.1
click at [421, 307] on div at bounding box center [650, 306] width 734 height 17
click at [288, 339] on div "Yes" at bounding box center [657, 347] width 770 height 33
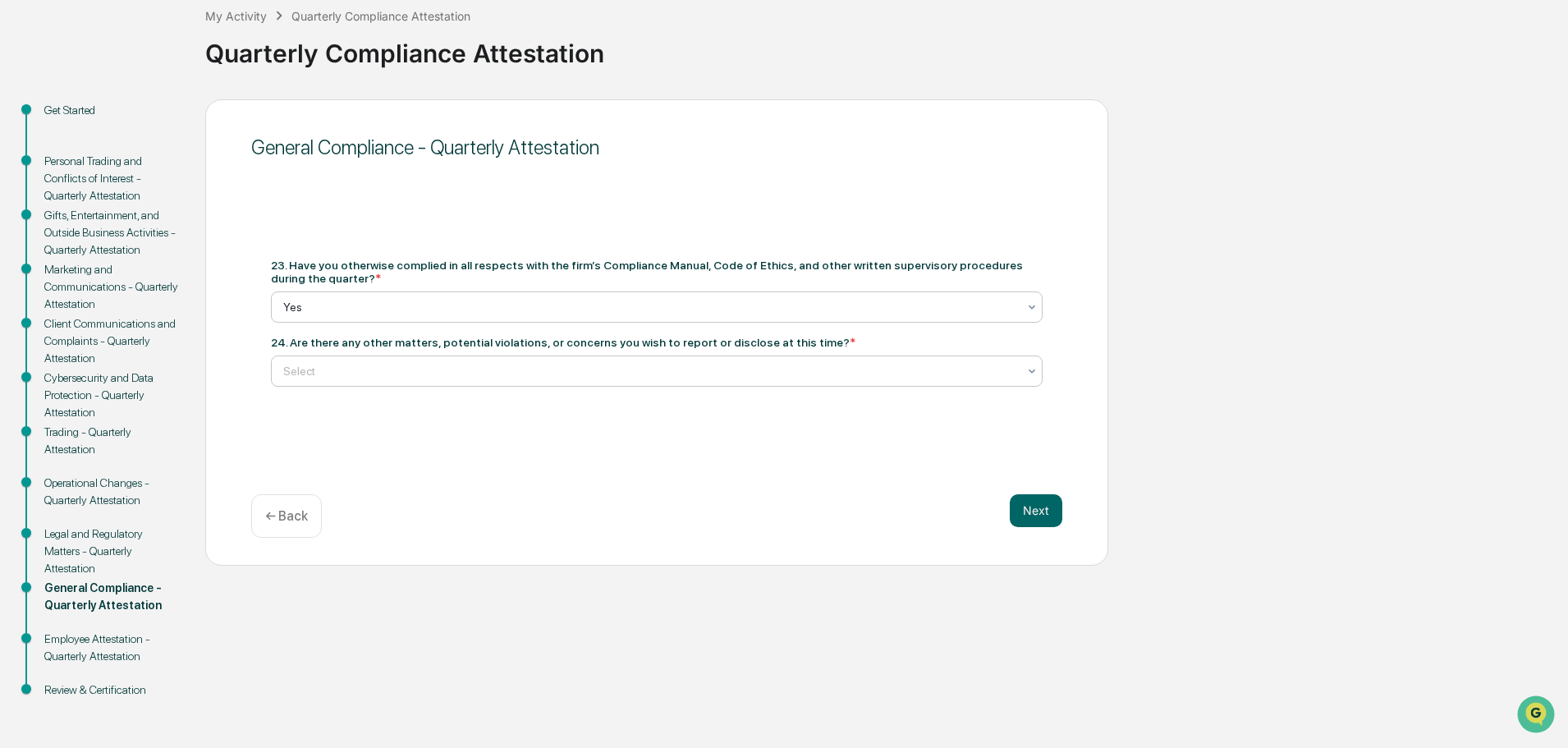
click at [334, 365] on div at bounding box center [650, 371] width 734 height 17
click at [299, 439] on div "No" at bounding box center [657, 444] width 770 height 33
click at [1036, 509] on button "Next" at bounding box center [1037, 511] width 53 height 33
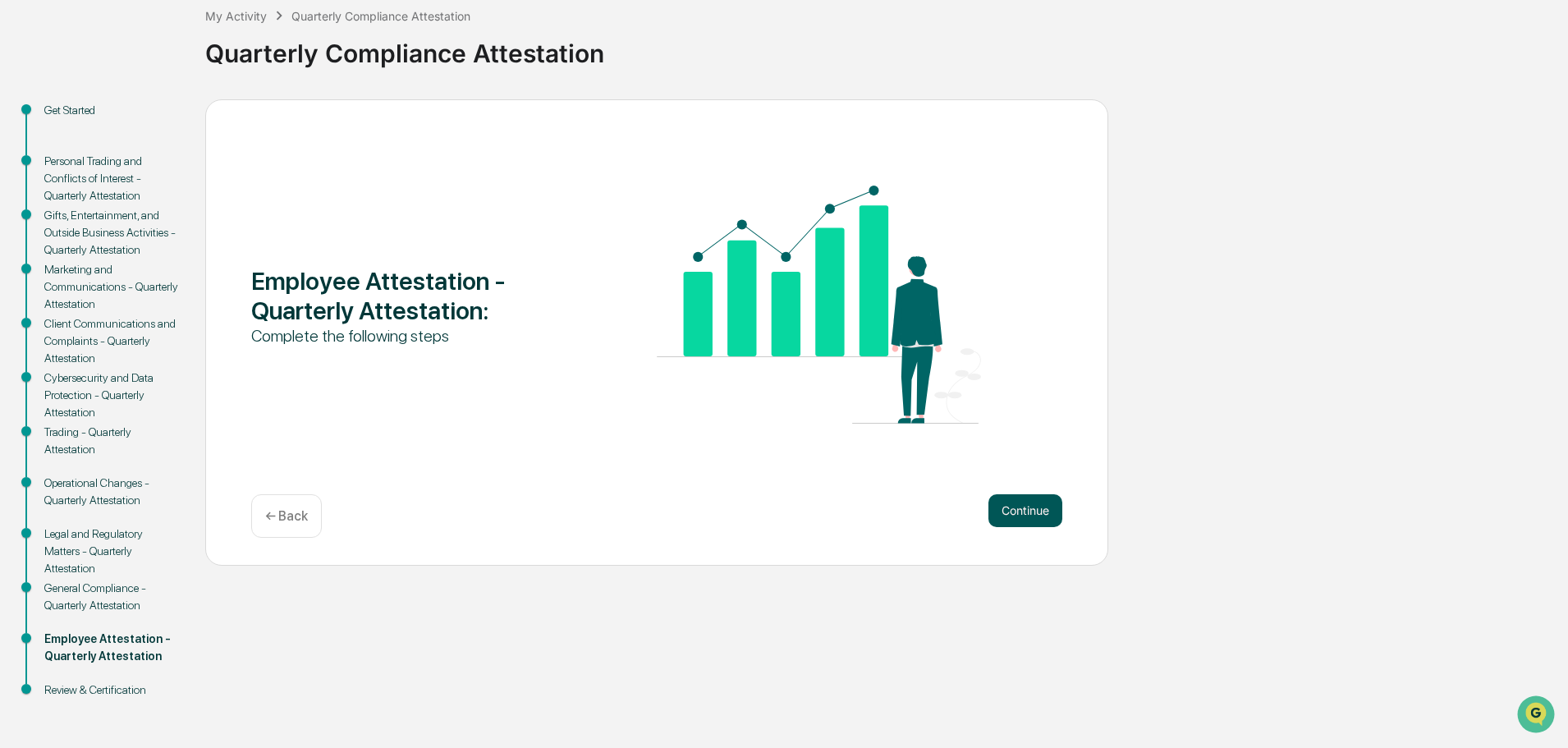
click at [1032, 505] on button "Continue" at bounding box center [1026, 511] width 74 height 33
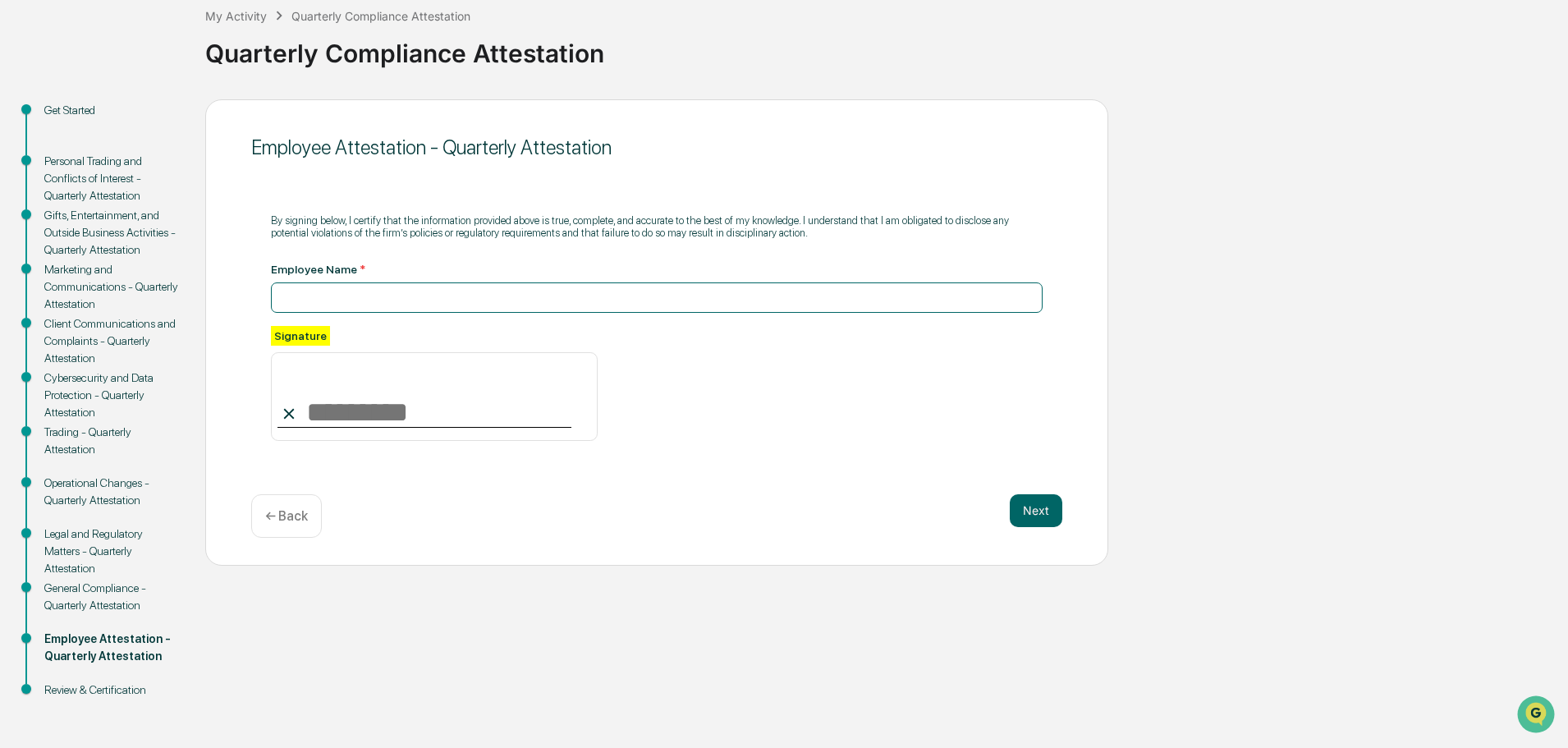
click at [304, 299] on input at bounding box center [657, 298] width 772 height 30
type input "**********"
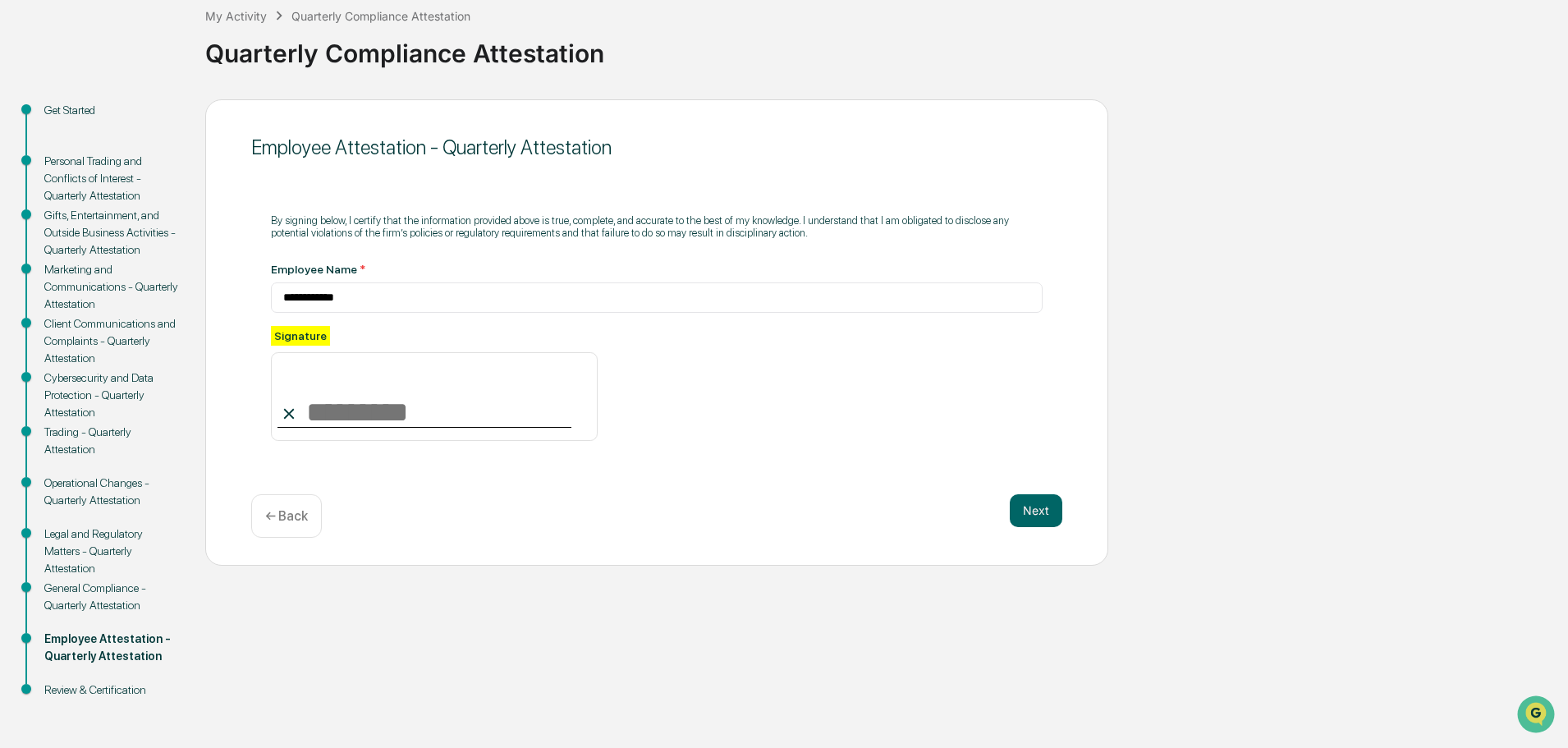
drag, startPoint x: 351, startPoint y: 395, endPoint x: 360, endPoint y: 426, distance: 32.3
click at [352, 396] on input at bounding box center [435, 397] width 327 height 89
type input "**********"
click at [681, 382] on div "**********" at bounding box center [657, 383] width 772 height 115
click at [1028, 520] on button "Next" at bounding box center [1037, 511] width 53 height 33
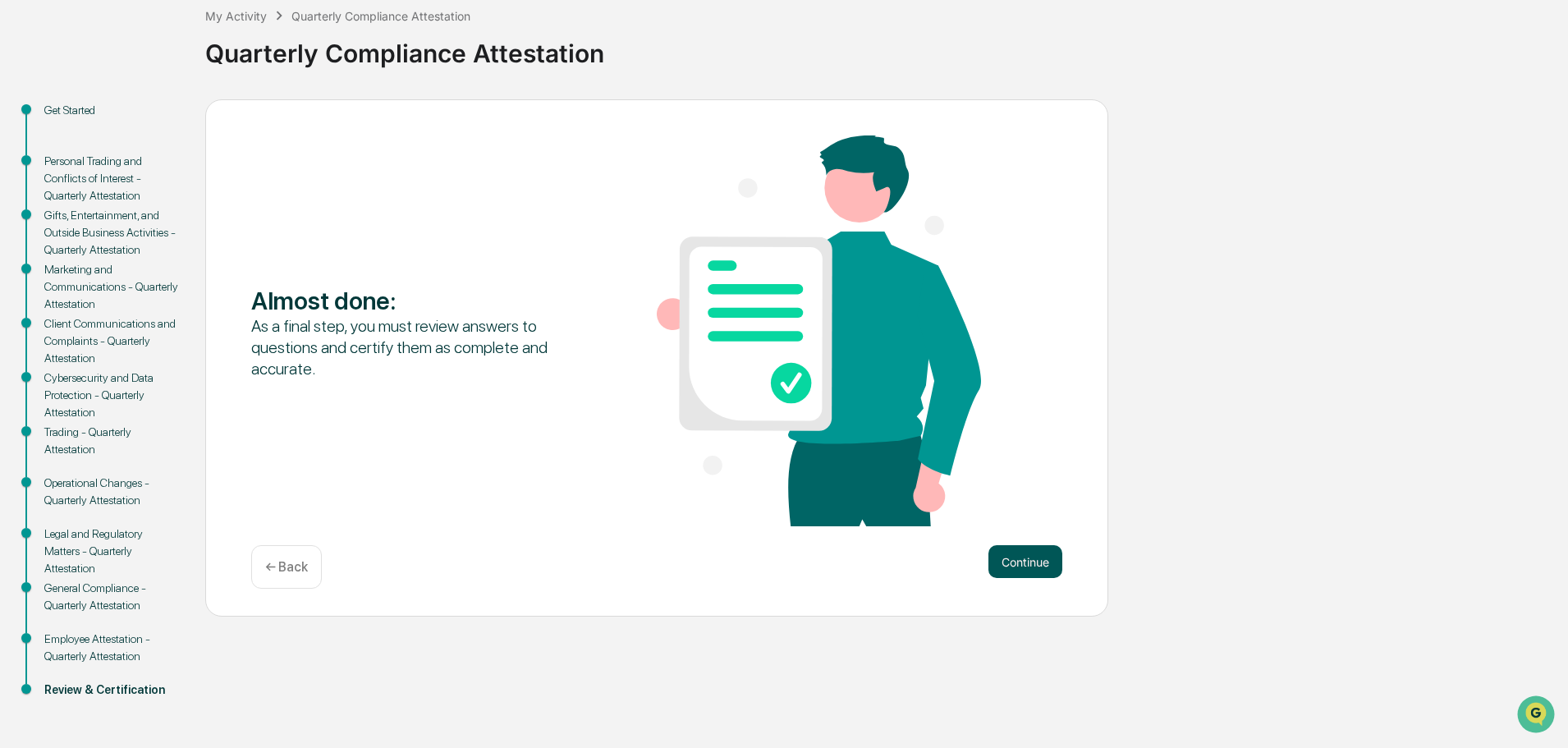
click at [1057, 561] on button "Continue" at bounding box center [1026, 562] width 74 height 33
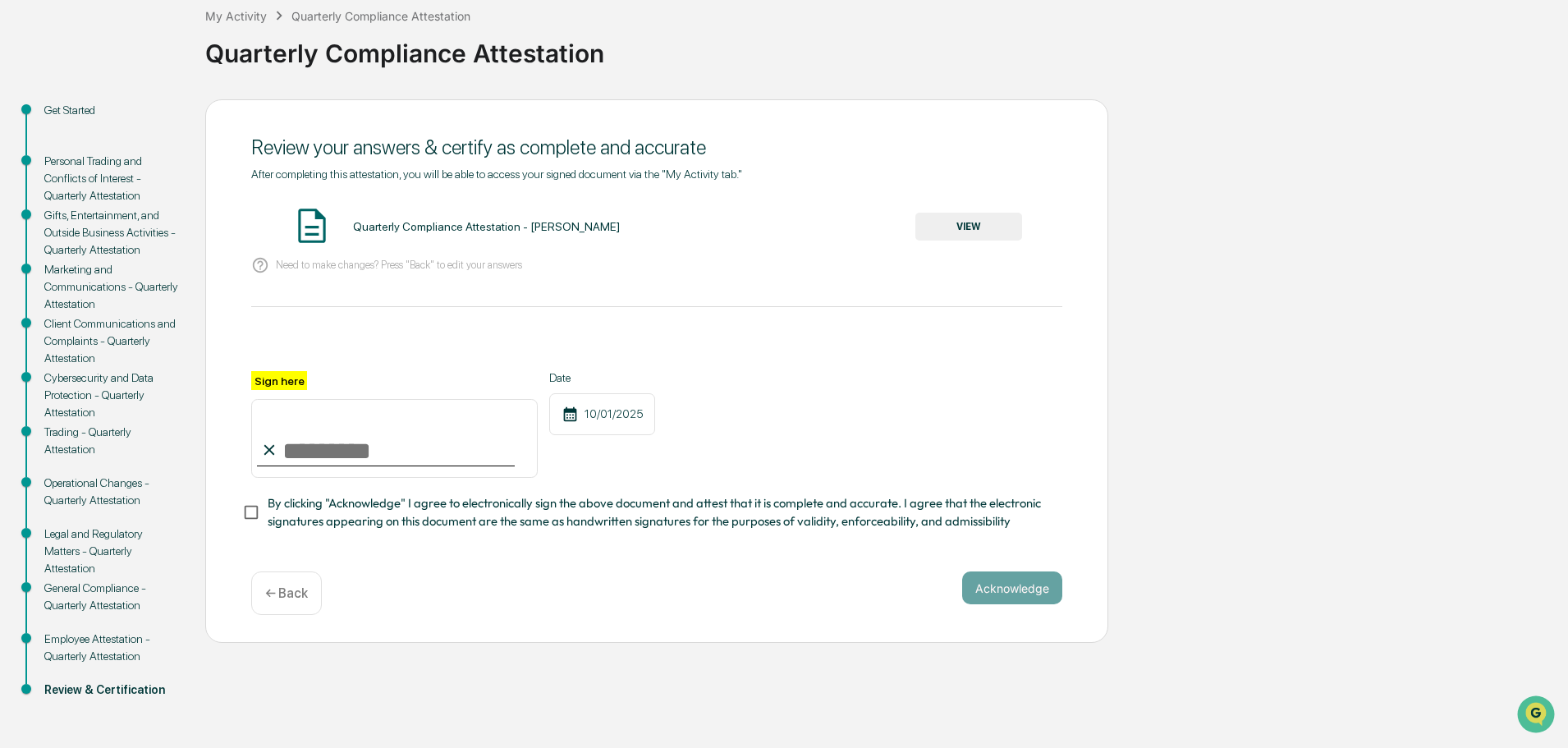
click at [983, 227] on button "VIEW" at bounding box center [968, 226] width 107 height 28
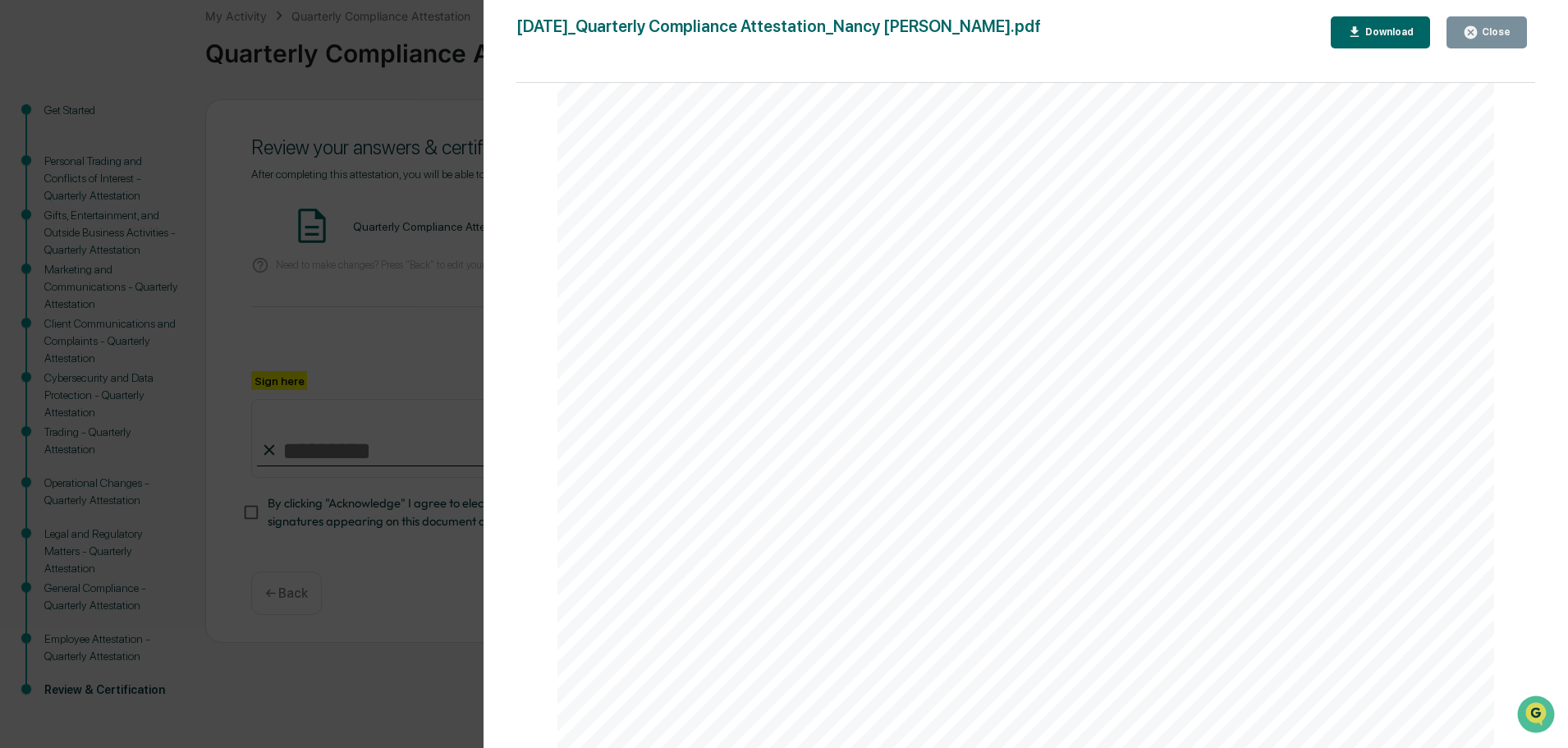
scroll to position [4838, 0]
click at [1491, 25] on div "Close" at bounding box center [1487, 32] width 48 height 16
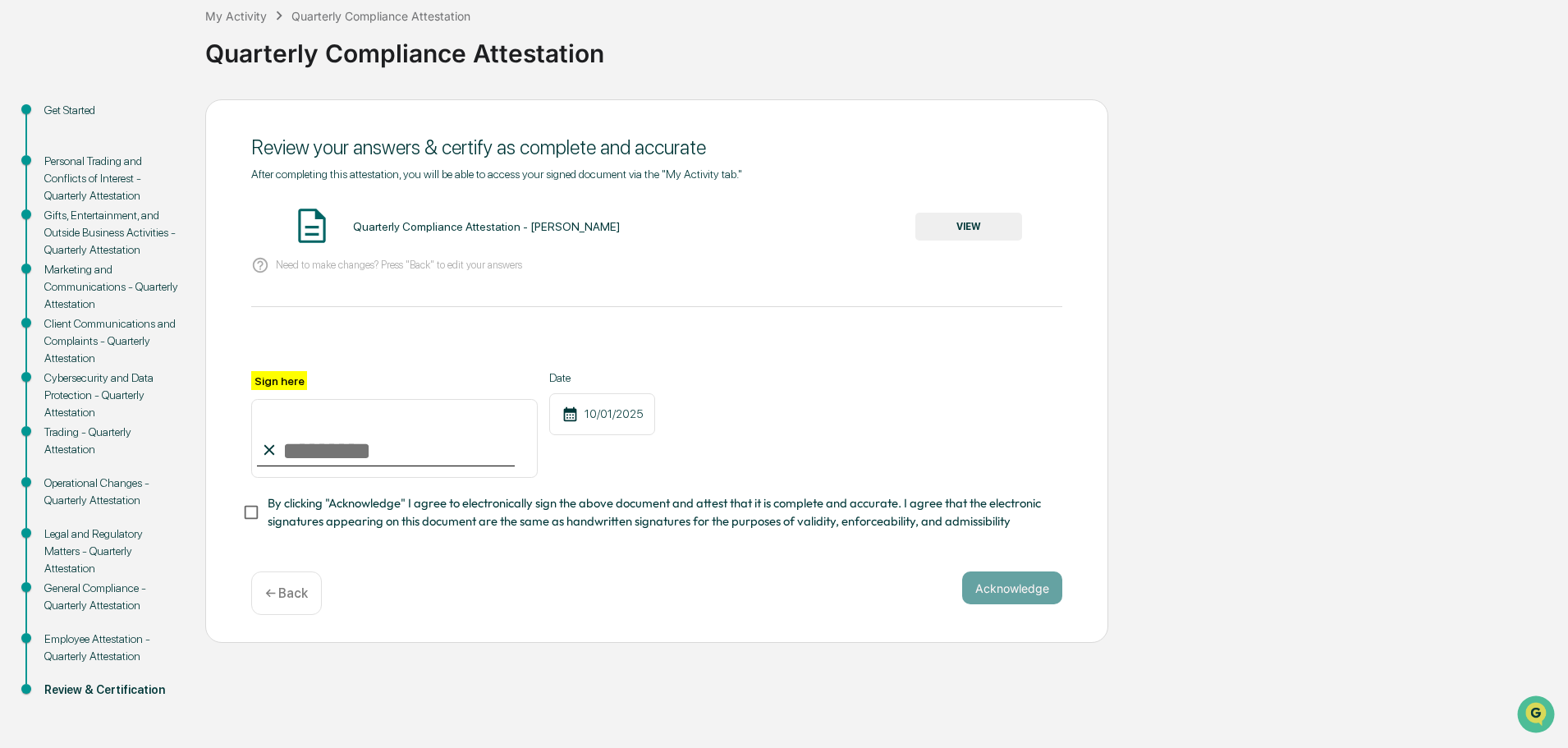
click at [300, 453] on input "Sign here" at bounding box center [394, 439] width 287 height 79
type input "**********"
click at [670, 441] on div "**********" at bounding box center [657, 424] width 811 height 107
click at [1001, 587] on button "Acknowledge" at bounding box center [1012, 588] width 100 height 33
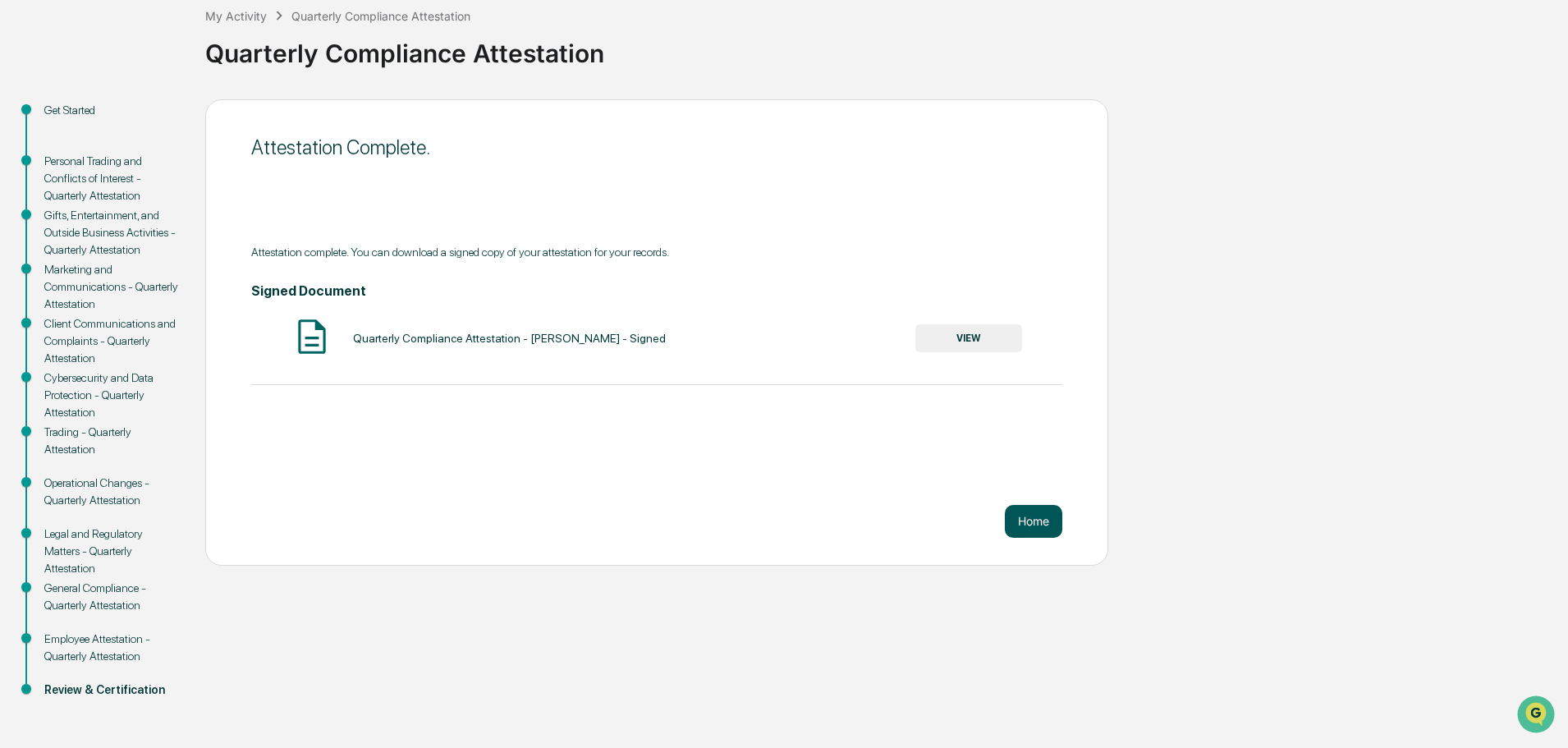
click at [1042, 528] on button "Home" at bounding box center [1034, 522] width 58 height 33
